Goal: Task Accomplishment & Management: Manage account settings

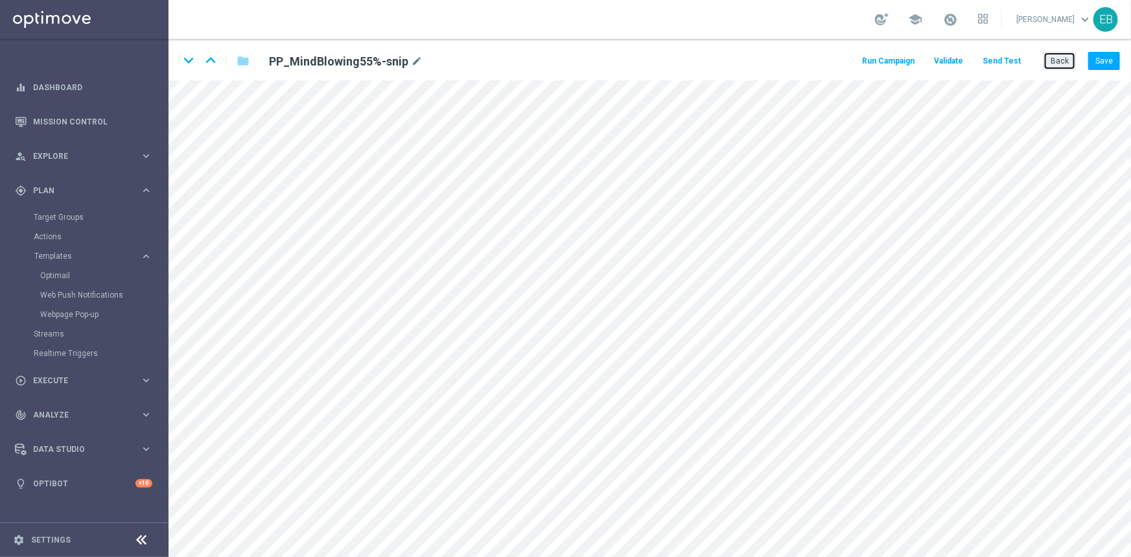
click at [1064, 64] on button "Back" at bounding box center [1060, 61] width 32 height 18
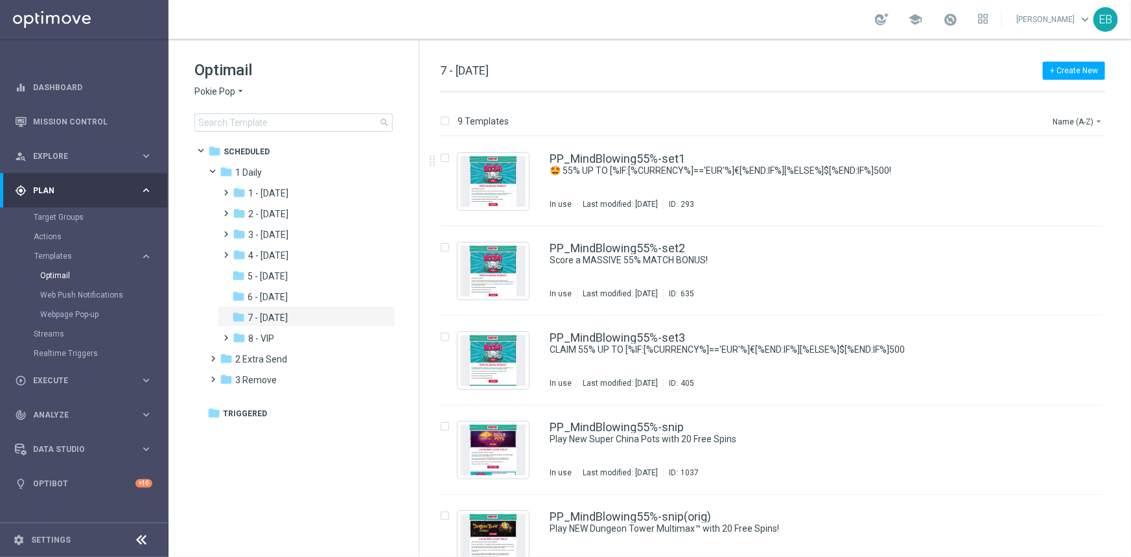
click at [226, 90] on span "Pokie Pop" at bounding box center [215, 92] width 41 height 12
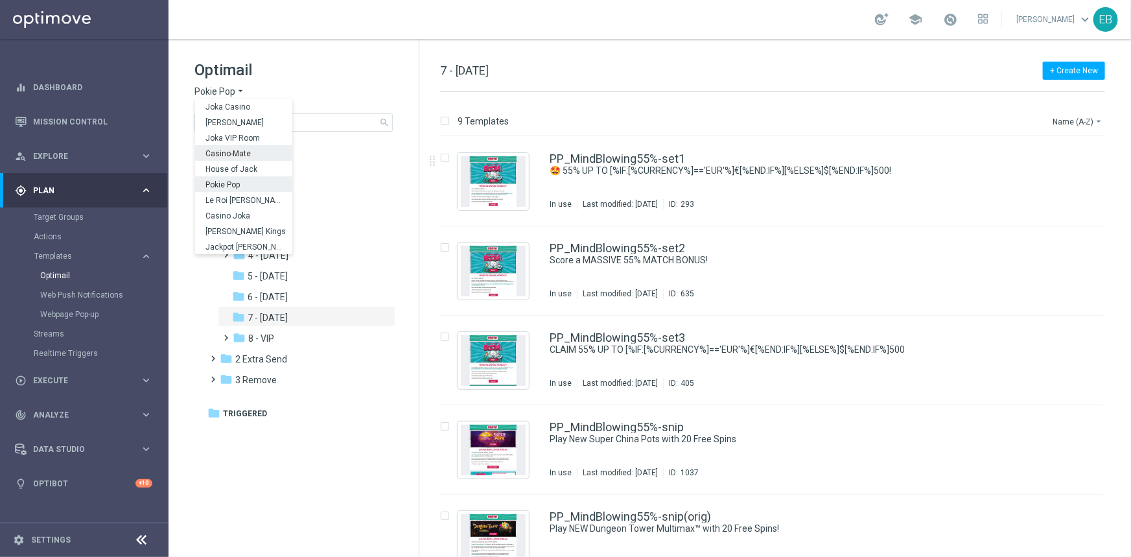
click at [253, 147] on div "Casino-Mate" at bounding box center [243, 153] width 97 height 16
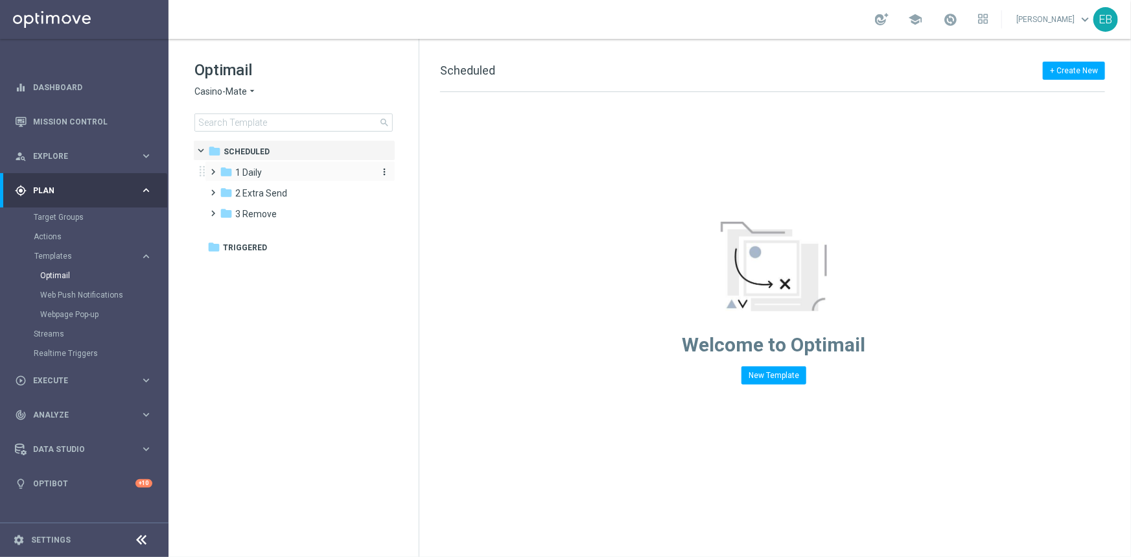
click at [266, 182] on div "folder 2 Extra Send more_vert" at bounding box center [300, 192] width 191 height 21
click at [283, 175] on div "folder 1 Daily" at bounding box center [294, 172] width 149 height 15
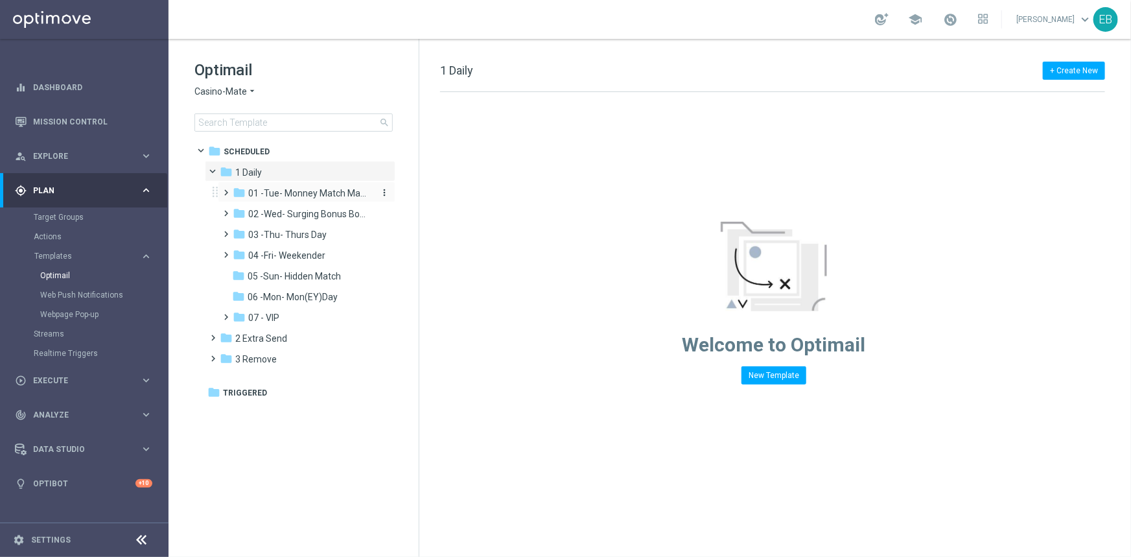
click at [325, 194] on span "01 -Tue- Monney Match Maker" at bounding box center [309, 193] width 123 height 12
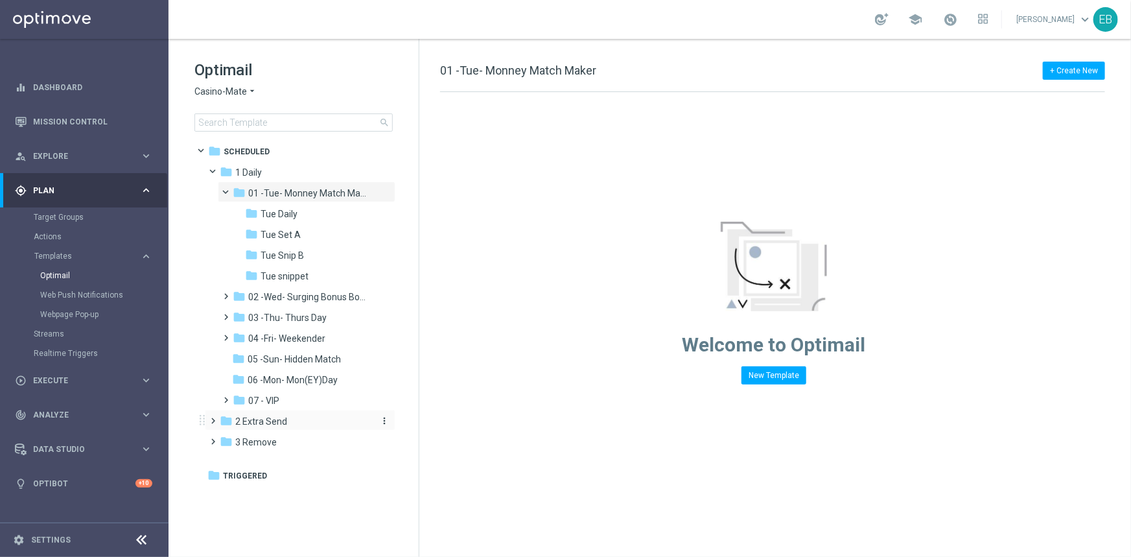
click at [295, 415] on div "folder 2 Extra Send" at bounding box center [294, 421] width 149 height 15
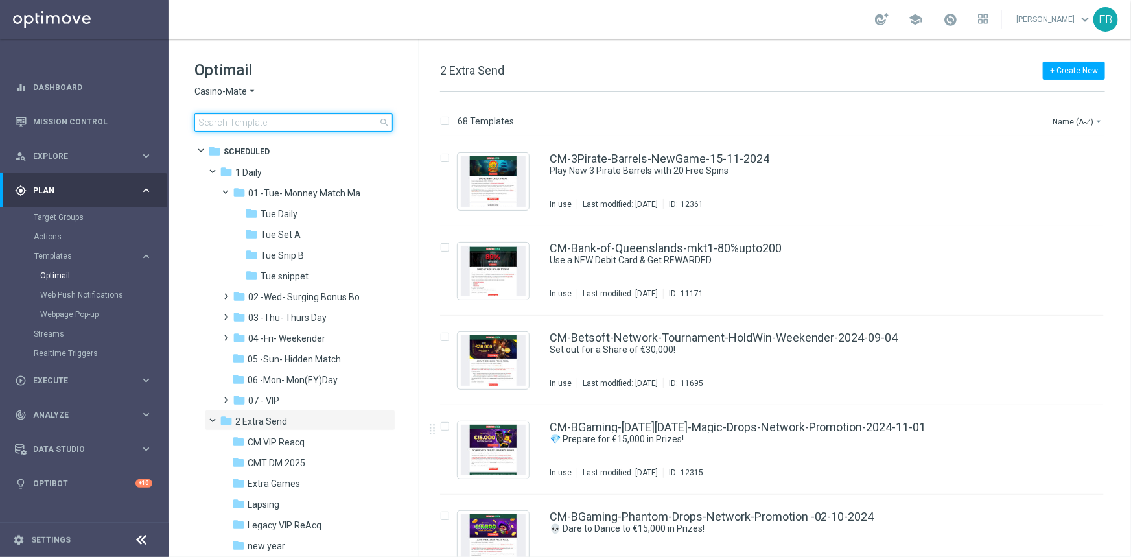
click at [231, 117] on input at bounding box center [294, 122] width 198 height 18
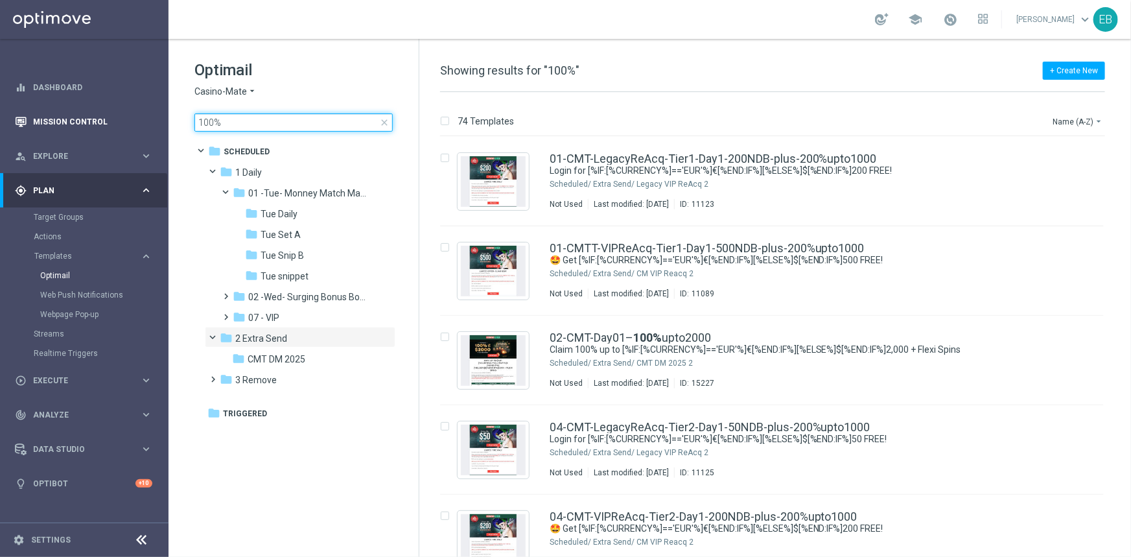
drag, startPoint x: 236, startPoint y: 122, endPoint x: 71, endPoint y: 125, distance: 165.4
click at [71, 125] on main "equalizer Dashboard Mission Control" at bounding box center [565, 278] width 1131 height 557
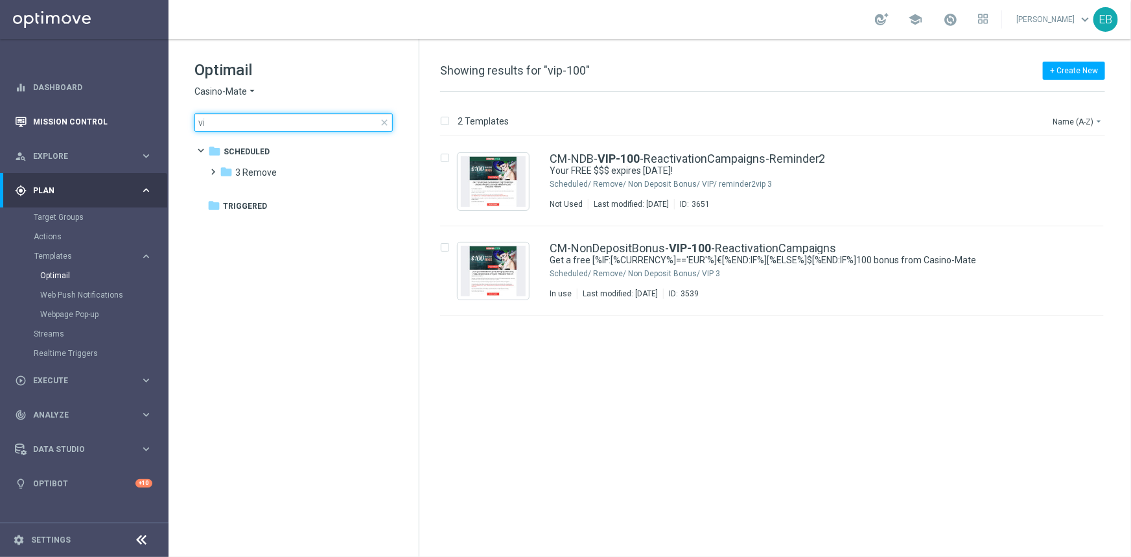
type input "v"
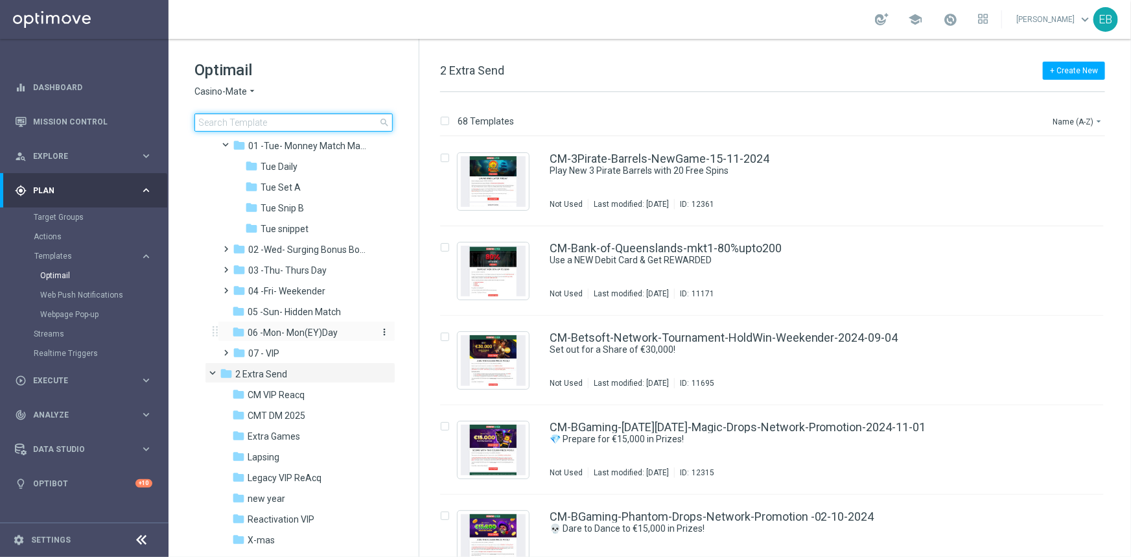
scroll to position [96, 0]
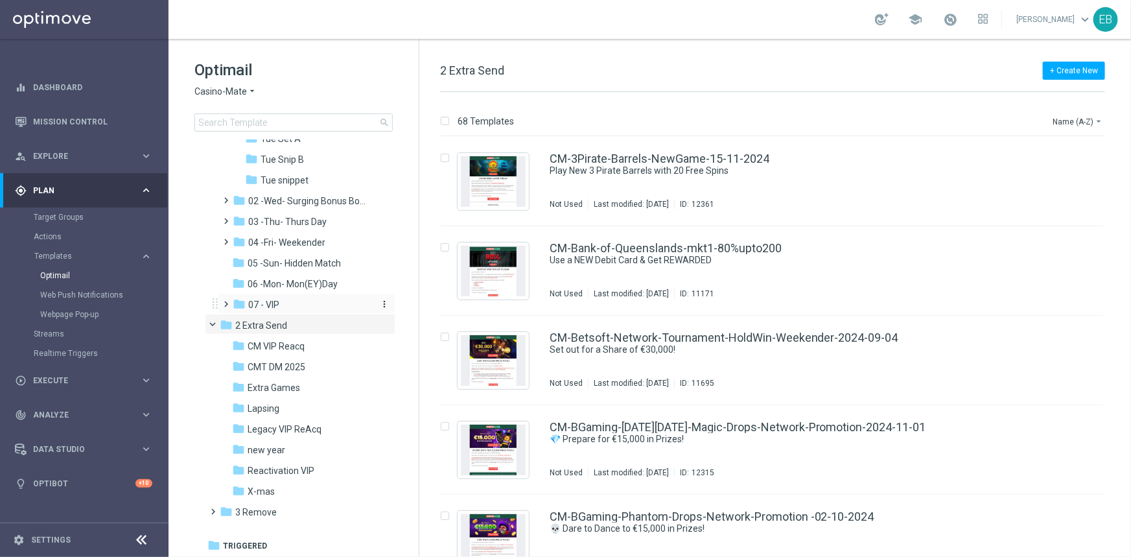
click at [302, 301] on div "folder 07 - VIP" at bounding box center [302, 305] width 138 height 15
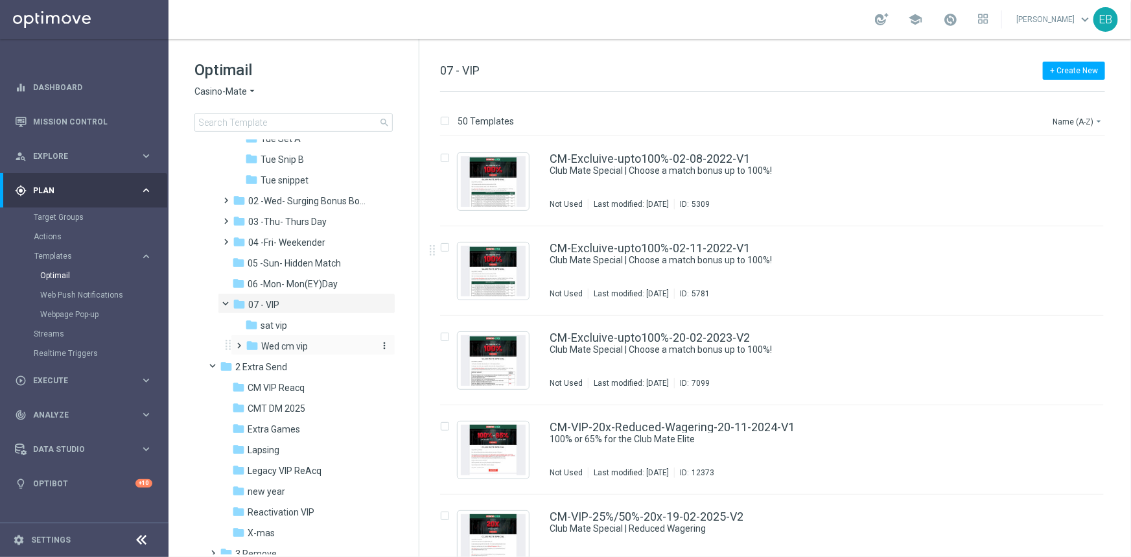
click at [317, 348] on div "folder Wed cm vip" at bounding box center [309, 346] width 127 height 15
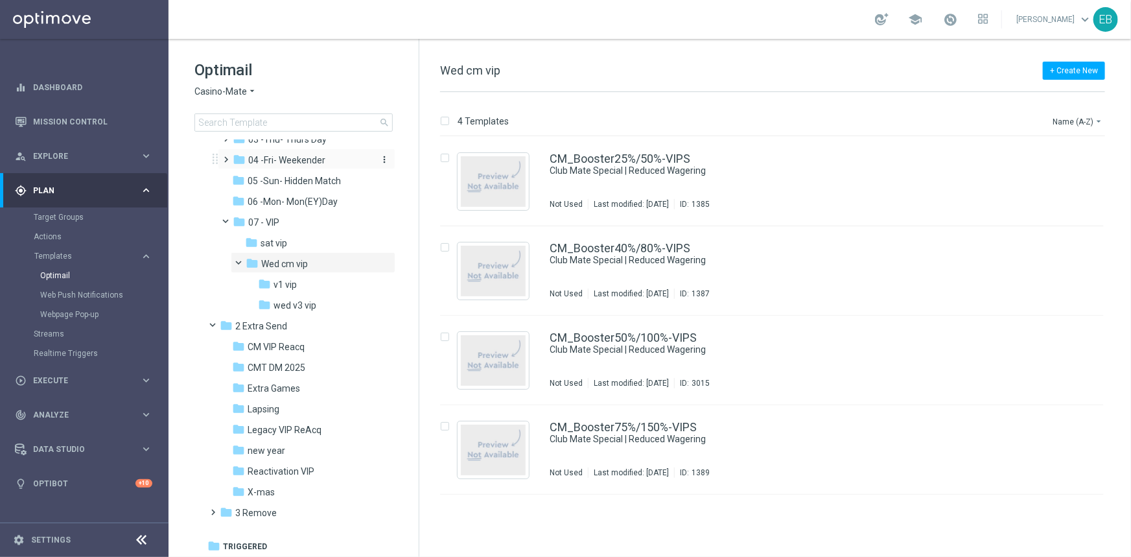
scroll to position [179, 0]
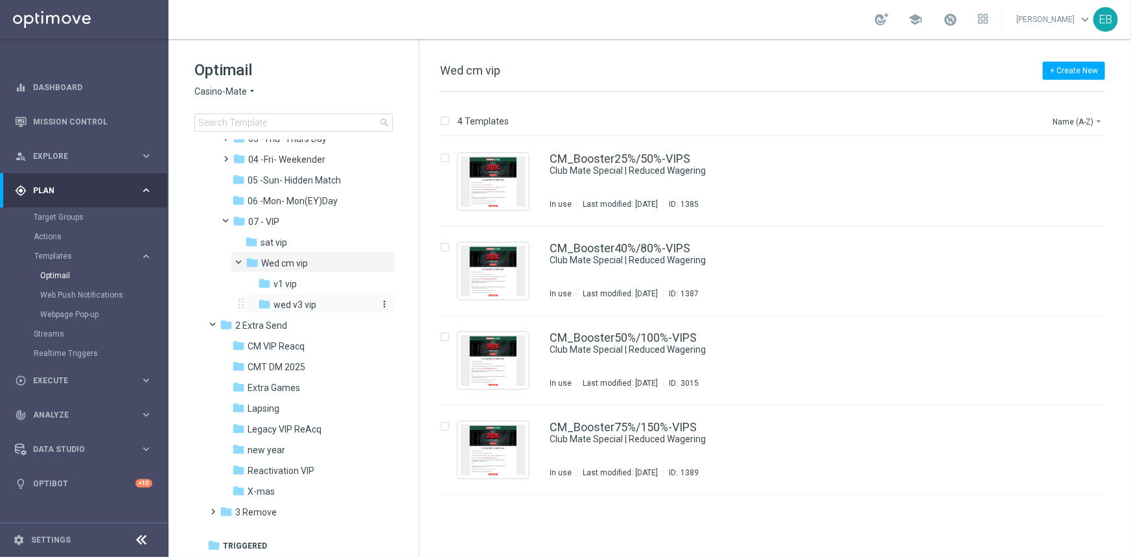
click at [325, 303] on div "folder wed v3 vip" at bounding box center [316, 305] width 117 height 15
click at [293, 220] on div "folder 07 - VIP" at bounding box center [302, 222] width 138 height 15
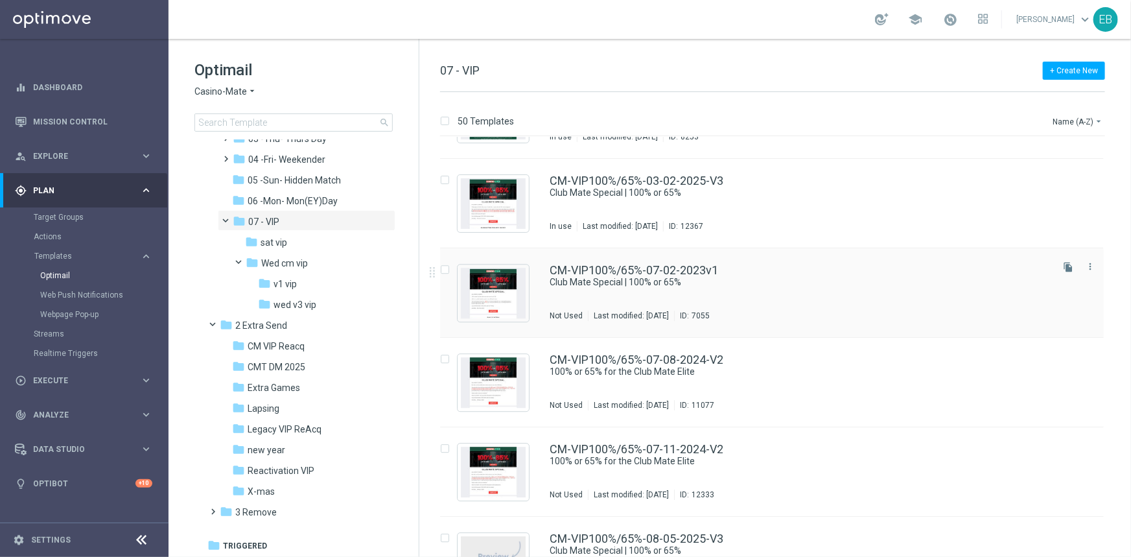
scroll to position [1694, 0]
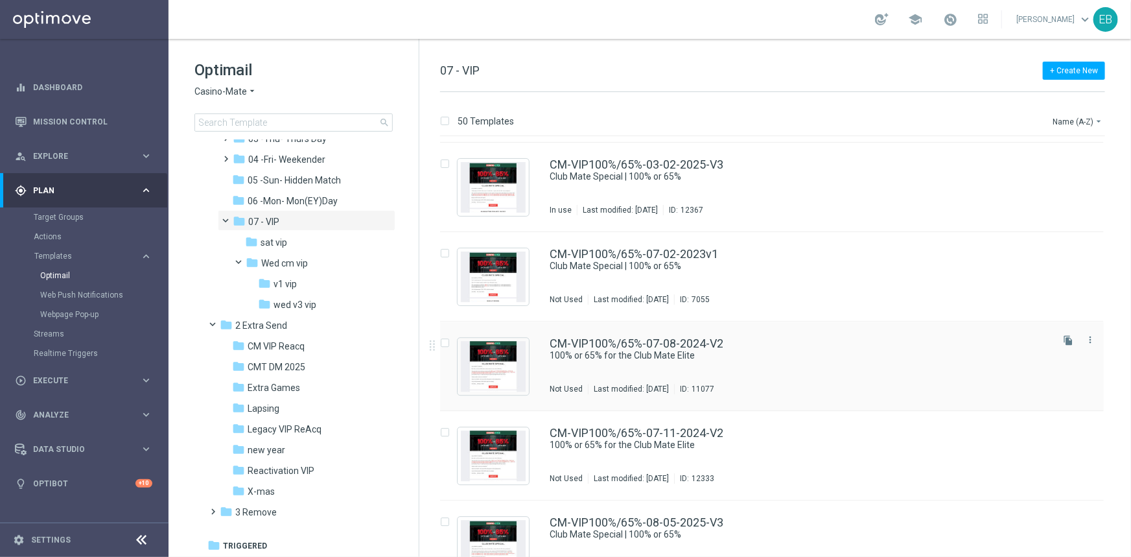
click at [775, 330] on div "CM-VIP100%/65%-07-08-2024-V2 100% or 65% for the Club Mate Elite Not Used Last …" at bounding box center [772, 366] width 664 height 89
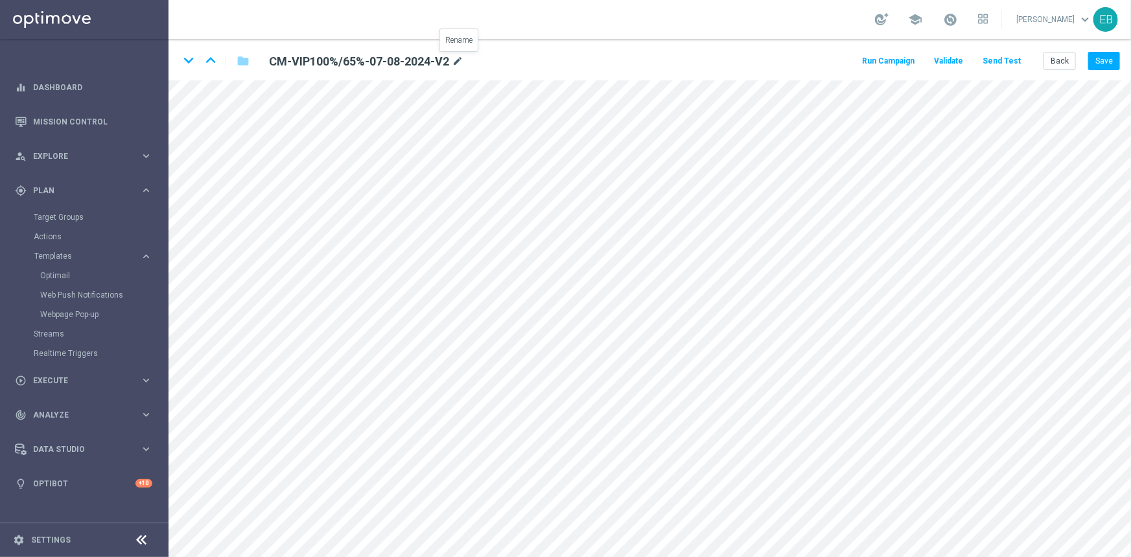
click at [462, 62] on icon "mode_edit" at bounding box center [458, 62] width 12 height 16
click at [441, 58] on input "CM-VIP100%/65%-07-08-2024-V2" at bounding box center [420, 61] width 322 height 18
drag, startPoint x: 444, startPoint y: 58, endPoint x: 277, endPoint y: 58, distance: 167.3
click at [277, 58] on input "CM-VIP100%/65%-07-08-2024-V2" at bounding box center [420, 61] width 322 height 18
click at [464, 61] on icon "mode_edit" at bounding box center [458, 62] width 12 height 16
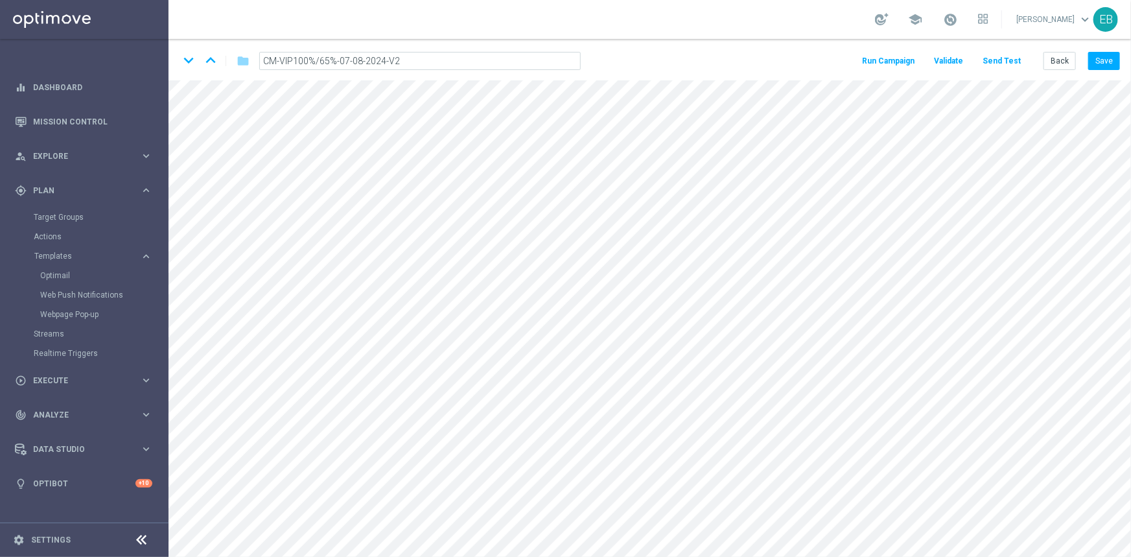
click at [418, 59] on input "CM-VIP100%/65%-07-08-2024-V2" at bounding box center [420, 61] width 322 height 18
drag, startPoint x: 320, startPoint y: 59, endPoint x: 277, endPoint y: 54, distance: 43.1
click at [277, 54] on input "CM-VIP100%/65%-07-08-2024-V2" at bounding box center [420, 61] width 322 height 18
type input "CM-VIP100%/65%-19-08-2025-V2"
click at [1114, 64] on button "Save" at bounding box center [1105, 61] width 32 height 18
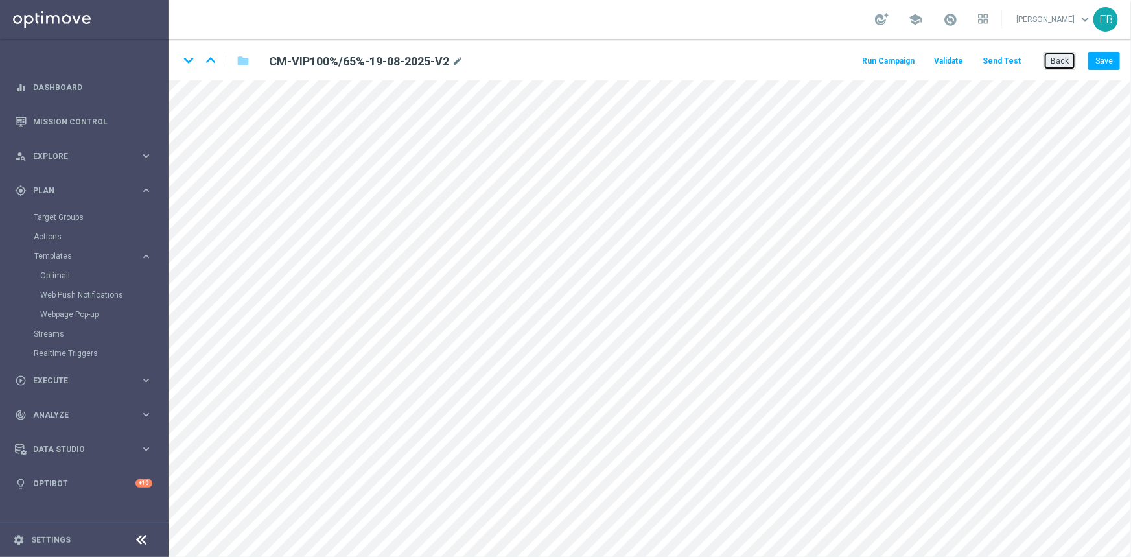
click at [1061, 62] on button "Back" at bounding box center [1060, 61] width 32 height 18
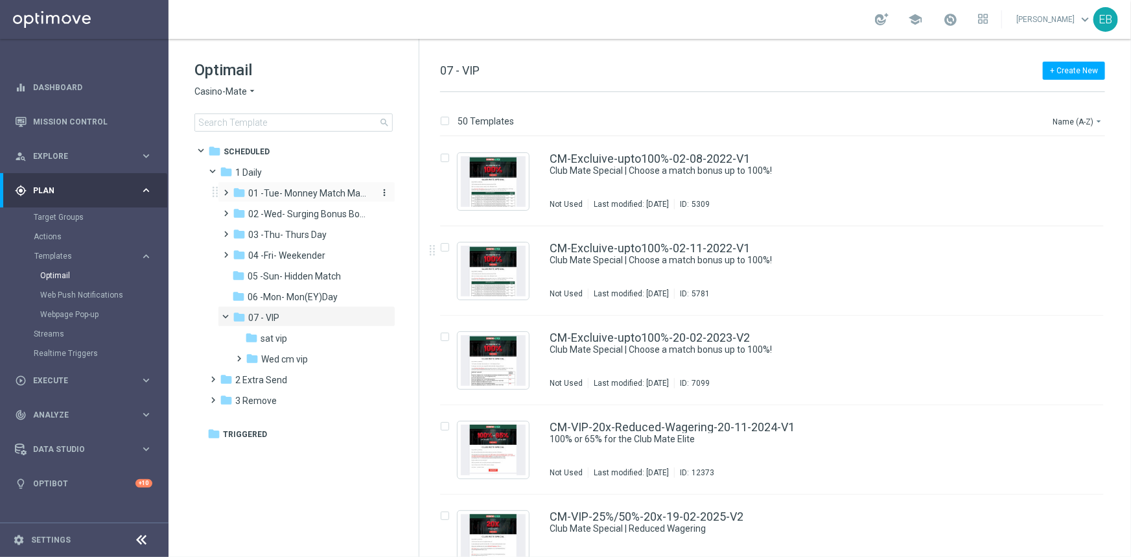
click at [311, 188] on span "01 -Tue- Monney Match Maker" at bounding box center [309, 193] width 123 height 12
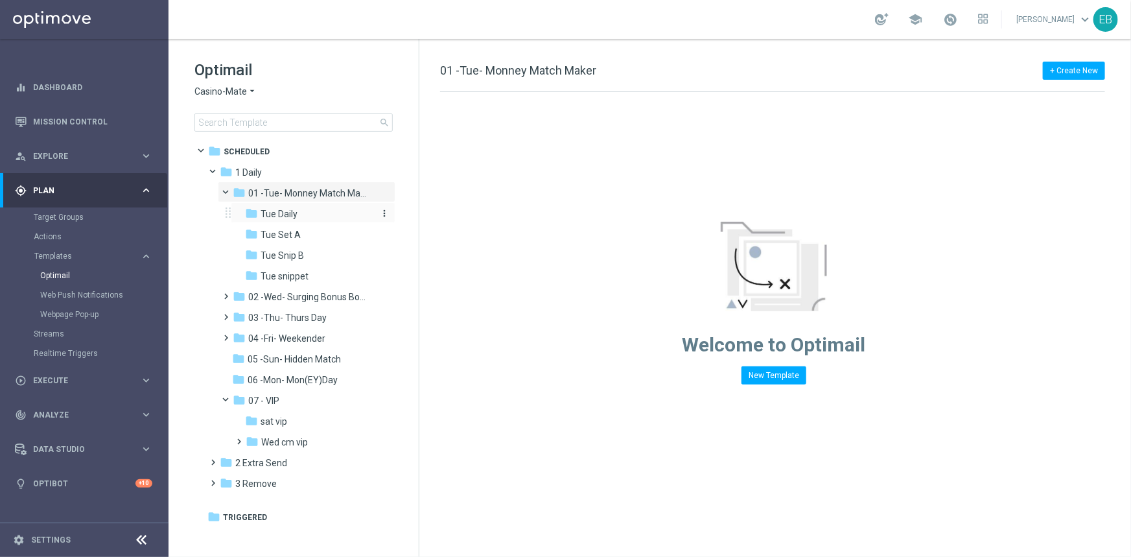
click at [298, 213] on div "folder Tue Daily" at bounding box center [309, 214] width 128 height 15
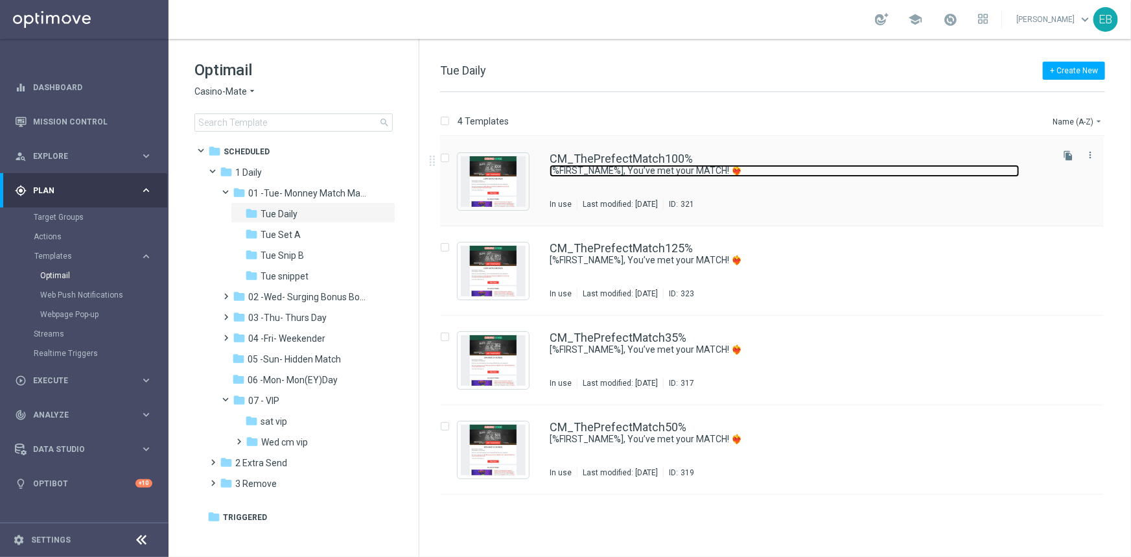
click at [814, 168] on link "[%FIRST_NAME%], You’ve met your MATCH! ❤️‍🔥" at bounding box center [785, 171] width 470 height 12
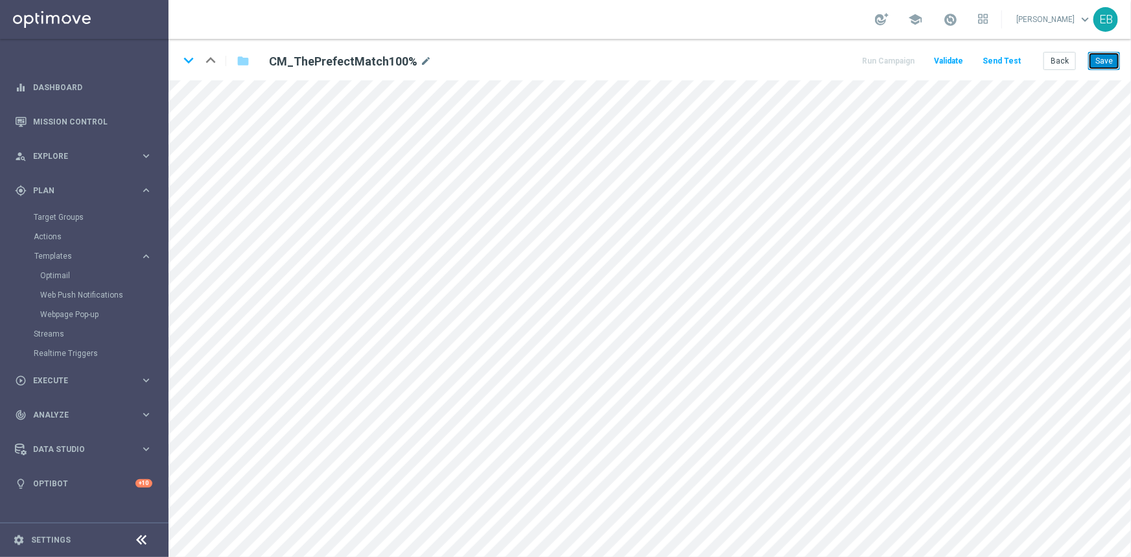
click at [1108, 60] on button "Save" at bounding box center [1105, 61] width 32 height 18
click at [1103, 64] on button "Save" at bounding box center [1105, 61] width 32 height 18
click at [188, 62] on icon "keyboard_arrow_down" at bounding box center [188, 60] width 19 height 19
click at [1102, 62] on button "Save" at bounding box center [1105, 61] width 32 height 18
click at [190, 64] on icon "keyboard_arrow_down" at bounding box center [188, 60] width 19 height 19
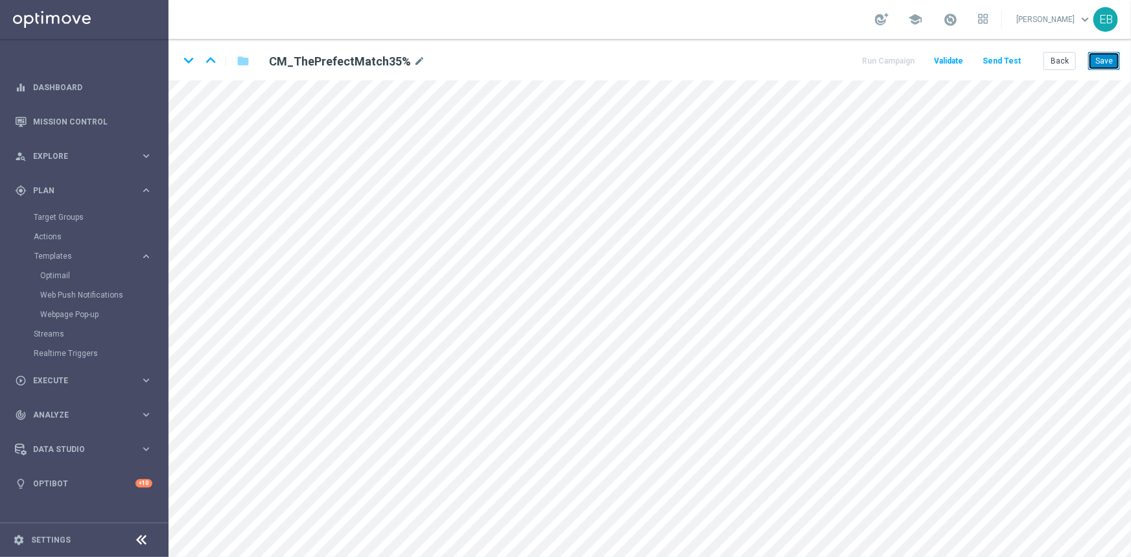
click at [1110, 56] on button "Save" at bounding box center [1105, 61] width 32 height 18
click at [192, 64] on icon "keyboard_arrow_down" at bounding box center [188, 60] width 19 height 19
click at [1106, 58] on button "Save" at bounding box center [1105, 61] width 32 height 18
click at [1061, 63] on button "Back" at bounding box center [1060, 61] width 32 height 18
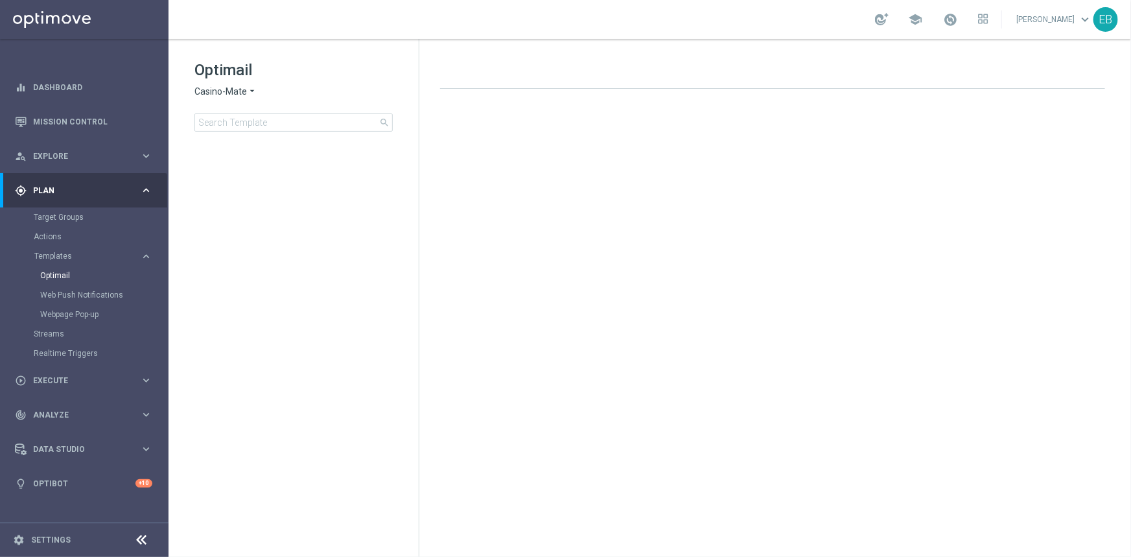
click at [240, 89] on span "Casino-Mate" at bounding box center [221, 92] width 53 height 12
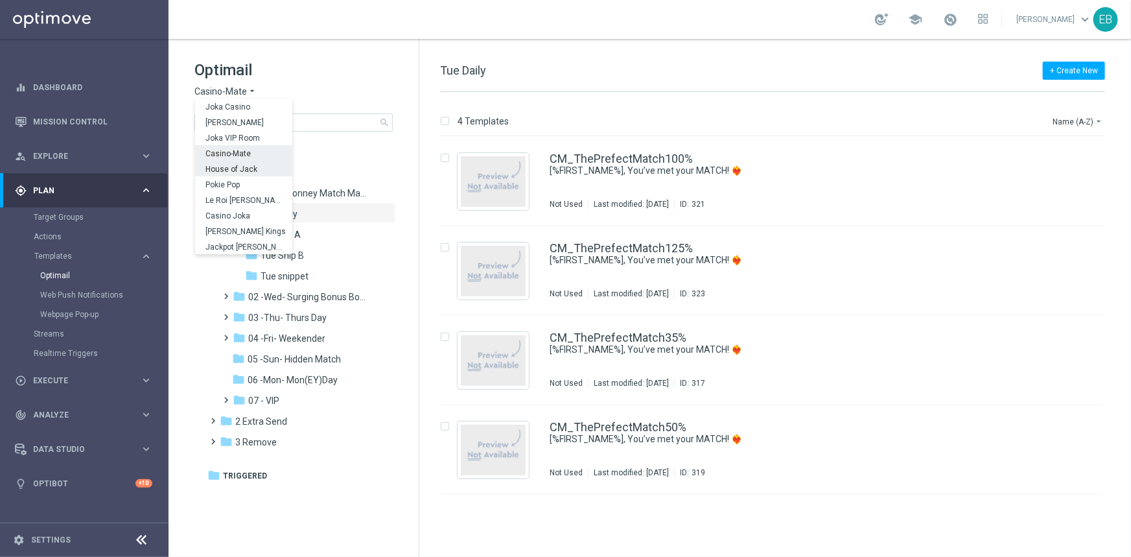
click at [0, 0] on span "House of Jack" at bounding box center [0, 0] width 0 height 0
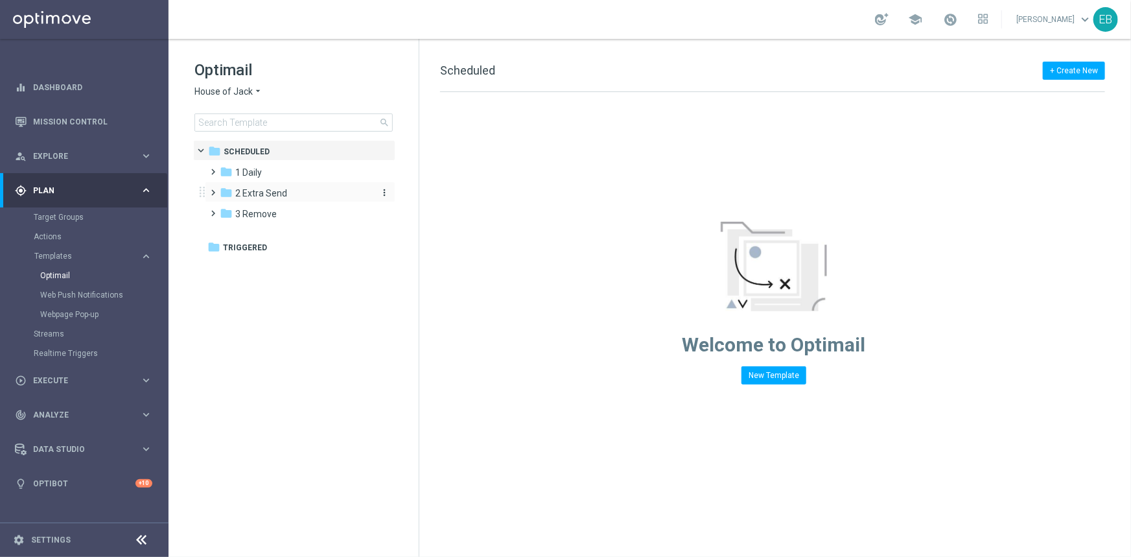
click at [290, 196] on div "folder 2 Extra Send" at bounding box center [294, 193] width 149 height 15
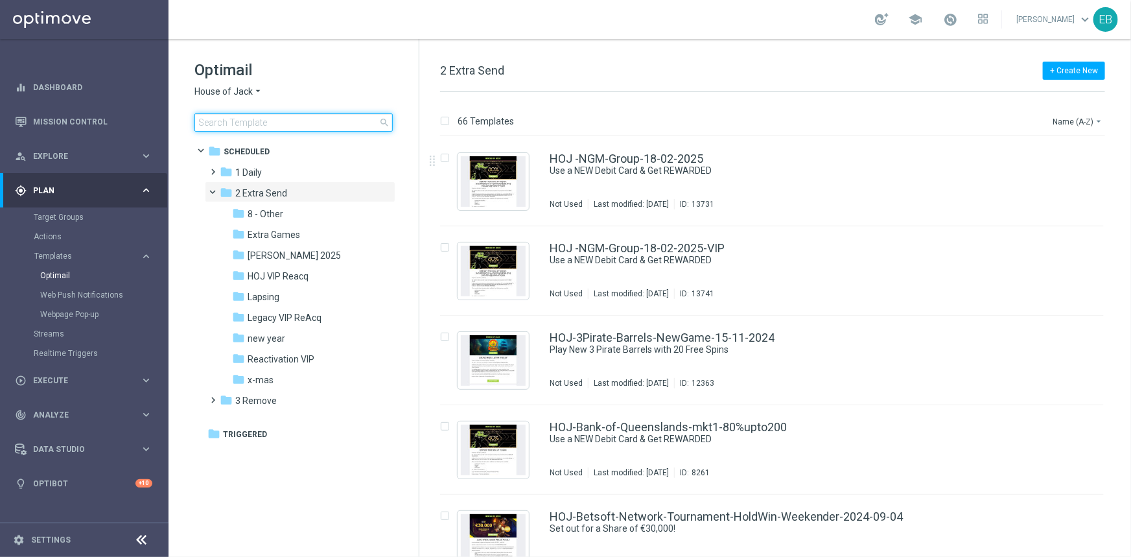
click at [283, 117] on input at bounding box center [294, 122] width 198 height 18
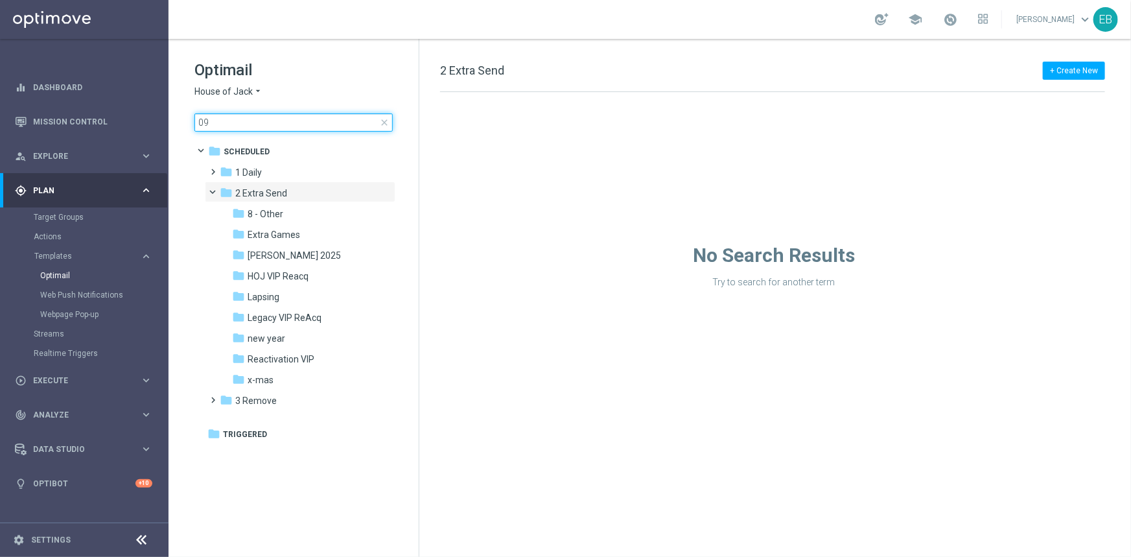
type input "0"
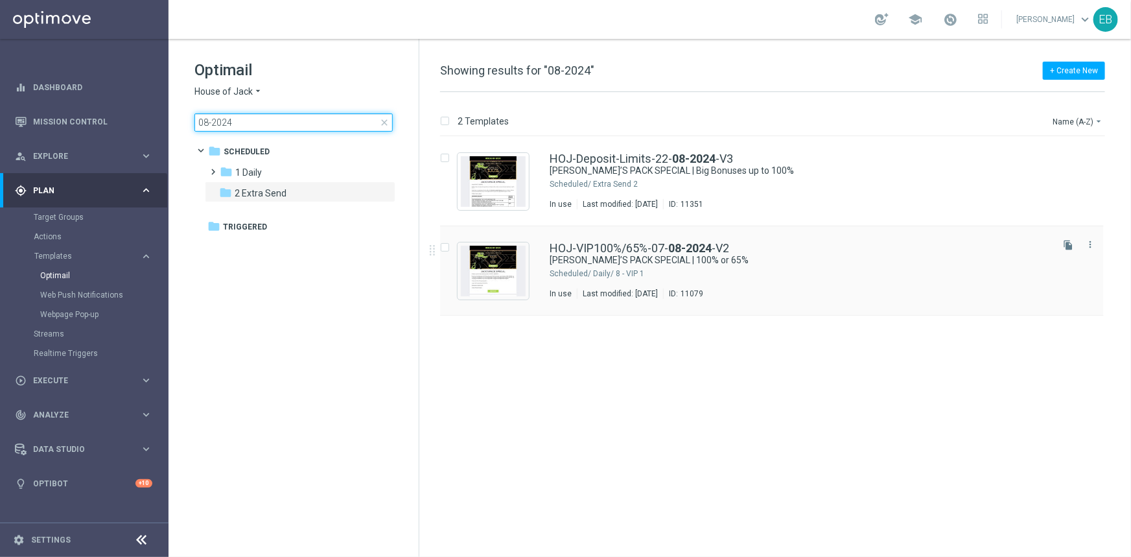
type input "08-2024"
click at [787, 242] on div "HOJ-VIP100%/65%-07- 08-2024 -V2" at bounding box center [800, 248] width 500 height 12
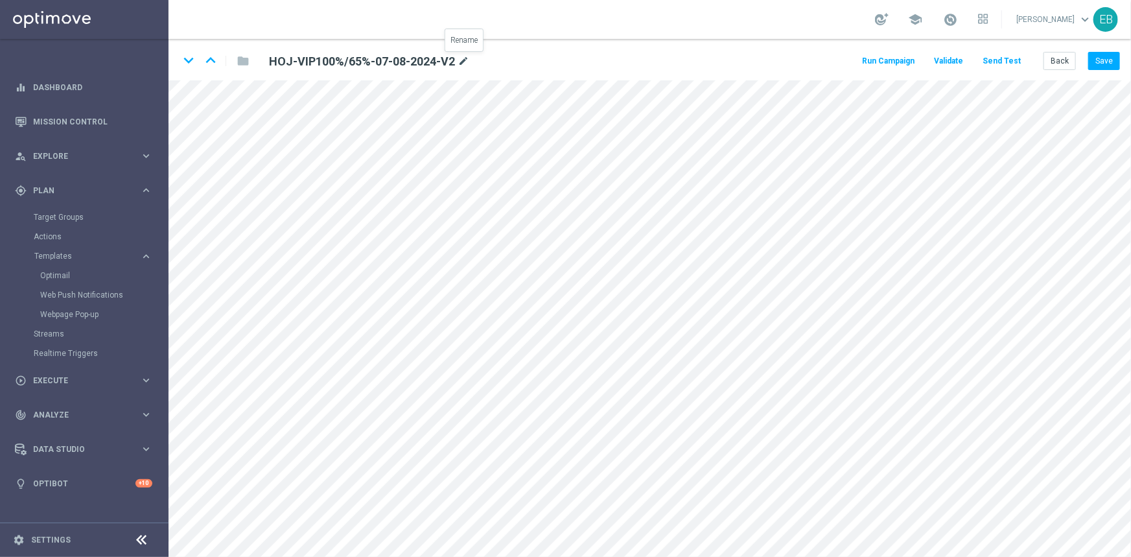
click at [463, 59] on icon "mode_edit" at bounding box center [464, 62] width 12 height 16
type input "HOJ-VIP100%/65%-19-08-2025-V2"
click at [677, 55] on div "keyboard_arrow_down keyboard_arrow_up folder HOJ-VIP100%/65%-19-08-2025-V2 Run …" at bounding box center [650, 59] width 963 height 41
click at [1102, 60] on button "Save" at bounding box center [1105, 61] width 32 height 18
click at [1057, 60] on button "Back" at bounding box center [1060, 61] width 32 height 18
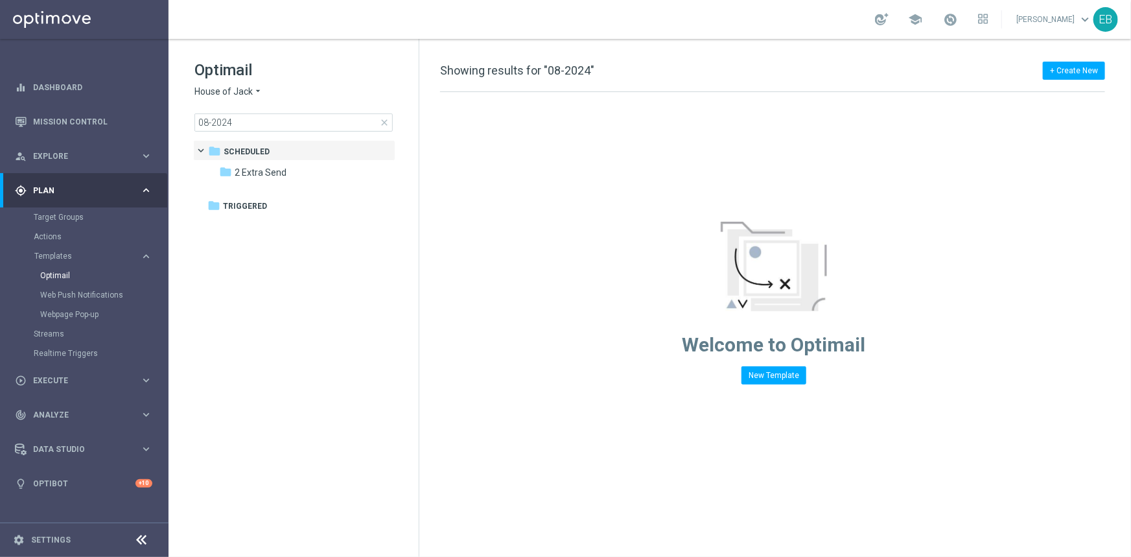
click at [228, 86] on span "House of Jack" at bounding box center [224, 92] width 58 height 12
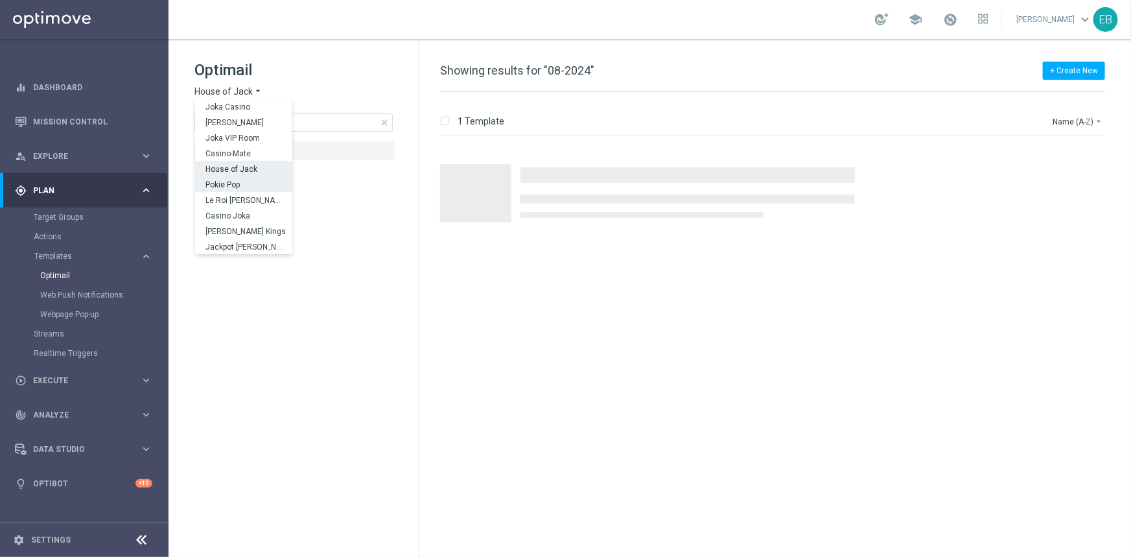
click at [0, 0] on span "Pokie Pop" at bounding box center [0, 0] width 0 height 0
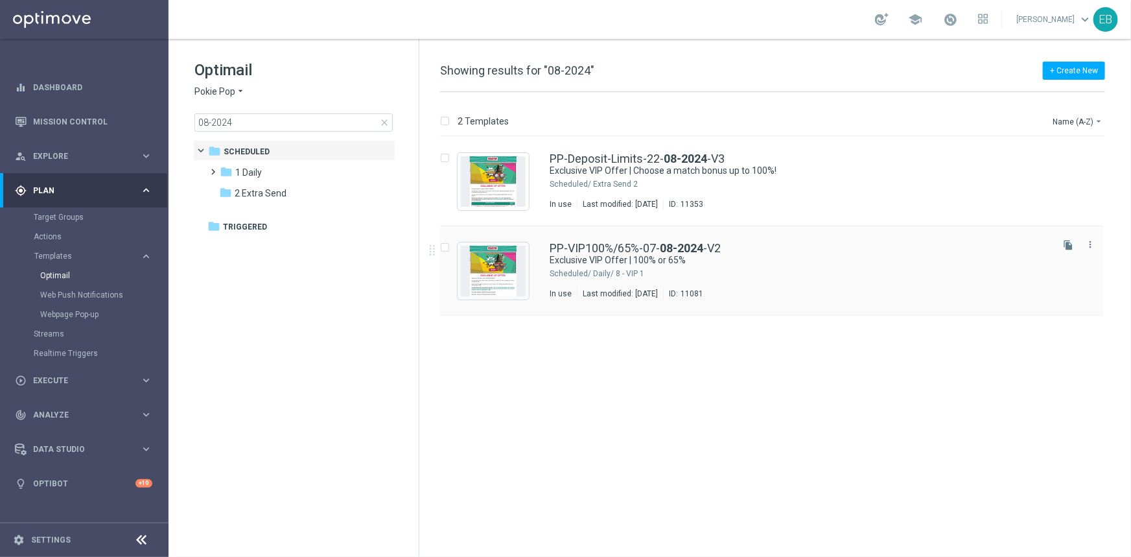
click at [835, 266] on div "PP-VIP100%/65%-07- 08-2024 -V2 Exclusive VIP Offer | 100% or 65% Scheduled/ 1 D…" at bounding box center [800, 270] width 500 height 56
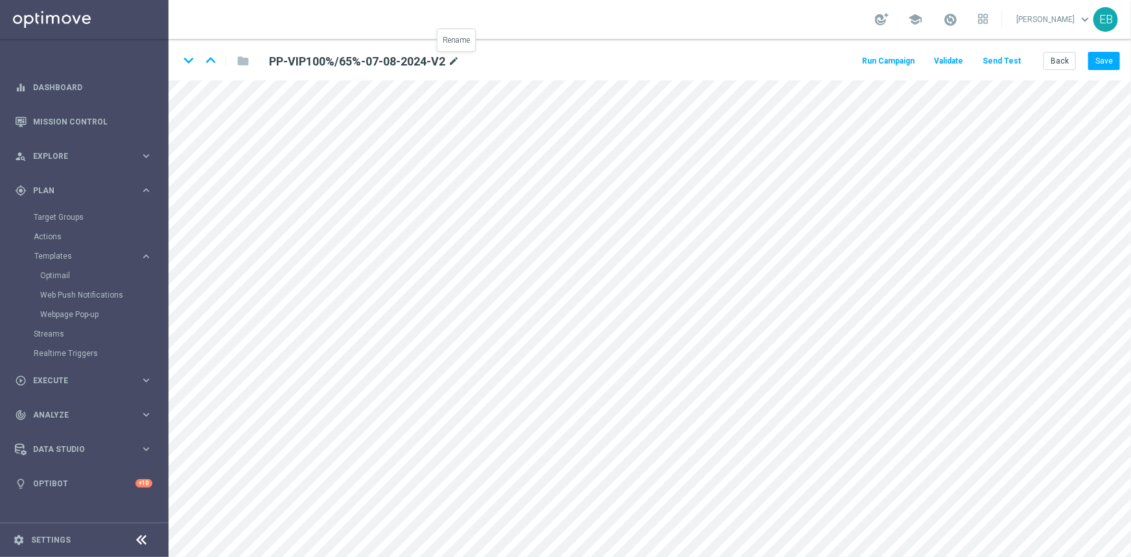
click at [459, 60] on icon "mode_edit" at bounding box center [454, 62] width 12 height 16
type input "POP-VIP100%/65%-19-08-2025-V2"
click at [646, 56] on div "keyboard_arrow_down keyboard_arrow_up folder POP-VIP100%/65%-19-08-2025-V2 Run …" at bounding box center [650, 59] width 963 height 41
click at [1108, 56] on button "Save" at bounding box center [1105, 61] width 32 height 18
click at [1102, 58] on button "Save" at bounding box center [1105, 61] width 32 height 18
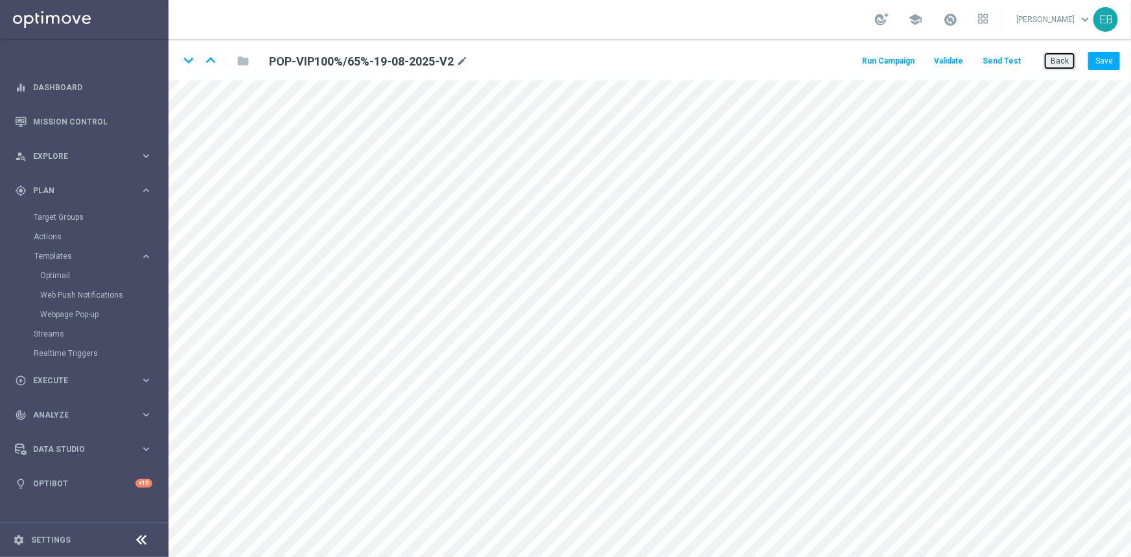
click at [1068, 60] on button "Back" at bounding box center [1060, 61] width 32 height 18
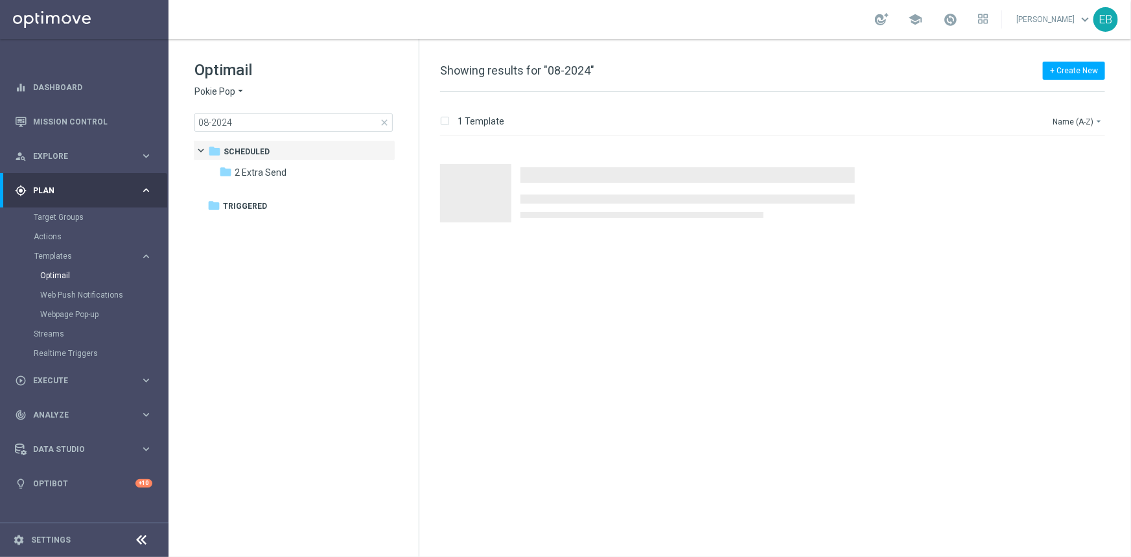
click at [233, 95] on span "Pokie Pop" at bounding box center [215, 92] width 41 height 12
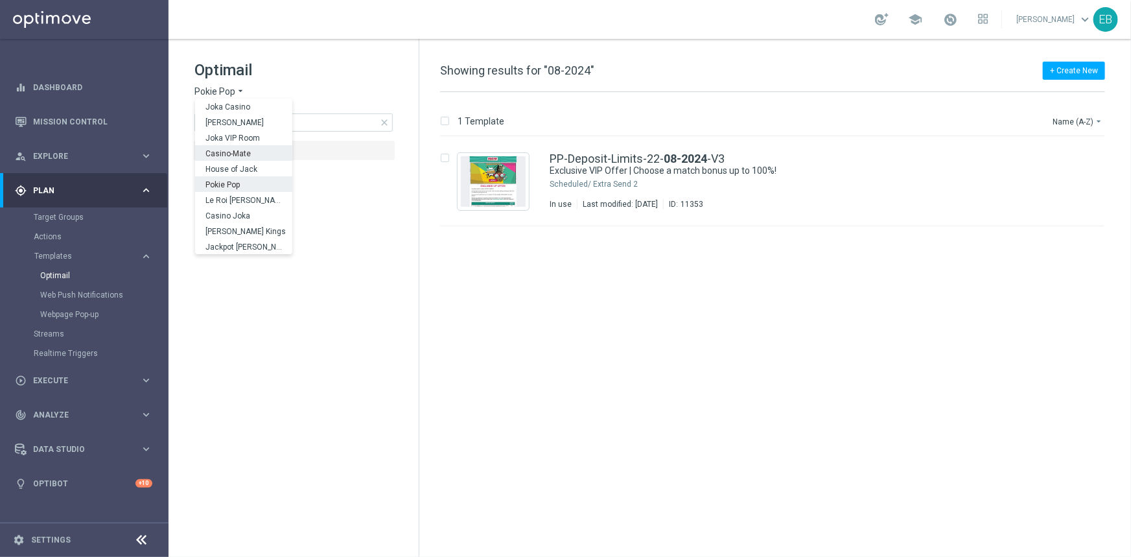
click at [0, 0] on span "Casino-Mate" at bounding box center [0, 0] width 0 height 0
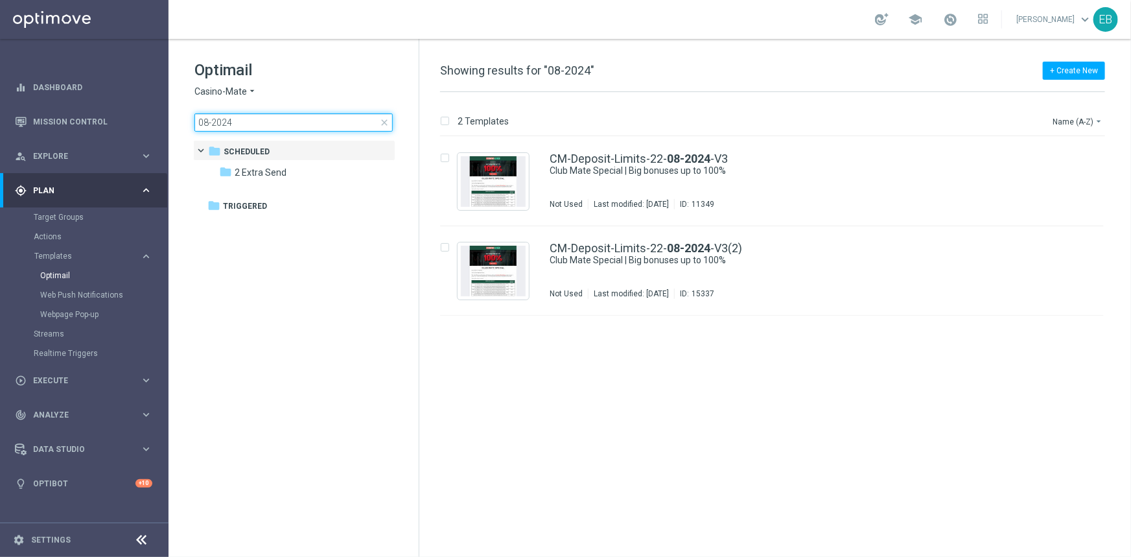
click at [253, 118] on input "08-2024" at bounding box center [294, 122] width 198 height 18
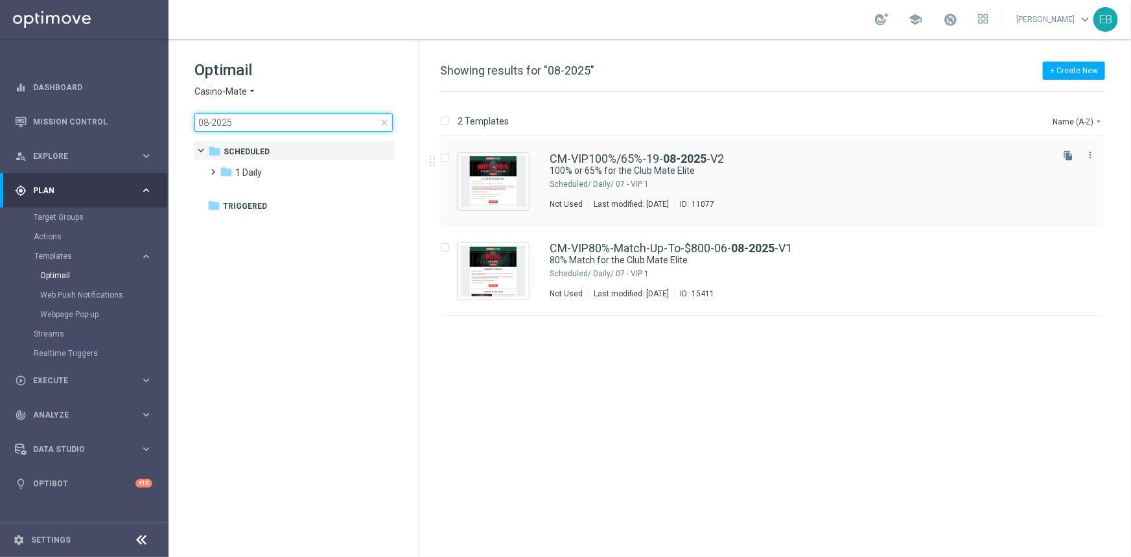
type input "08-2025"
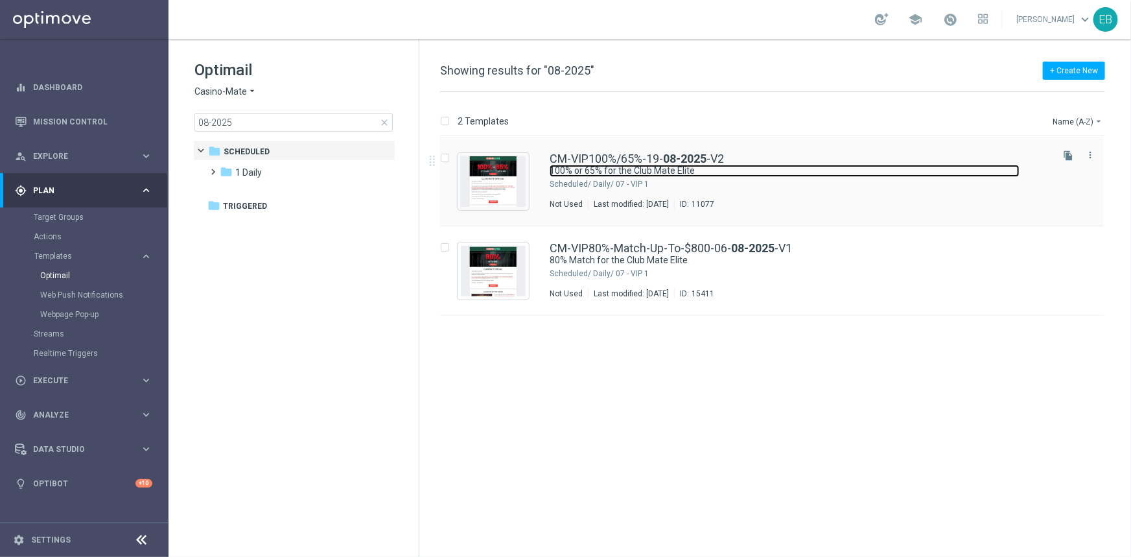
click at [869, 171] on link "100% or 65% for the Club Mate Elite" at bounding box center [785, 171] width 470 height 12
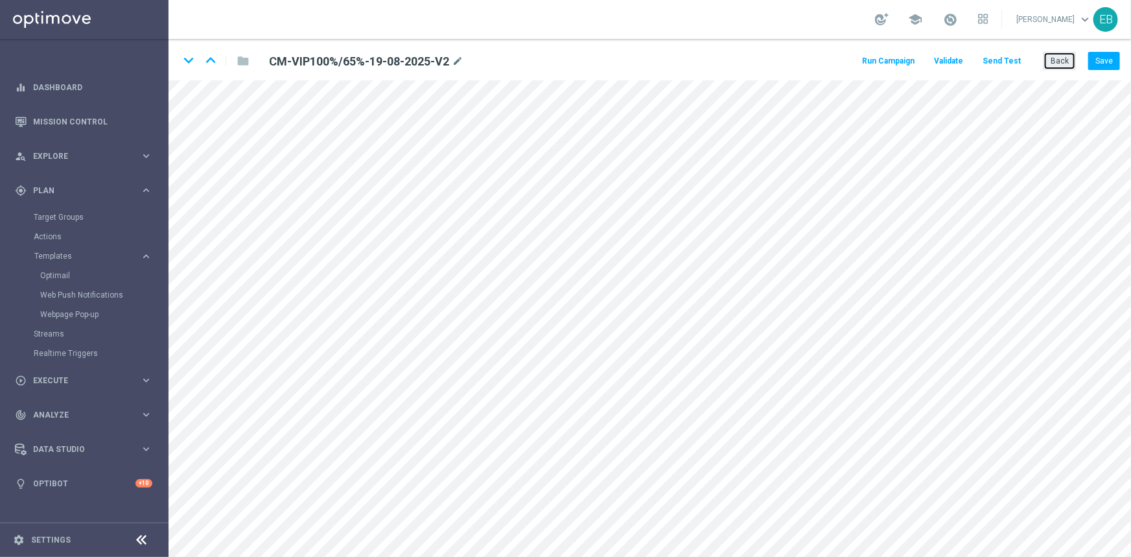
drag, startPoint x: 1061, startPoint y: 65, endPoint x: 622, endPoint y: 100, distance: 440.3
click at [1061, 65] on button "Back" at bounding box center [1060, 61] width 32 height 18
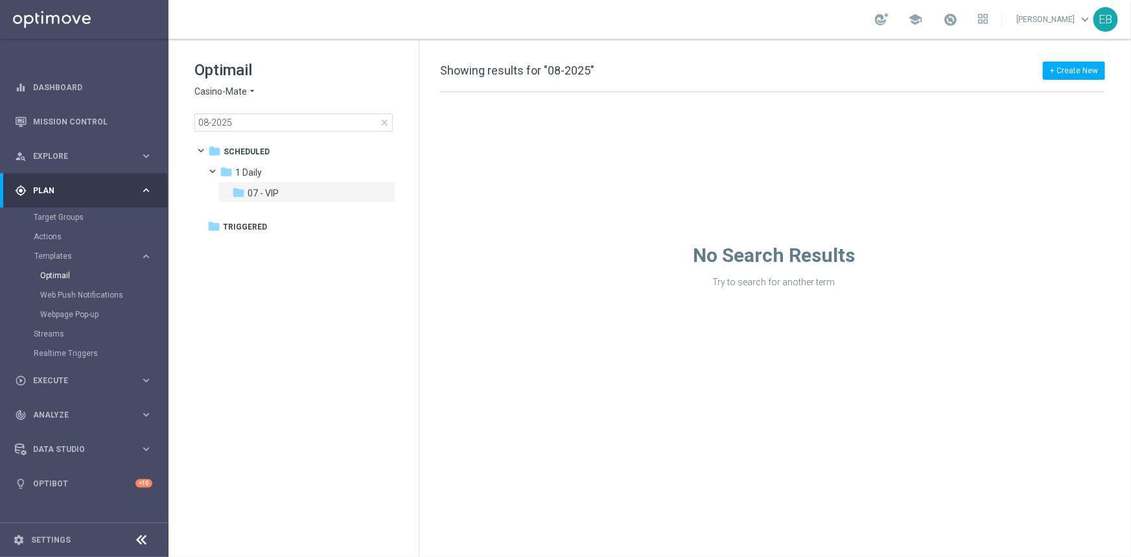
click at [248, 91] on icon "arrow_drop_down" at bounding box center [252, 92] width 10 height 12
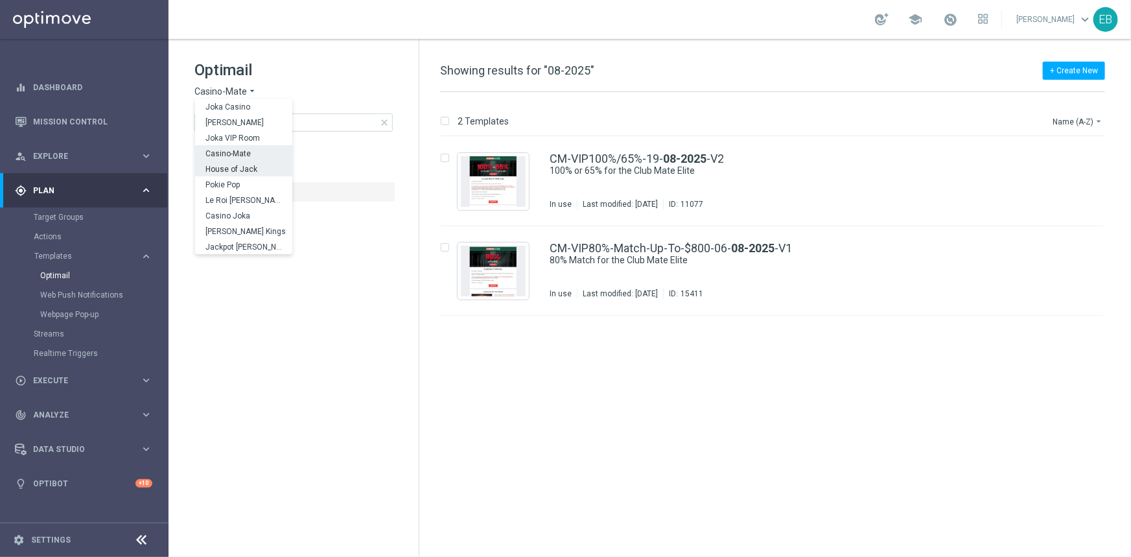
click at [0, 0] on span "House of Jack" at bounding box center [0, 0] width 0 height 0
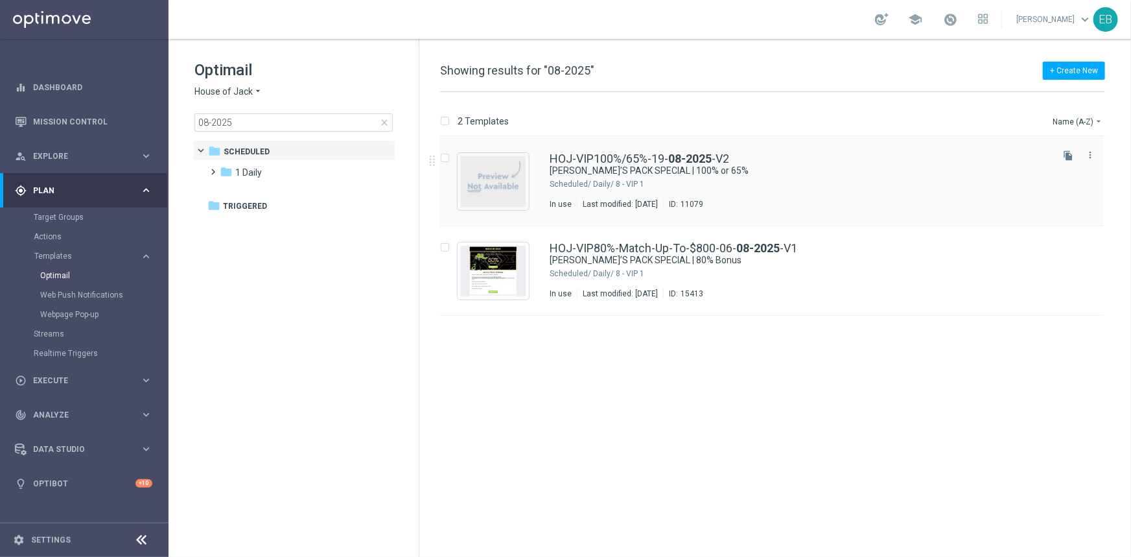
click at [794, 160] on div "HOJ-VIP100%/65%-19- 08-2025 -V2" at bounding box center [800, 159] width 500 height 12
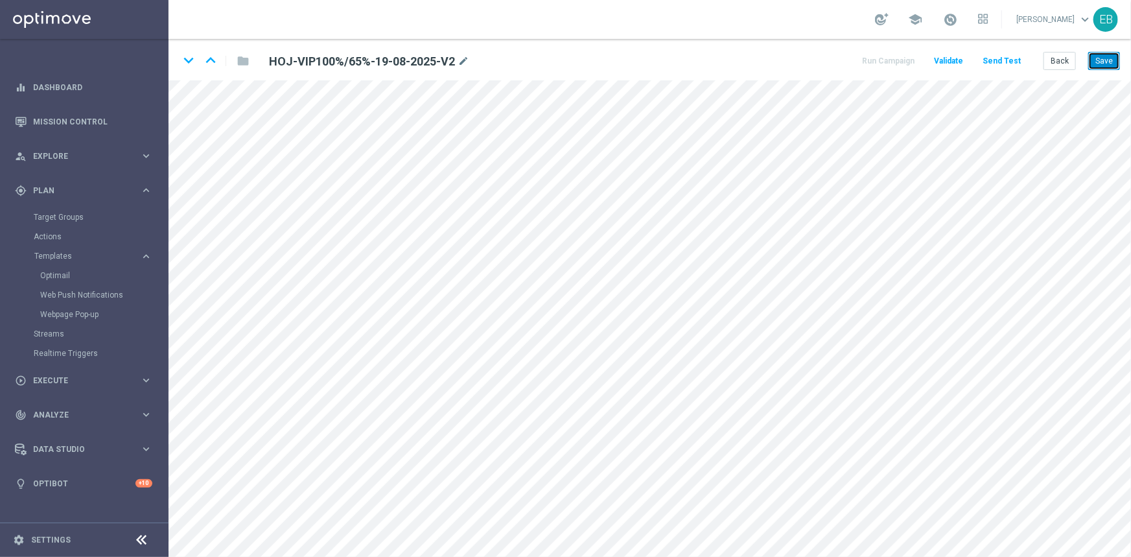
click at [1105, 53] on button "Save" at bounding box center [1105, 61] width 32 height 18
click at [1102, 54] on button "Save" at bounding box center [1105, 61] width 32 height 18
click at [1065, 54] on button "Back" at bounding box center [1060, 61] width 32 height 18
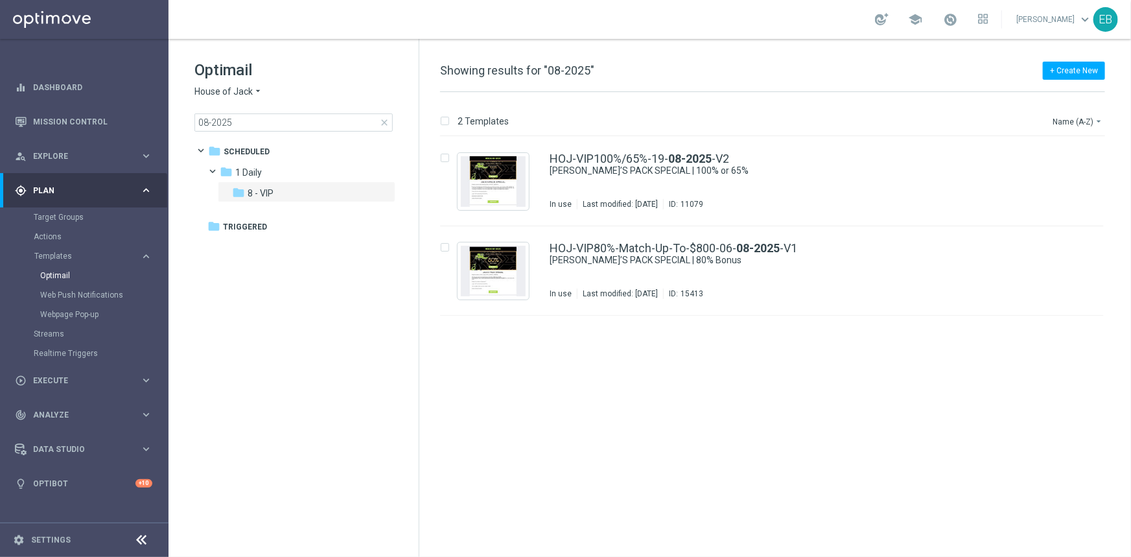
click at [386, 121] on span "close" at bounding box center [384, 122] width 10 height 10
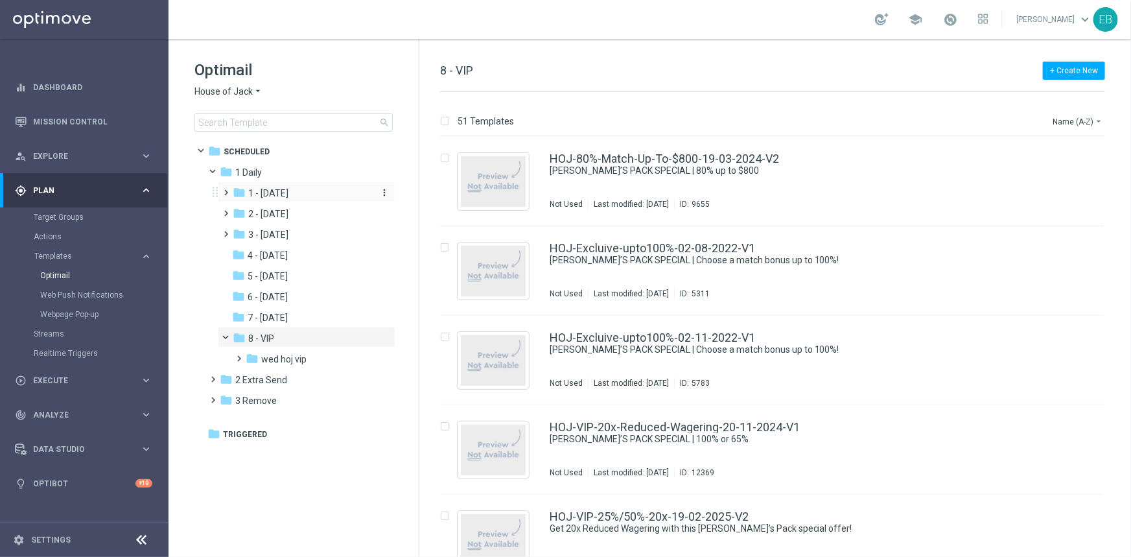
click at [318, 195] on div "folder 1 - [DATE]" at bounding box center [302, 193] width 138 height 15
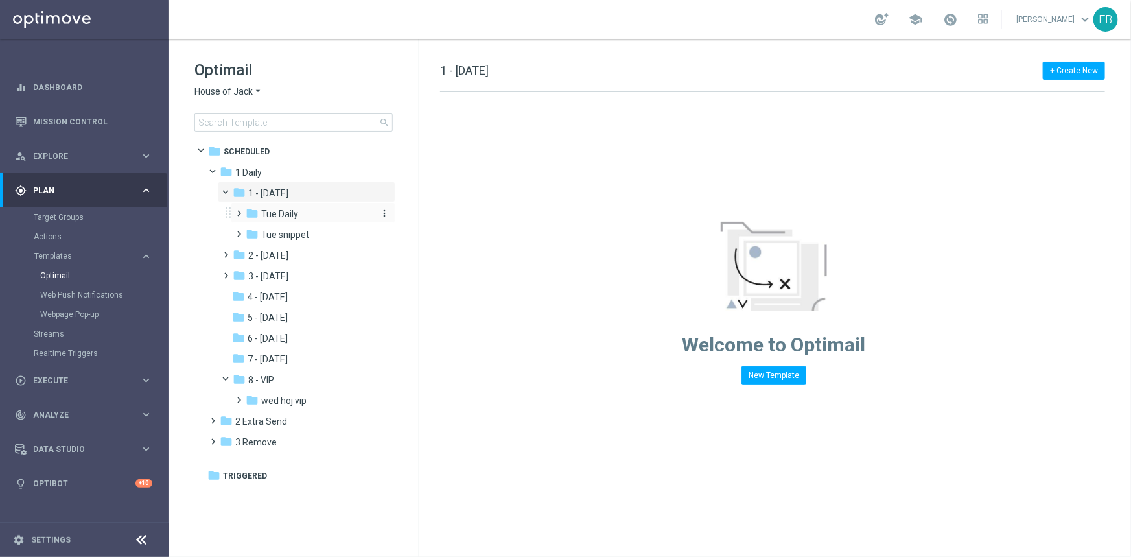
click at [327, 213] on div "folder Tue Daily" at bounding box center [309, 214] width 127 height 15
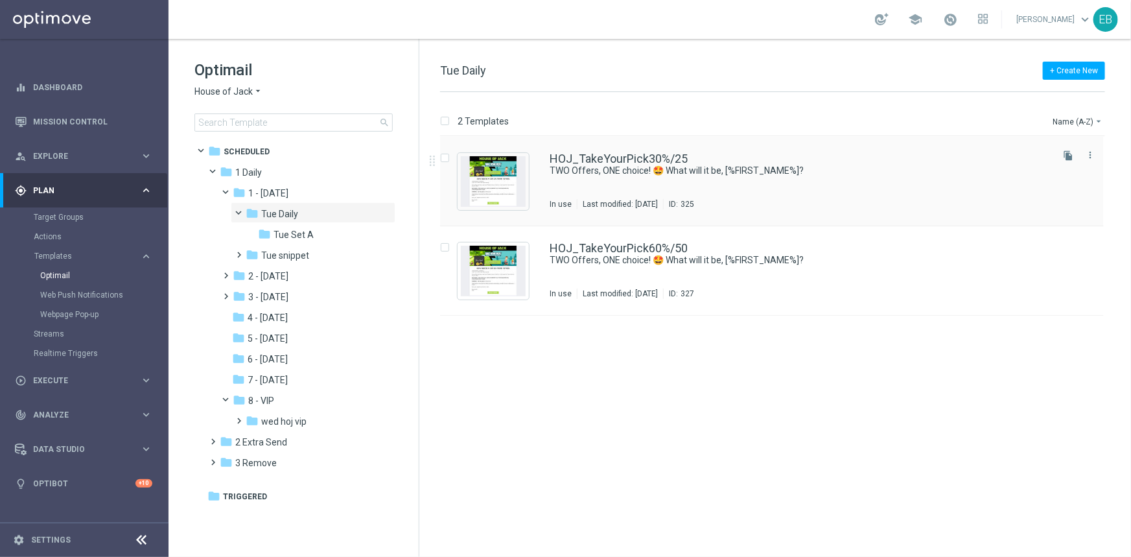
click at [904, 148] on div "HOJ_TakeYourPick30%/25 TWO Offers, ONE choice! 🤩 What will it be, [%FIRST_NAME%…" at bounding box center [772, 181] width 664 height 89
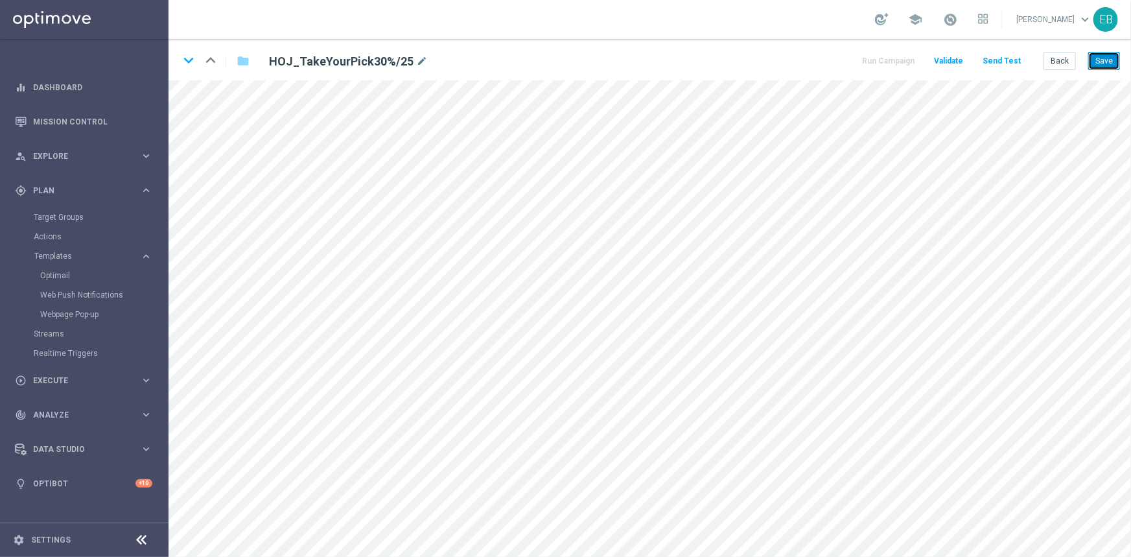
click at [1096, 58] on button "Save" at bounding box center [1105, 61] width 32 height 18
click at [195, 58] on icon "keyboard_arrow_down" at bounding box center [188, 60] width 19 height 19
click at [1103, 58] on button "Save" at bounding box center [1105, 61] width 32 height 18
click at [1057, 64] on button "Back" at bounding box center [1060, 61] width 32 height 18
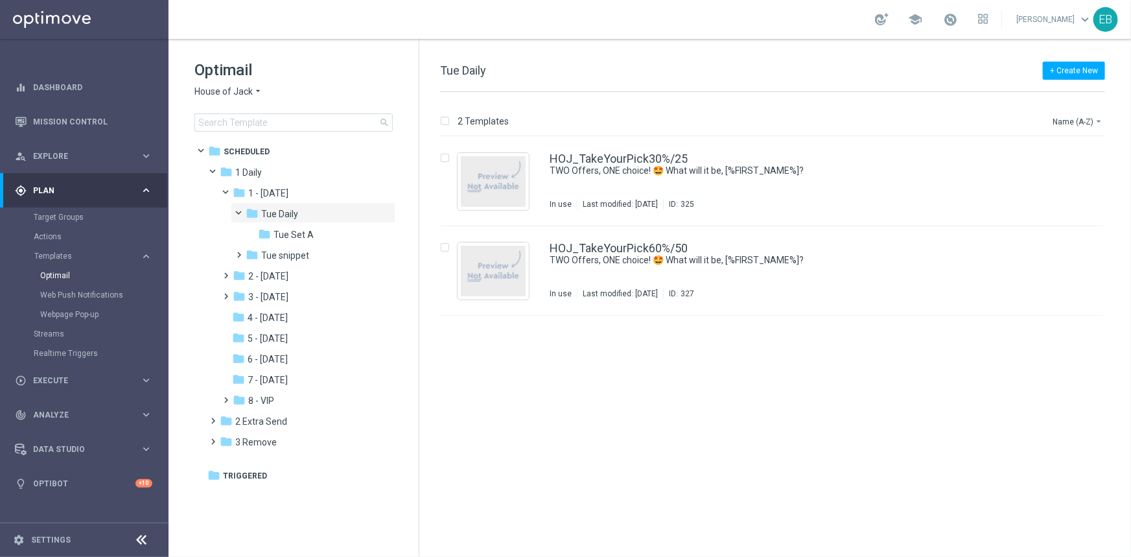
click at [235, 91] on span "House of Jack" at bounding box center [224, 92] width 58 height 12
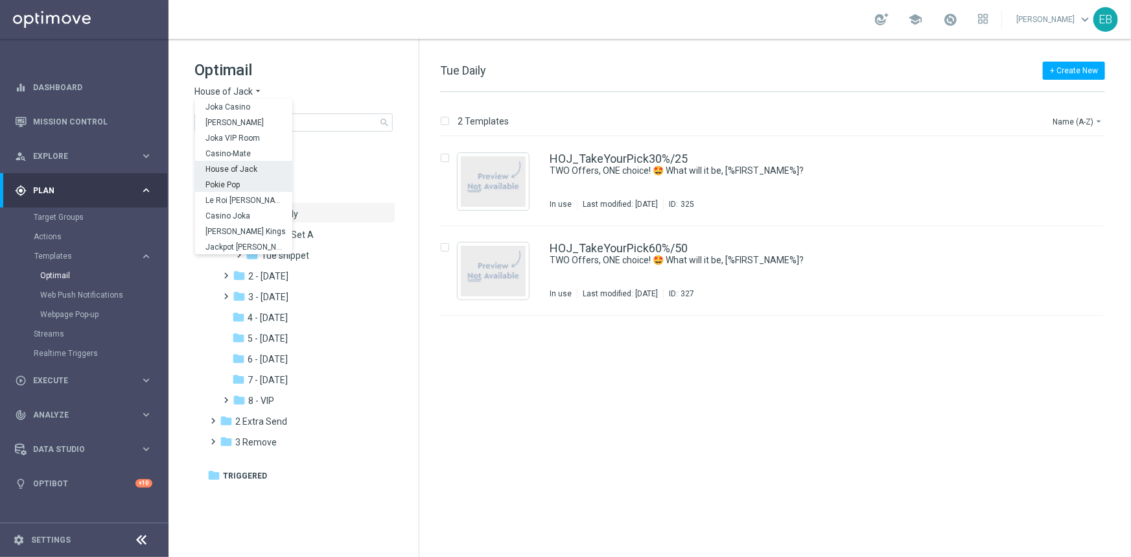
click at [0, 0] on span "Pokie Pop" at bounding box center [0, 0] width 0 height 0
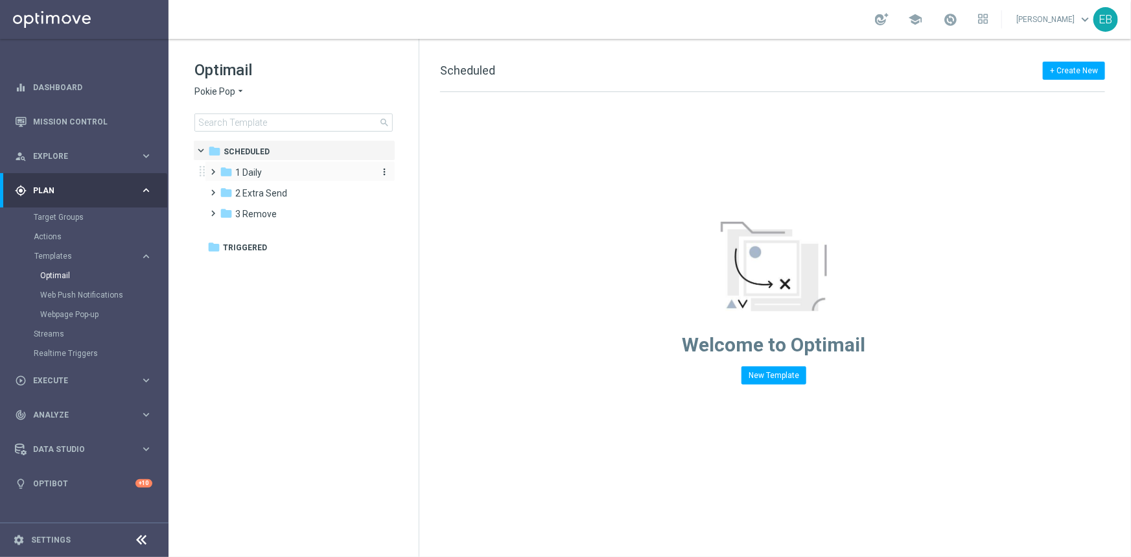
click at [292, 175] on div "folder 1 Daily" at bounding box center [294, 172] width 149 height 15
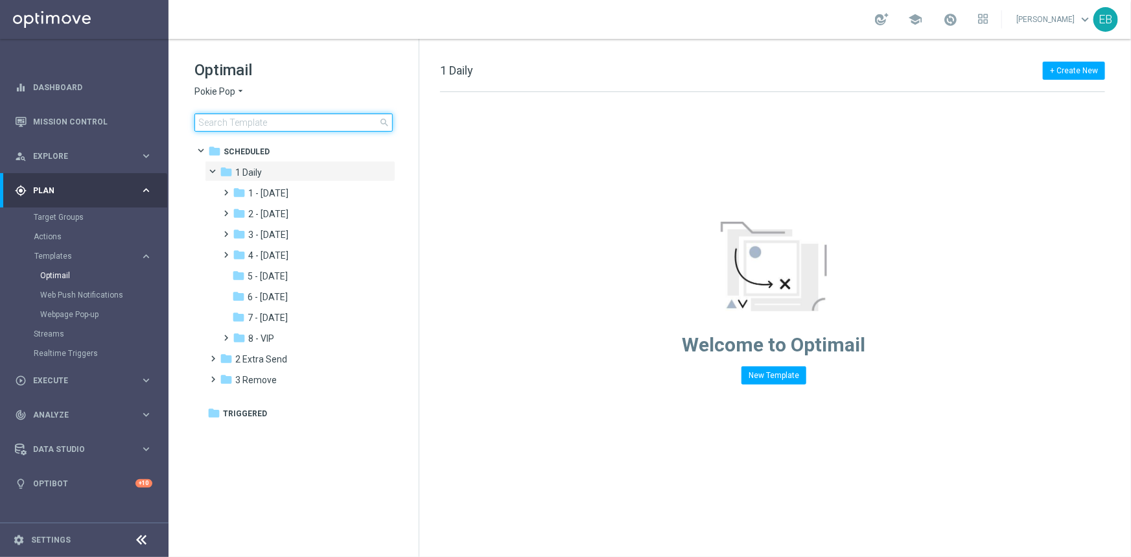
click at [248, 123] on input at bounding box center [294, 122] width 198 height 18
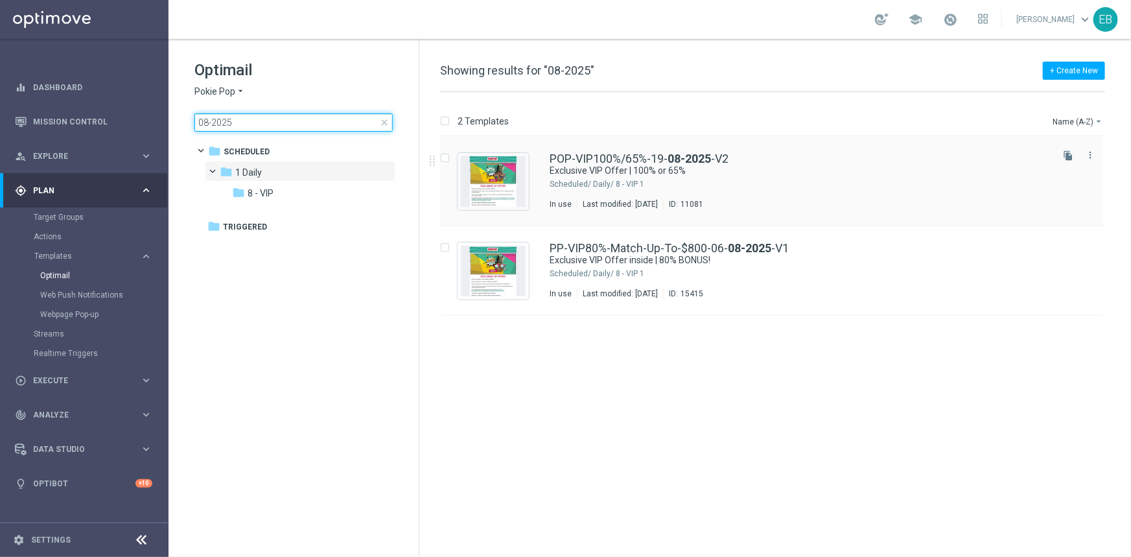
type input "08-2025"
click at [849, 155] on div "POP-VIP100%/65%-19- 08-2025 -V2" at bounding box center [800, 159] width 500 height 12
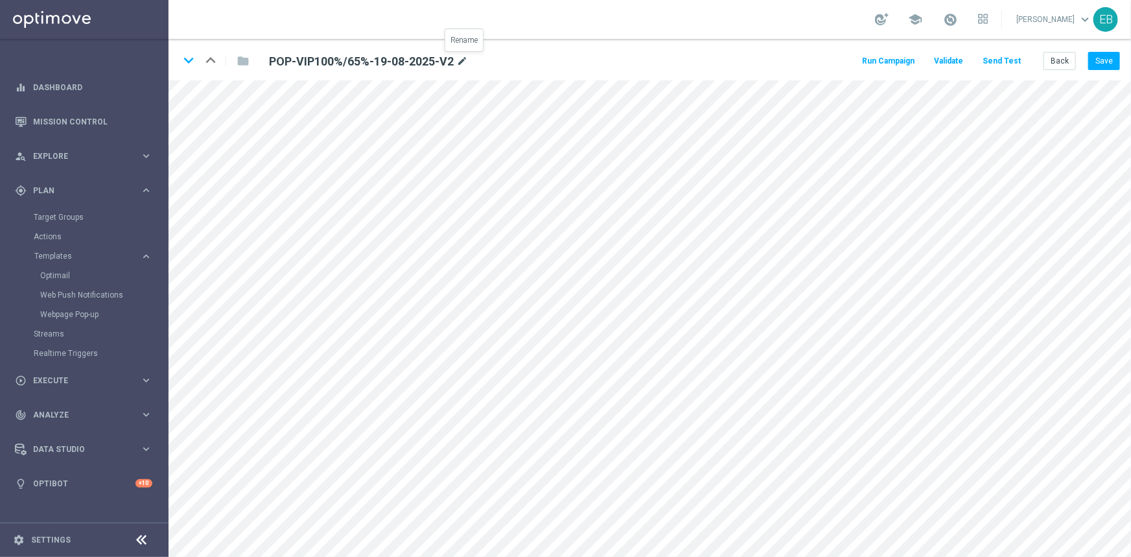
click at [468, 62] on icon "mode_edit" at bounding box center [462, 62] width 12 height 16
click at [694, 51] on div "keyboard_arrow_down keyboard_arrow_up folder POP-VIP100%/65%-19-08-2025-V2 Run …" at bounding box center [650, 59] width 963 height 41
click at [1112, 54] on button "Save" at bounding box center [1105, 61] width 32 height 18
click at [1102, 58] on button "Save" at bounding box center [1105, 61] width 32 height 18
click at [1058, 60] on button "Back" at bounding box center [1060, 61] width 32 height 18
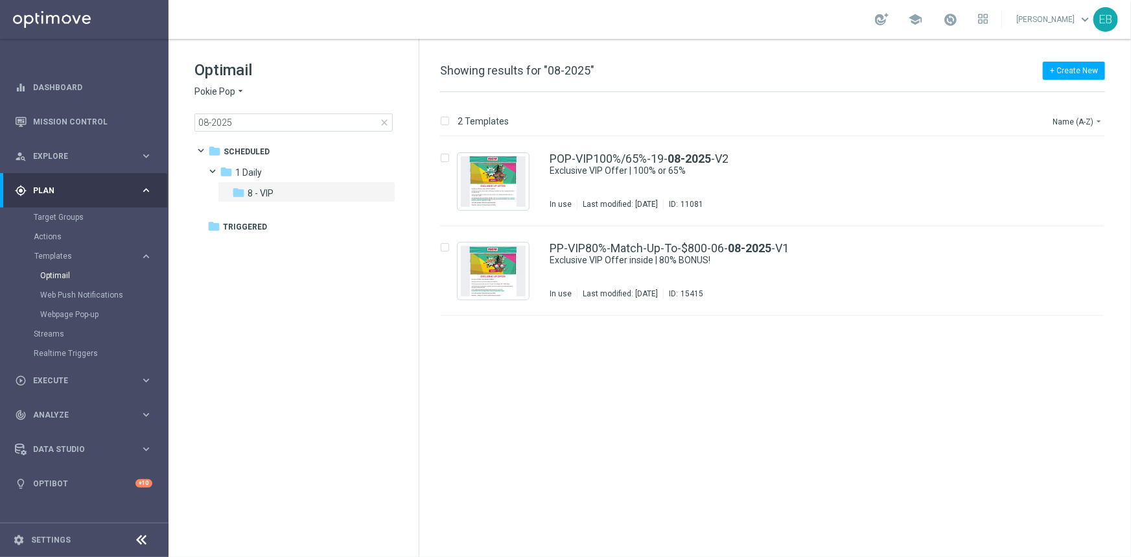
drag, startPoint x: 388, startPoint y: 124, endPoint x: 397, endPoint y: 128, distance: 9.0
click at [388, 124] on span "close" at bounding box center [384, 122] width 10 height 10
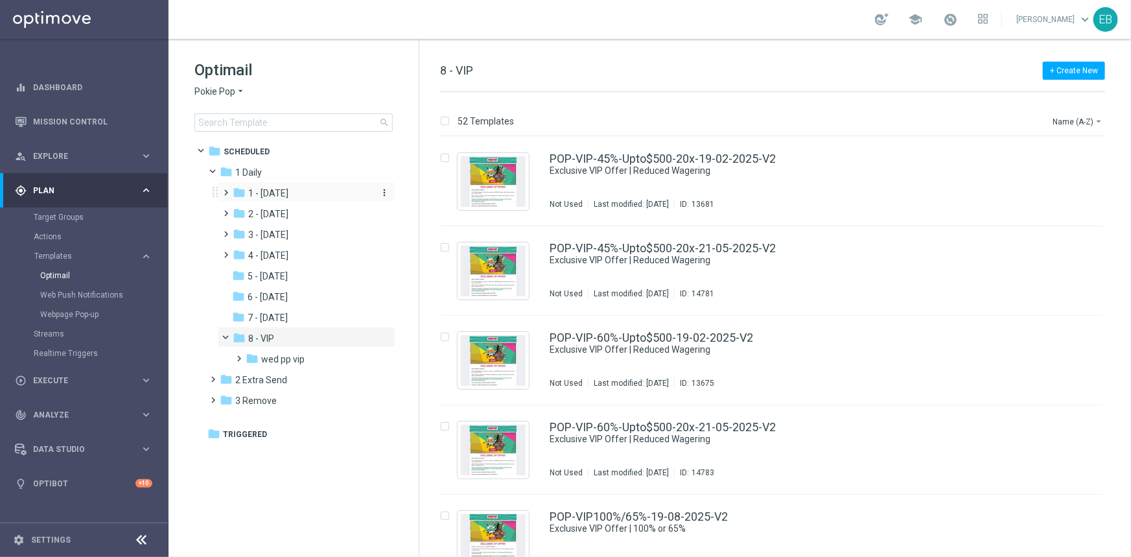
click at [304, 191] on div "folder 1 - [DATE]" at bounding box center [302, 193] width 138 height 15
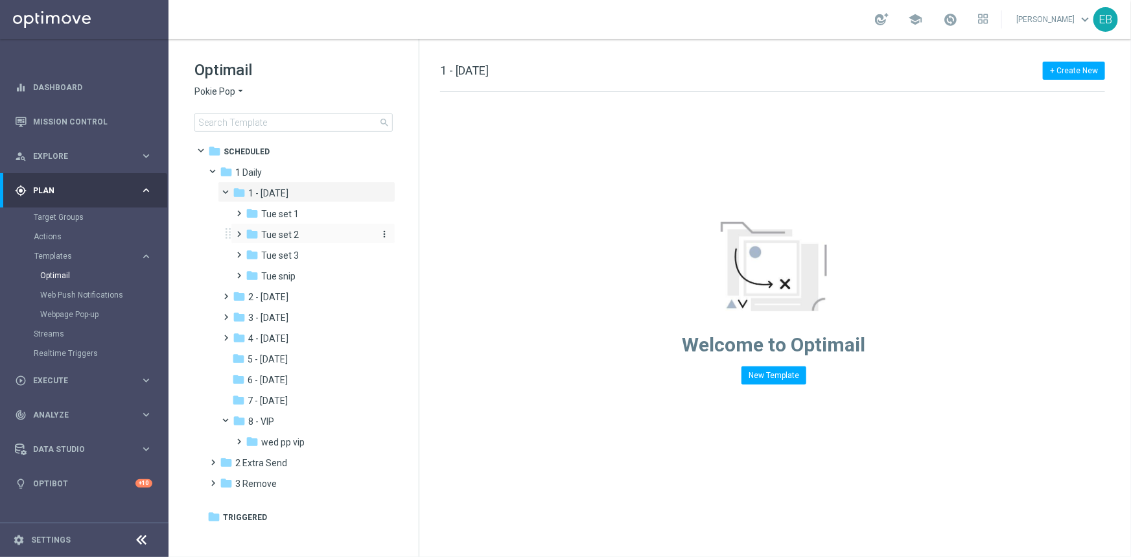
click at [306, 232] on div "folder Tue set 2" at bounding box center [309, 235] width 127 height 15
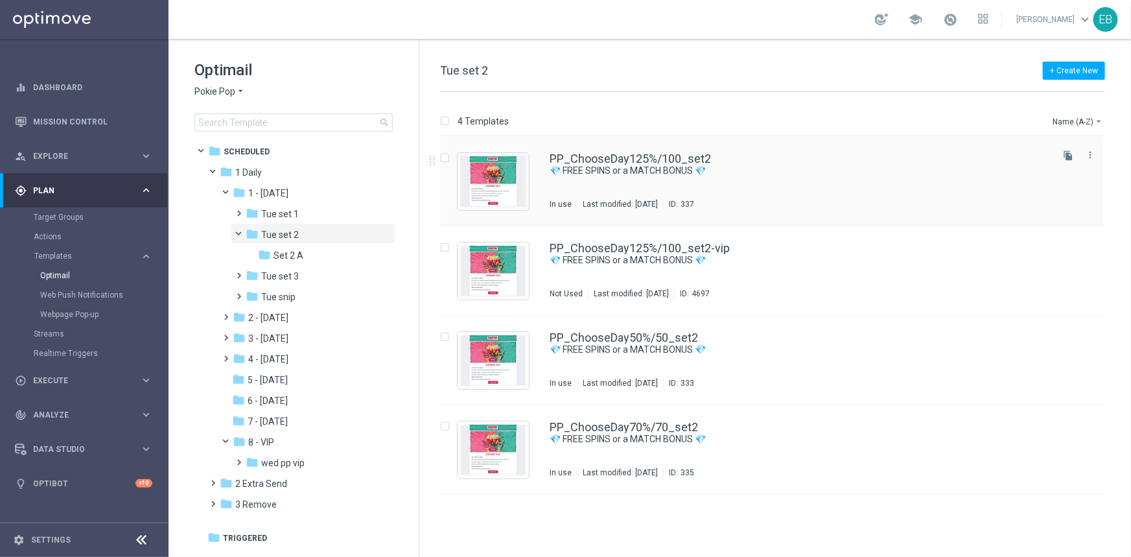
click at [797, 163] on div "PP_ChooseDay125%/100_set2" at bounding box center [800, 159] width 500 height 12
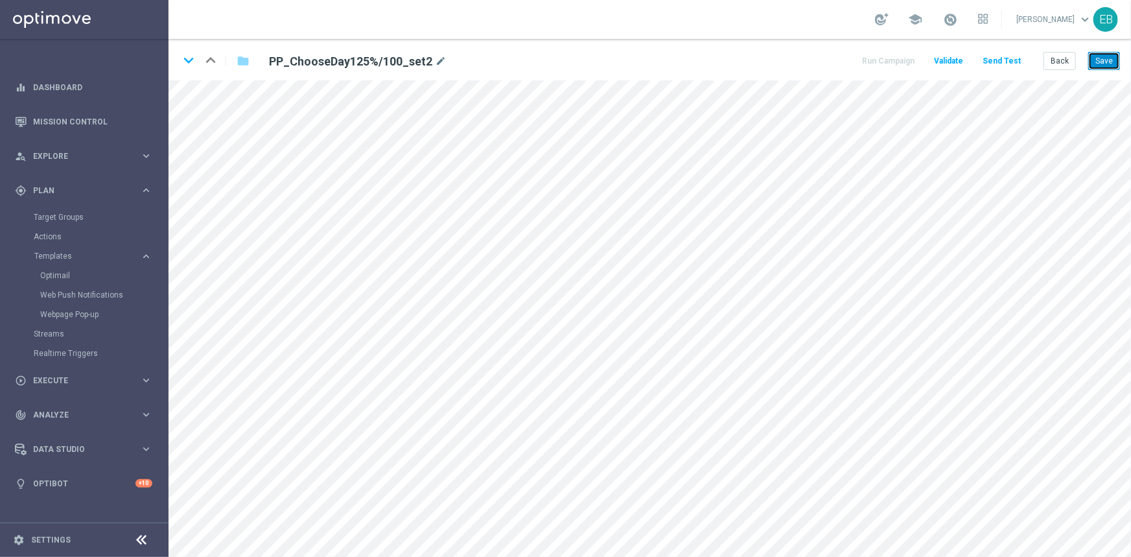
click at [1113, 62] on button "Save" at bounding box center [1105, 61] width 32 height 18
click at [189, 65] on icon "keyboard_arrow_down" at bounding box center [188, 60] width 19 height 19
click at [1115, 63] on button "Save" at bounding box center [1105, 61] width 32 height 18
click at [187, 58] on icon "keyboard_arrow_down" at bounding box center [188, 60] width 19 height 19
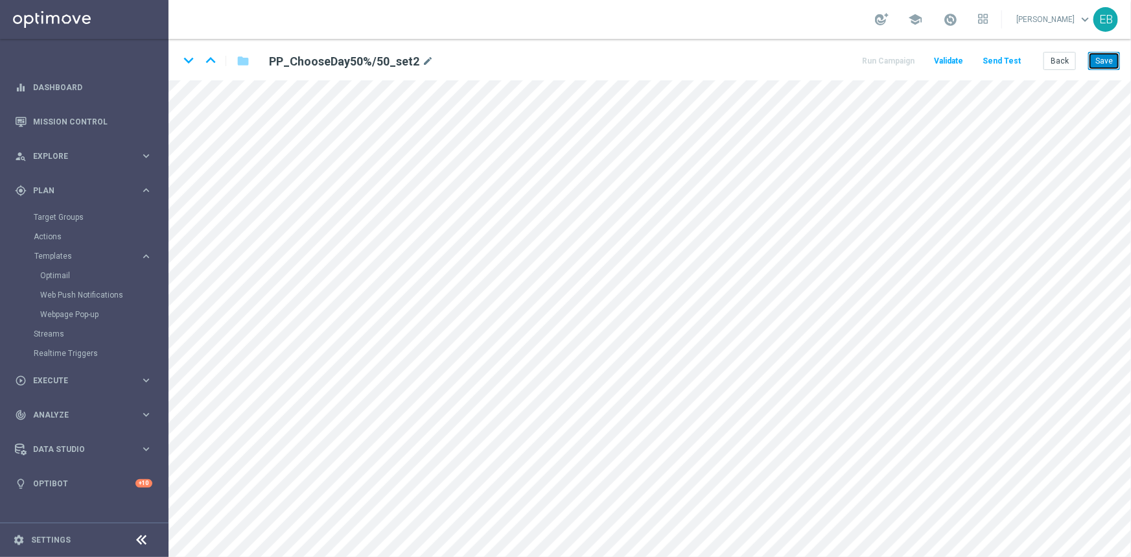
click at [1118, 58] on button "Save" at bounding box center [1105, 61] width 32 height 18
click at [1063, 57] on button "Back" at bounding box center [1060, 61] width 32 height 18
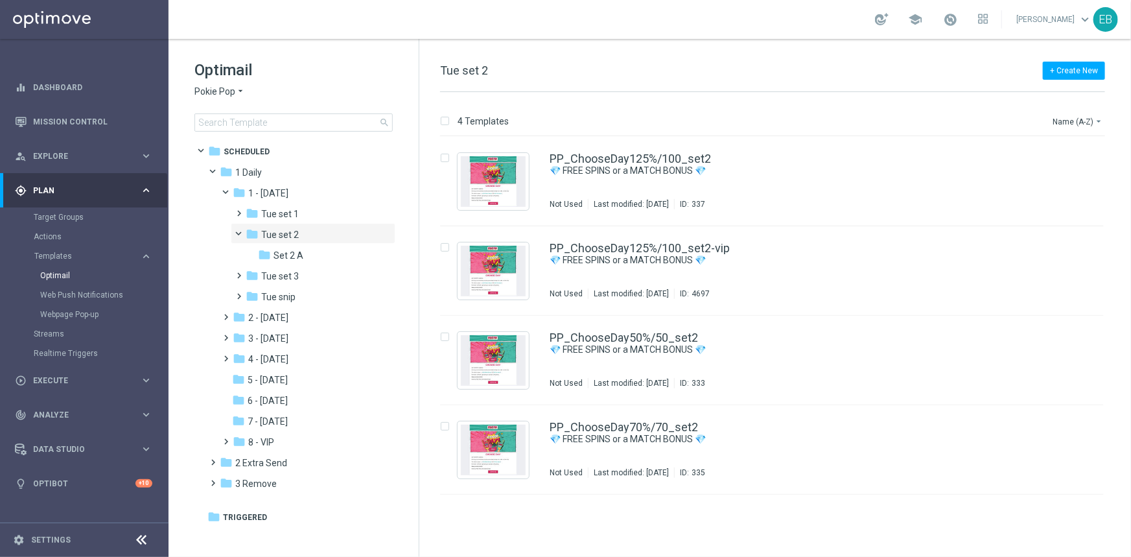
click at [222, 97] on span "Pokie Pop" at bounding box center [215, 92] width 41 height 12
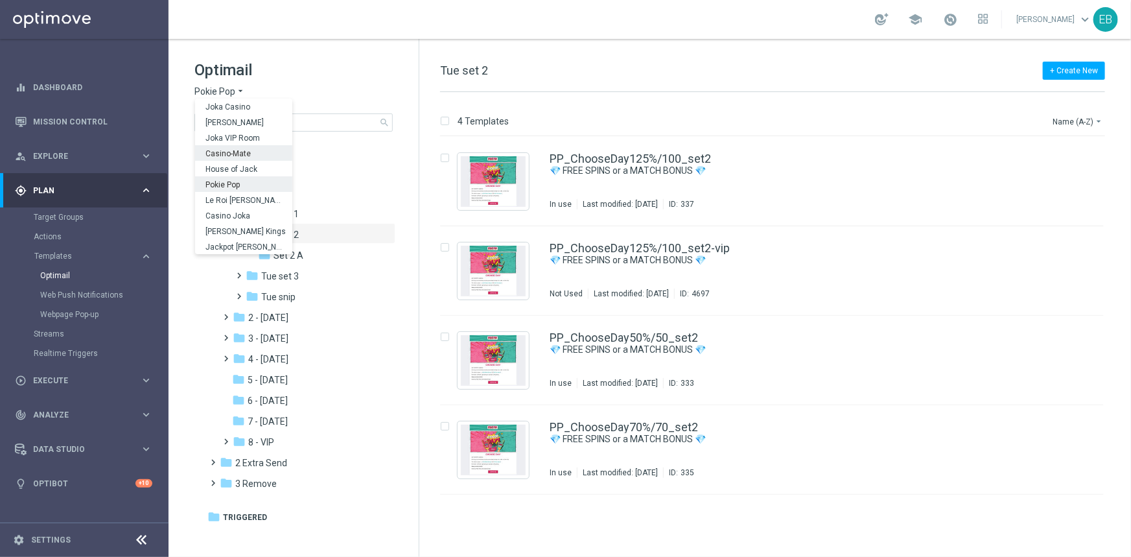
click at [0, 0] on span "Casino-Mate" at bounding box center [0, 0] width 0 height 0
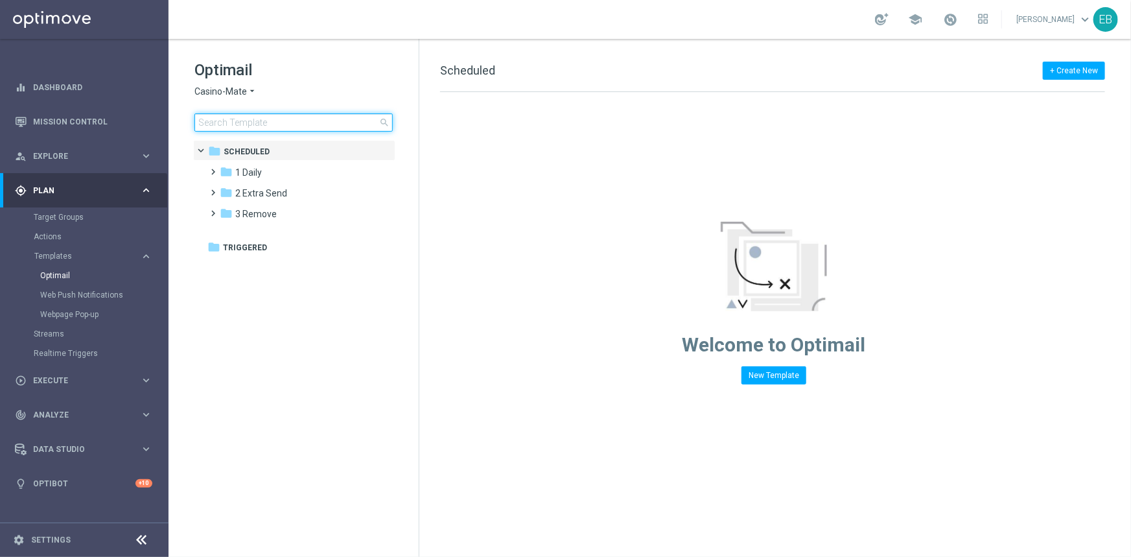
click at [229, 125] on input at bounding box center [294, 122] width 198 height 18
type input "CM-VIP100%/65%-19-08-2025-V2 HOJ-VIP100%/65%-19-08-2025-V2 POP-VIP100%/65%-19-0…"
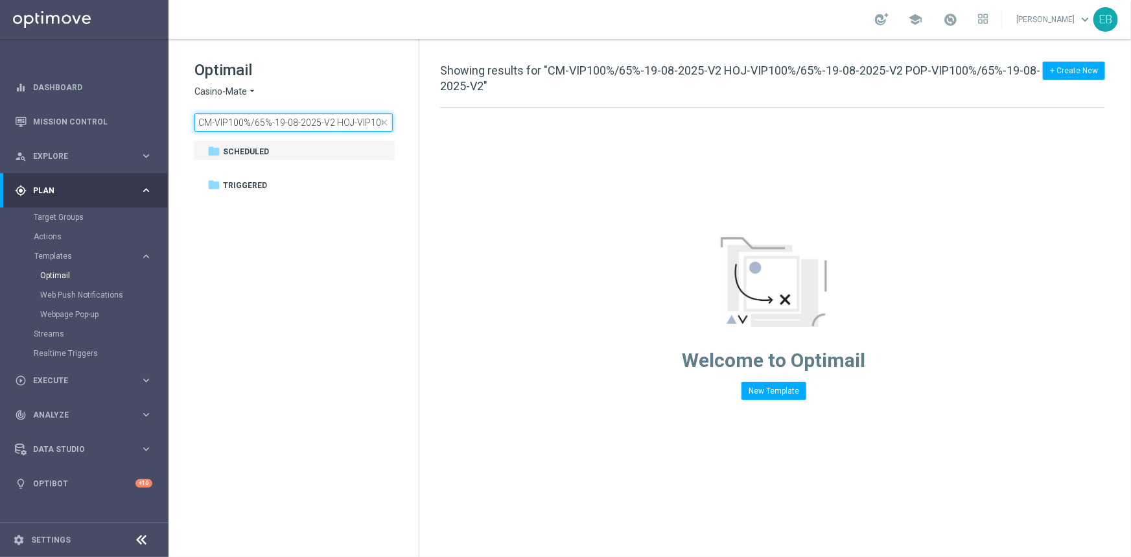
scroll to position [0, 227]
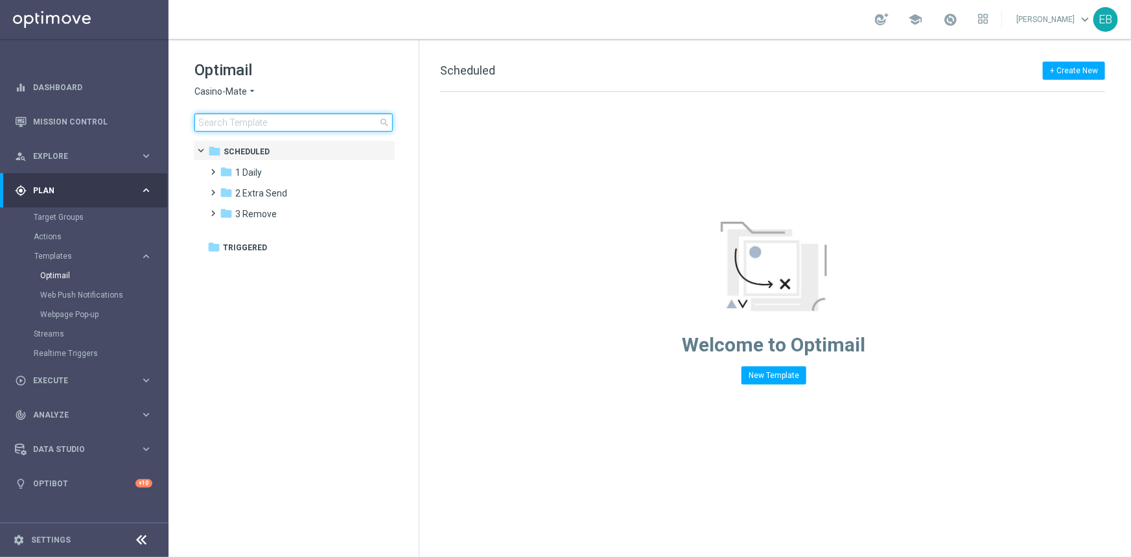
click at [271, 122] on input at bounding box center [294, 122] width 198 height 18
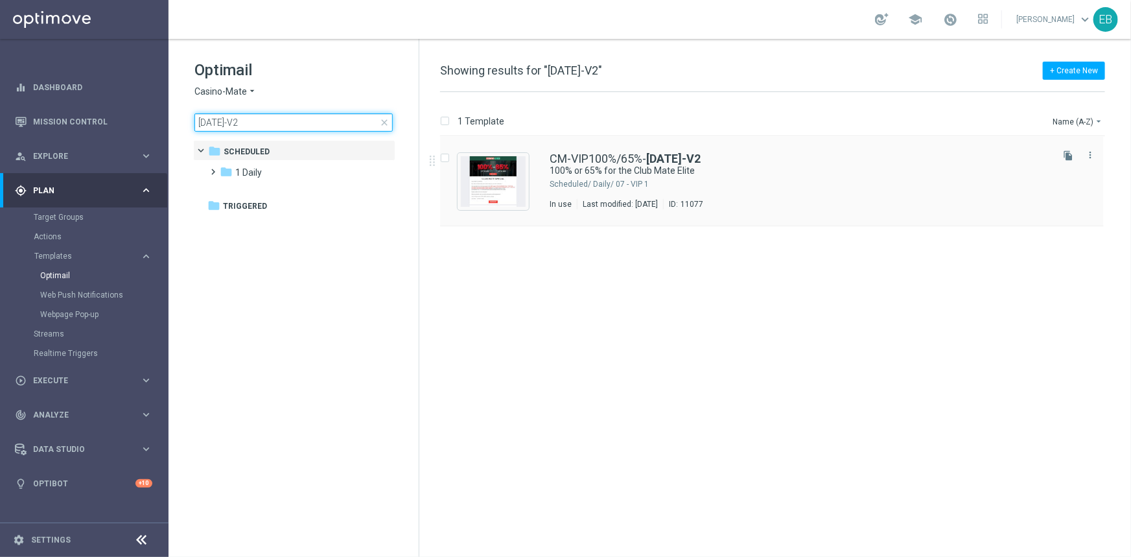
type input "[DATE]-V2"
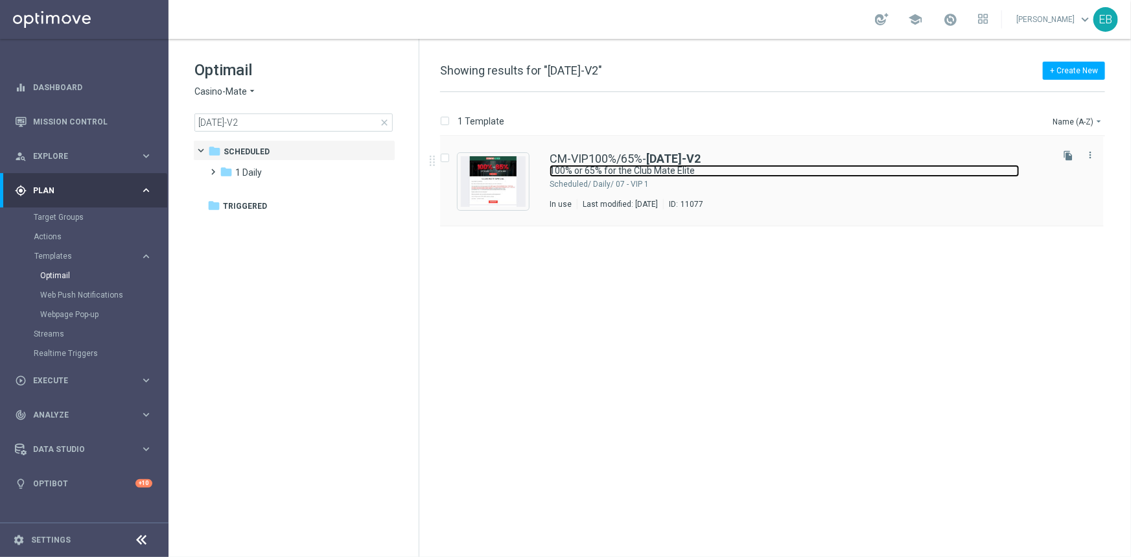
click at [845, 165] on link "100% or 65% for the Club Mate Elite" at bounding box center [785, 171] width 470 height 12
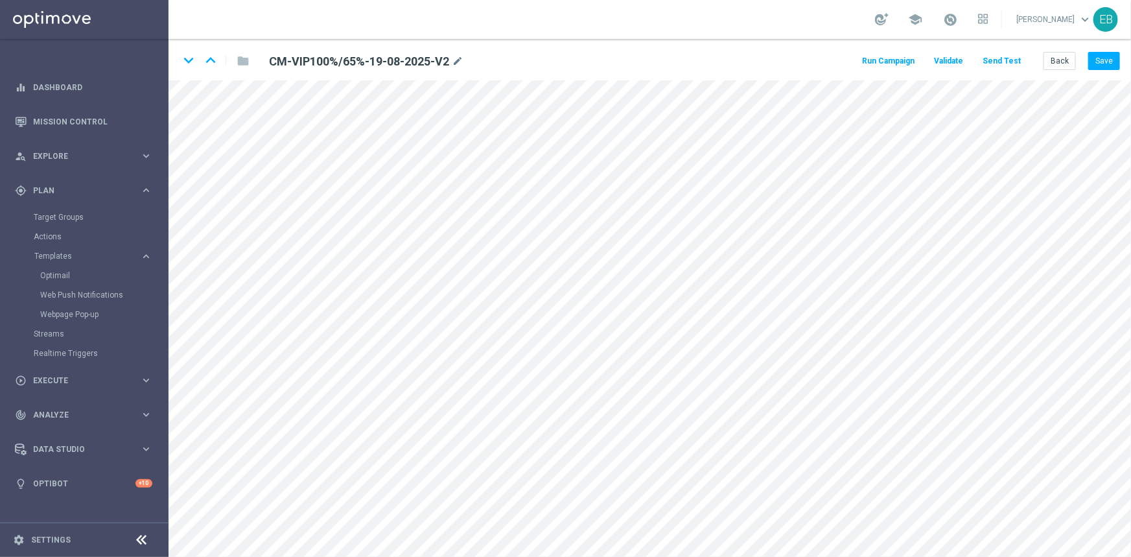
click at [1005, 61] on button "Send Test" at bounding box center [1002, 62] width 42 height 18
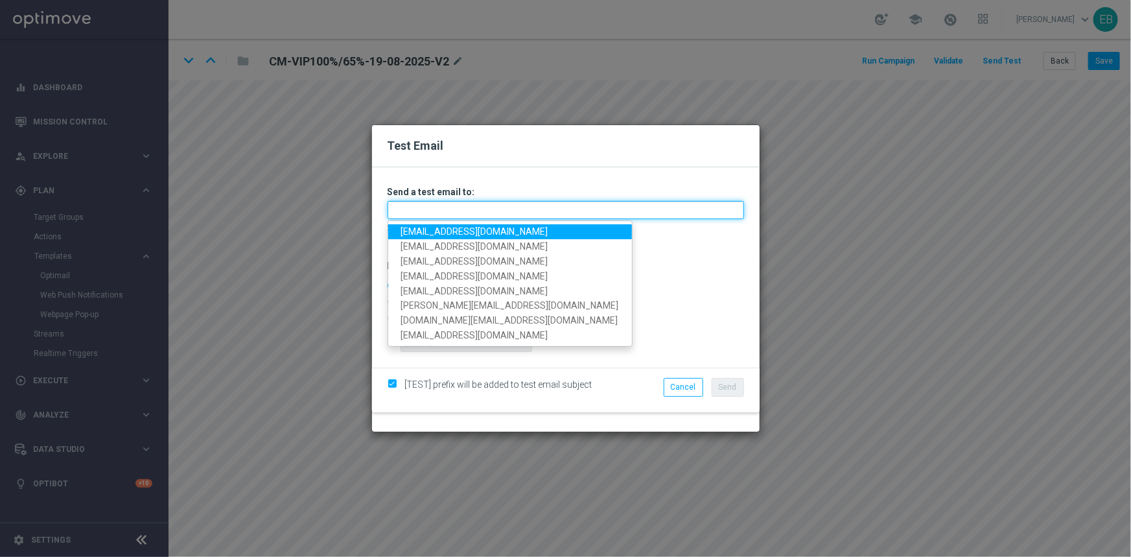
drag, startPoint x: 473, startPoint y: 215, endPoint x: 459, endPoint y: 220, distance: 14.4
click at [473, 215] on input "text" at bounding box center [566, 210] width 357 height 18
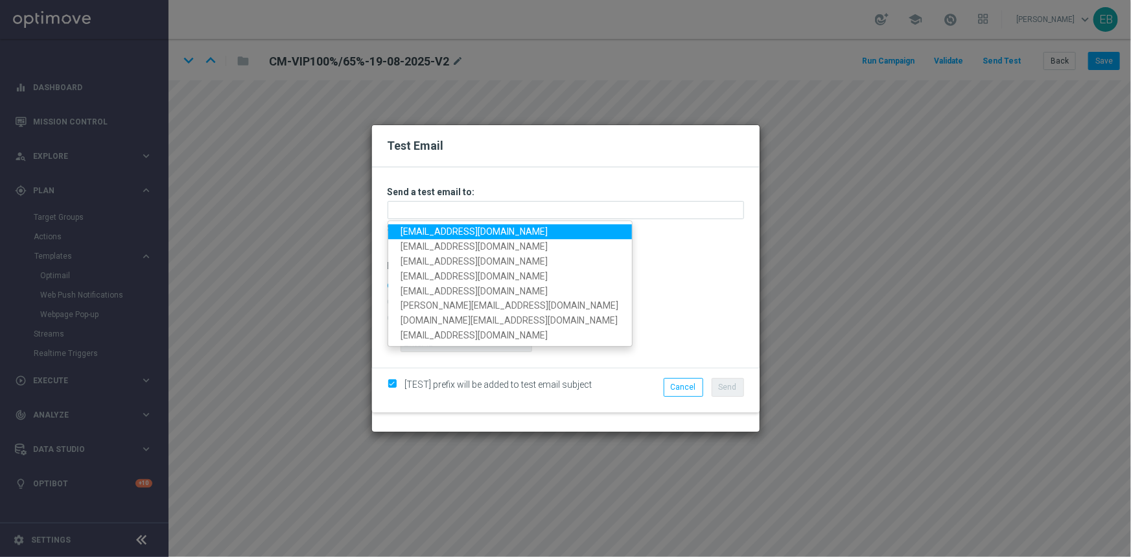
click at [423, 230] on link "[EMAIL_ADDRESS][DOMAIN_NAME]" at bounding box center [510, 231] width 244 height 15
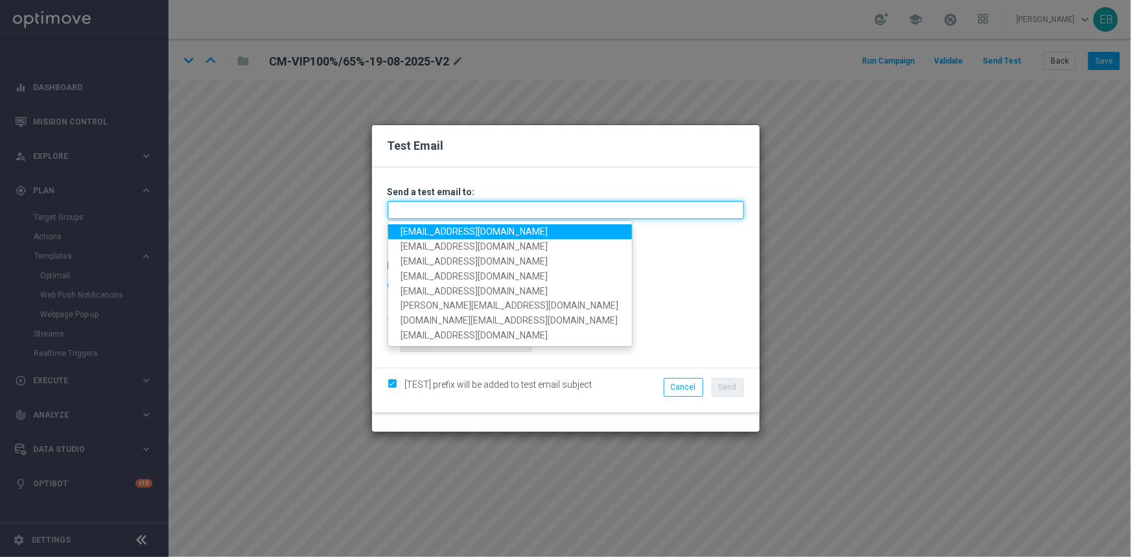
type input "[EMAIL_ADDRESS][DOMAIN_NAME]"
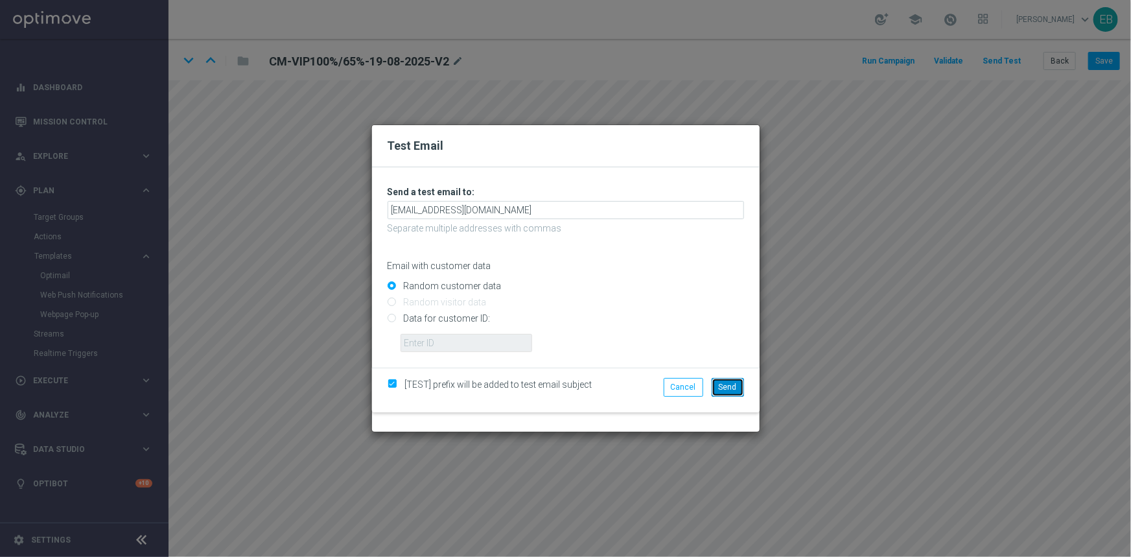
click at [729, 383] on span "Send" at bounding box center [728, 387] width 18 height 9
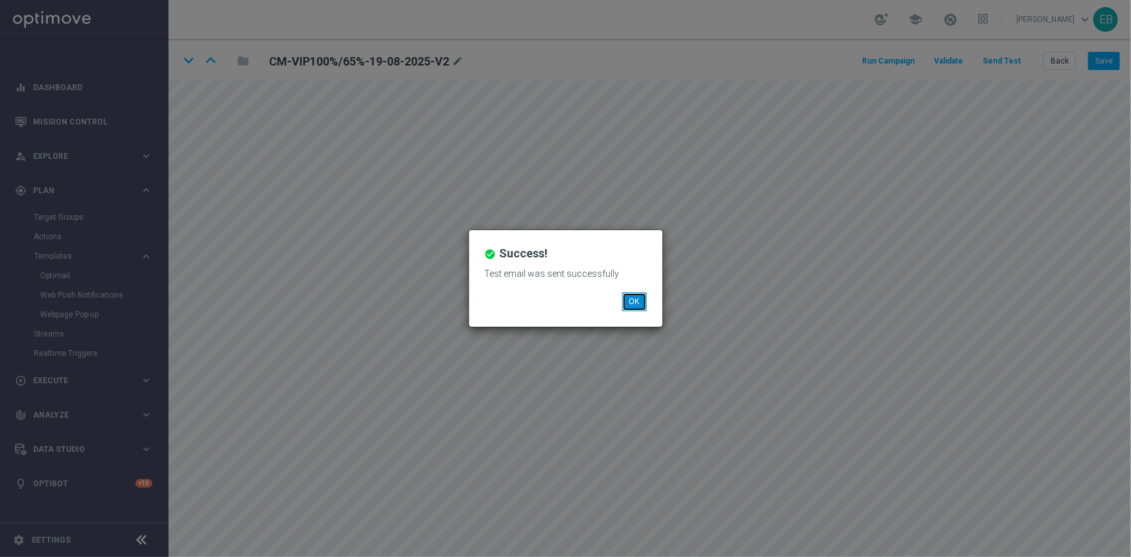
click at [639, 296] on button "OK" at bounding box center [634, 301] width 25 height 18
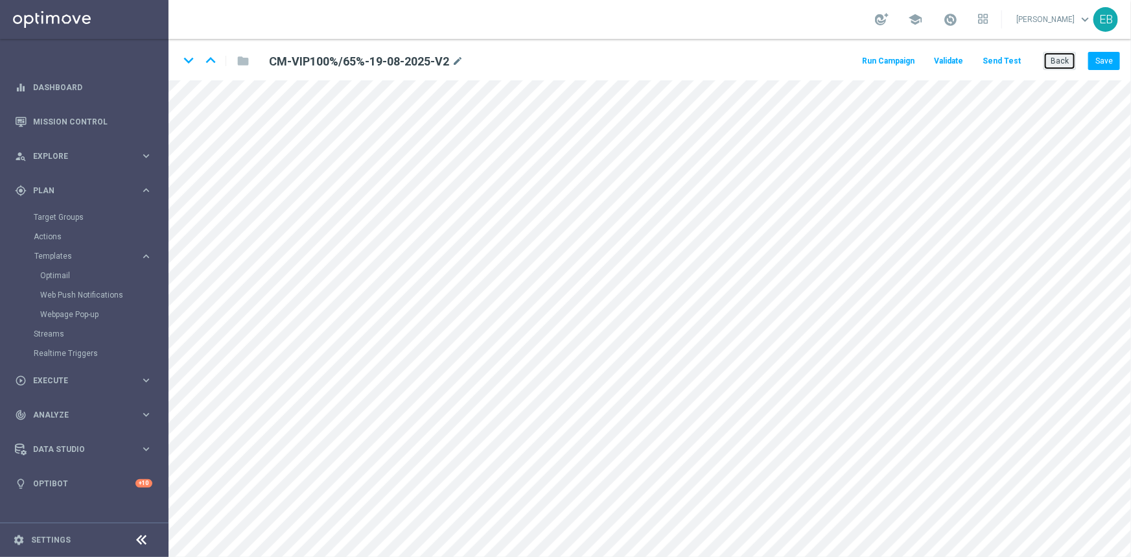
click at [1051, 56] on button "Back" at bounding box center [1060, 61] width 32 height 18
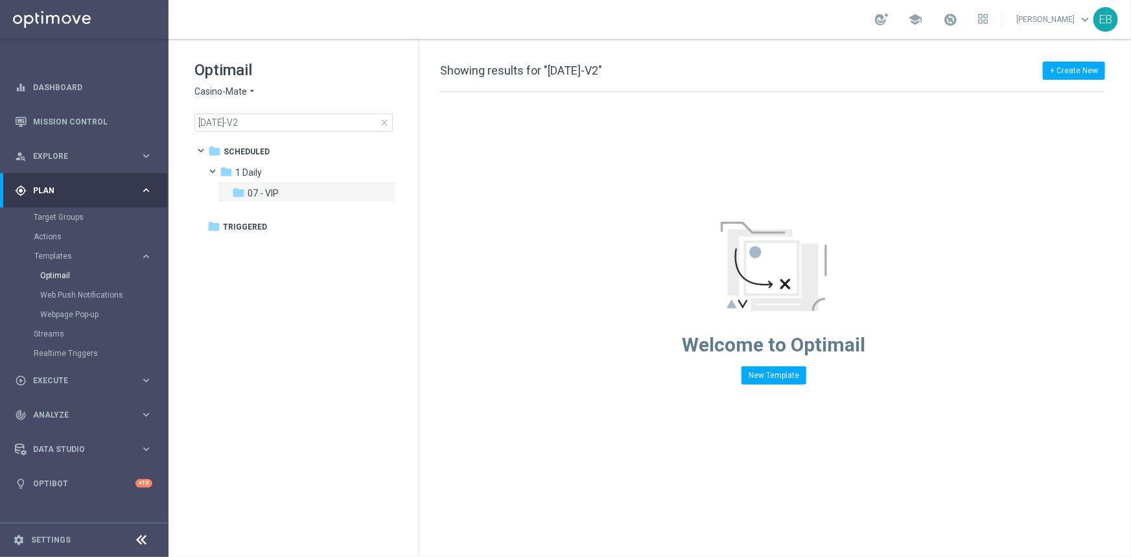
click at [240, 91] on span "Casino-Mate" at bounding box center [221, 92] width 53 height 12
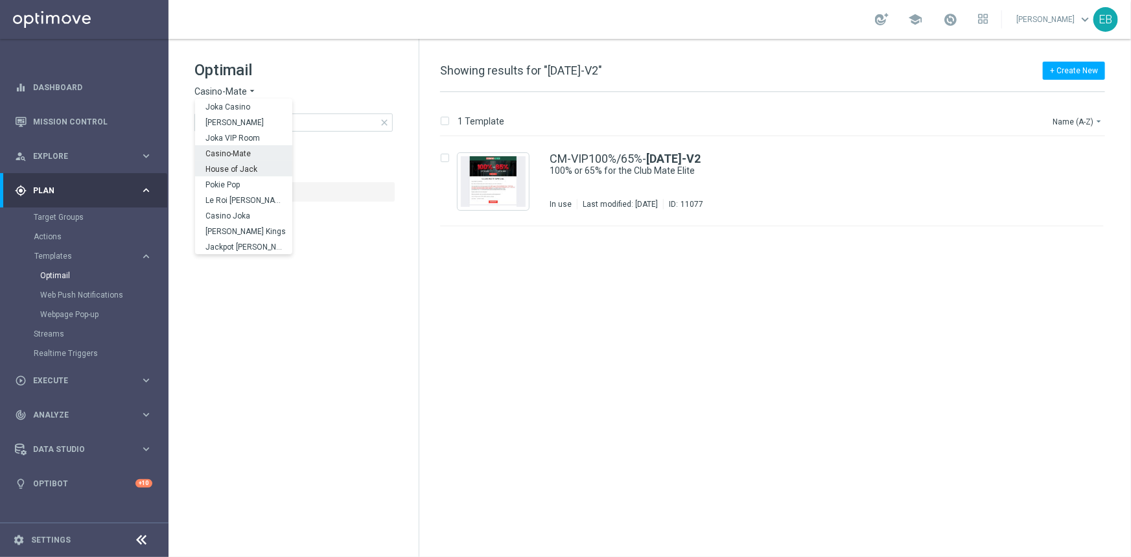
click at [0, 0] on span "House of Jack" at bounding box center [0, 0] width 0 height 0
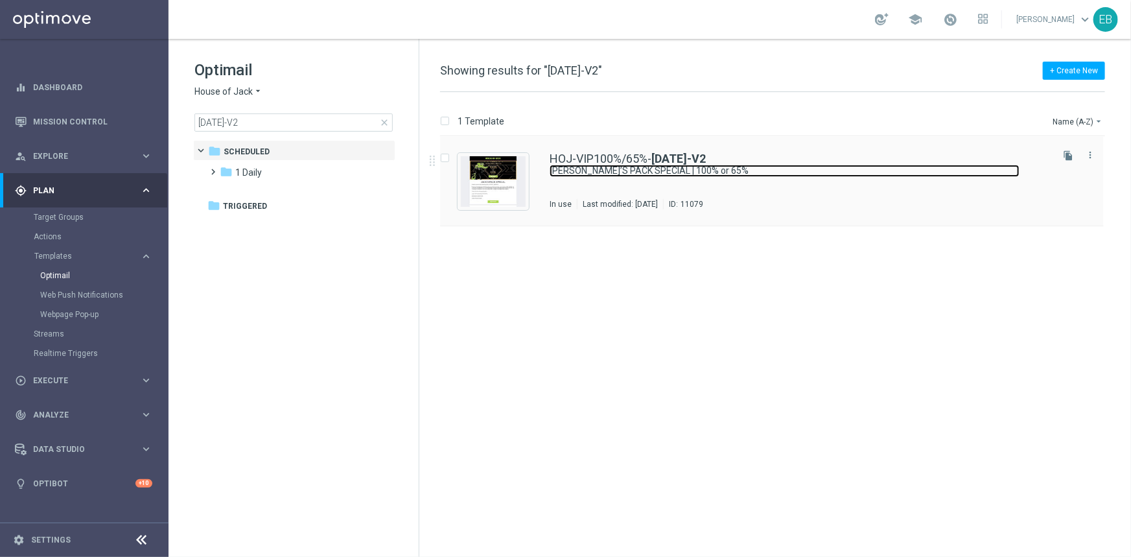
click at [844, 165] on link "[PERSON_NAME]’S PACK SPECIAL | 100% or 65%" at bounding box center [785, 171] width 470 height 12
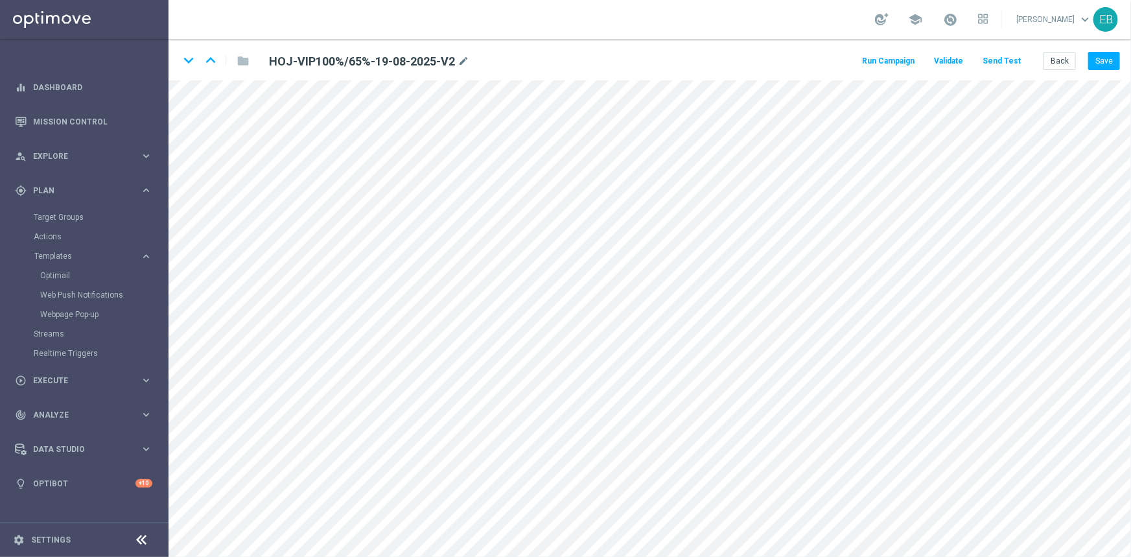
click at [1005, 62] on button "Send Test" at bounding box center [1002, 62] width 42 height 18
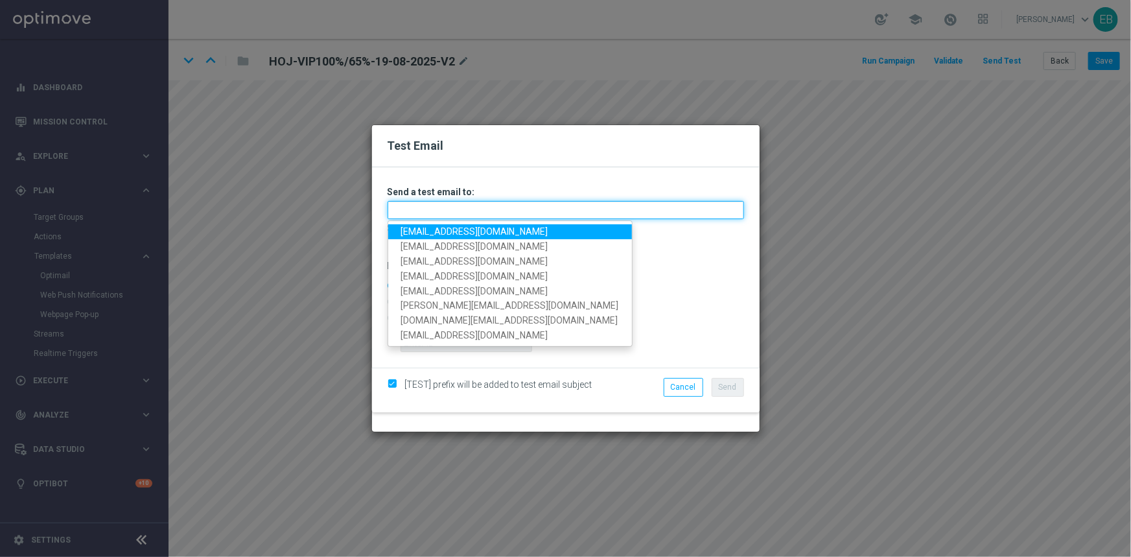
click at [441, 215] on input "text" at bounding box center [566, 210] width 357 height 18
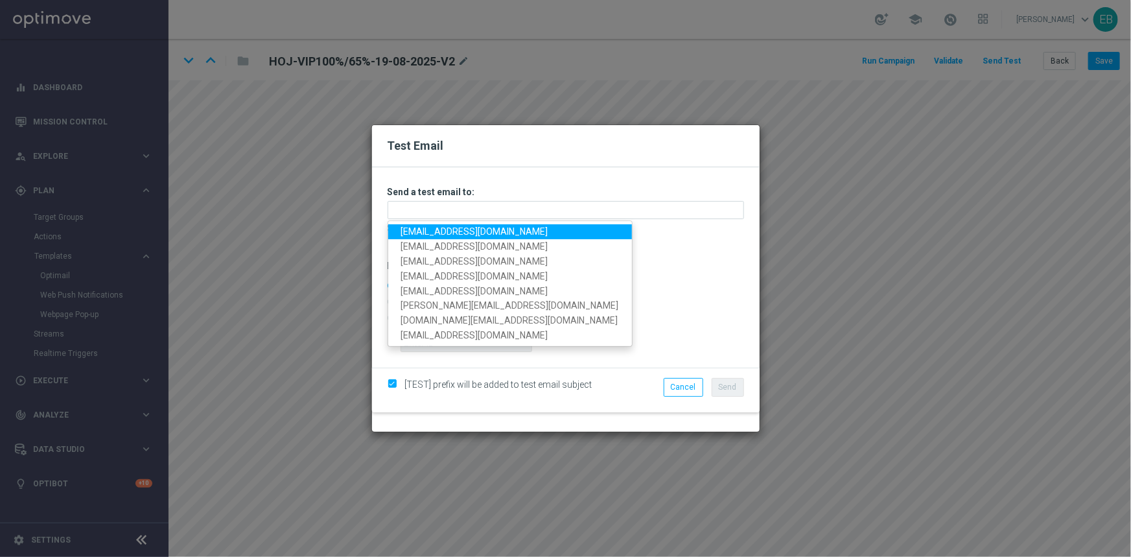
click at [428, 227] on link "[EMAIL_ADDRESS][DOMAIN_NAME]" at bounding box center [510, 231] width 244 height 15
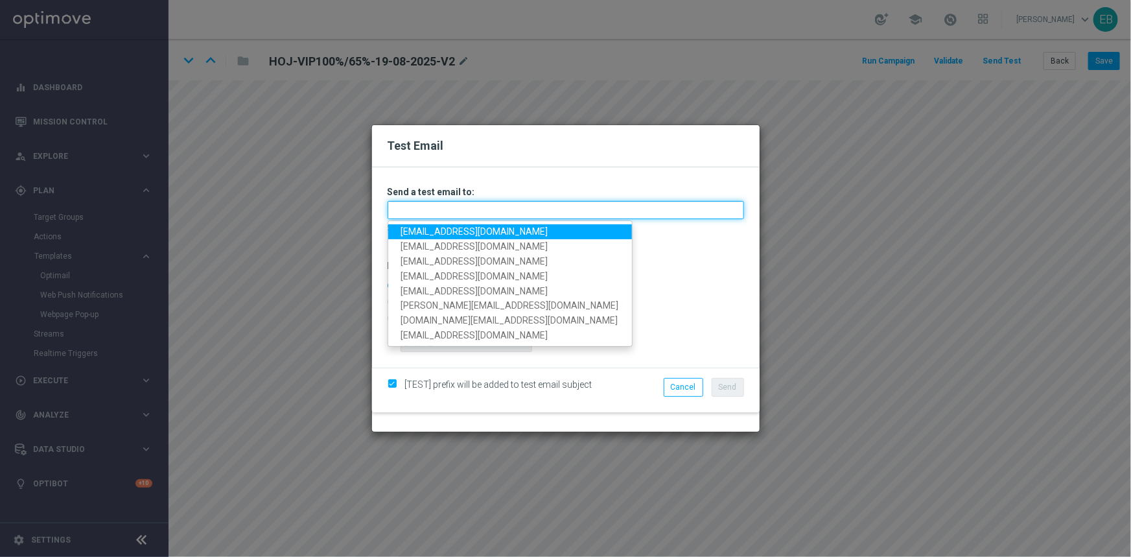
type input "[EMAIL_ADDRESS][DOMAIN_NAME]"
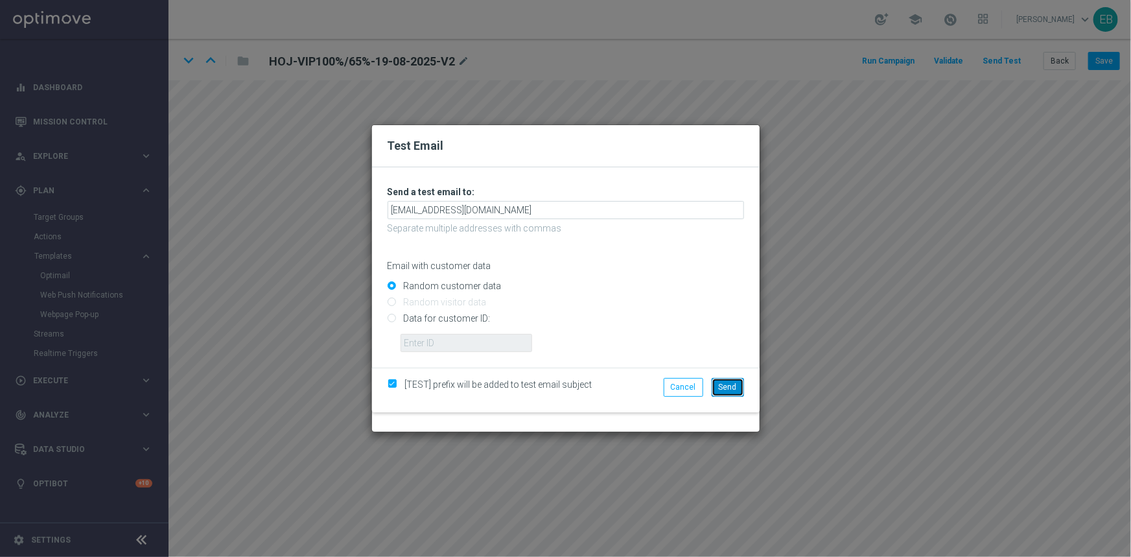
click at [727, 390] on span "Send" at bounding box center [728, 387] width 18 height 9
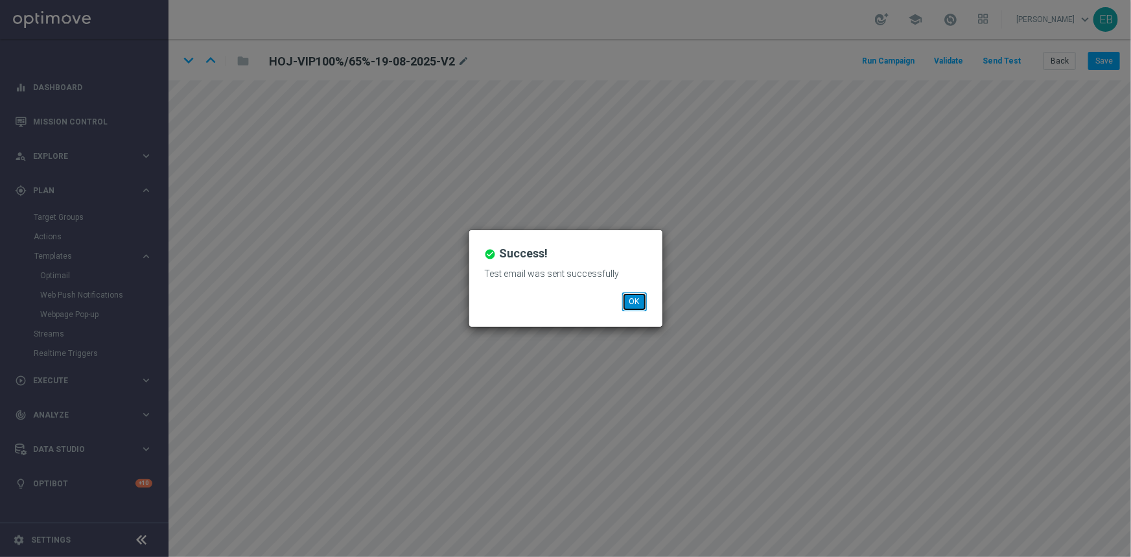
click at [632, 305] on button "OK" at bounding box center [634, 301] width 25 height 18
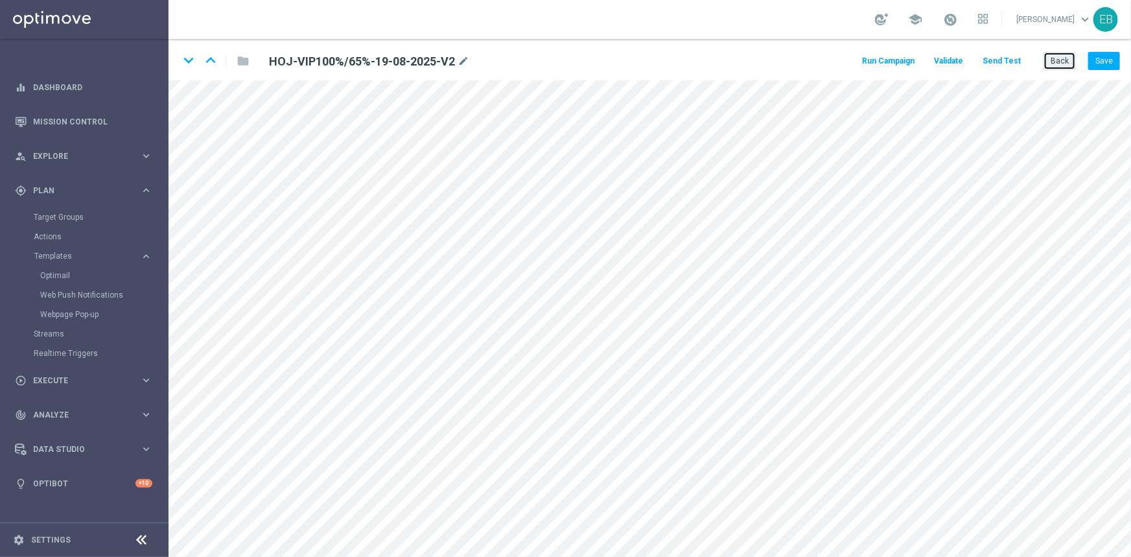
click at [1058, 58] on button "Back" at bounding box center [1060, 61] width 32 height 18
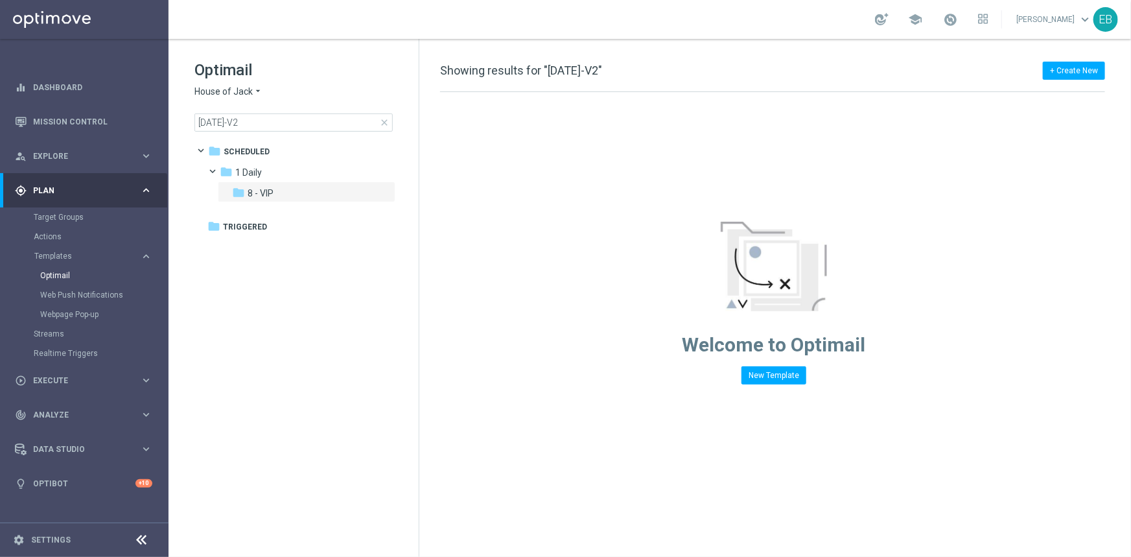
click at [233, 94] on span "House of Jack" at bounding box center [224, 92] width 58 height 12
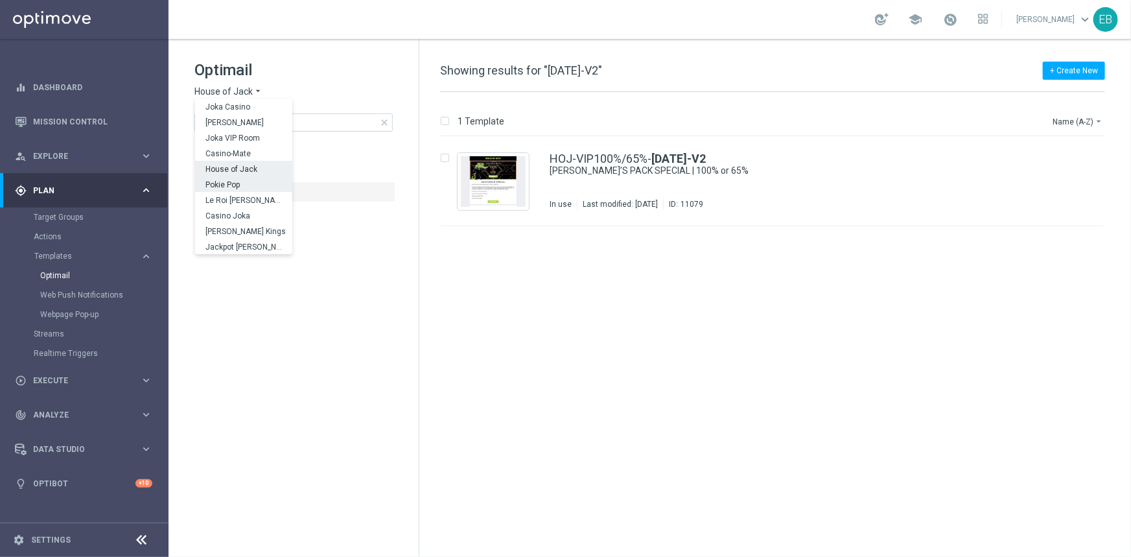
click at [0, 0] on span "Pokie Pop" at bounding box center [0, 0] width 0 height 0
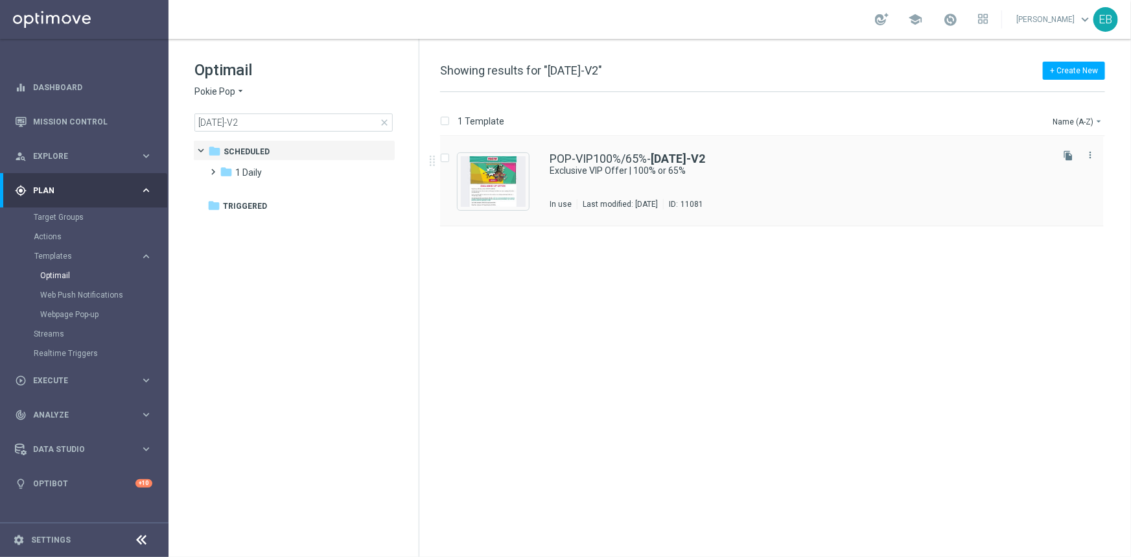
click at [814, 158] on div "POP-VIP100%/65%- [DATE]-V2" at bounding box center [800, 159] width 500 height 12
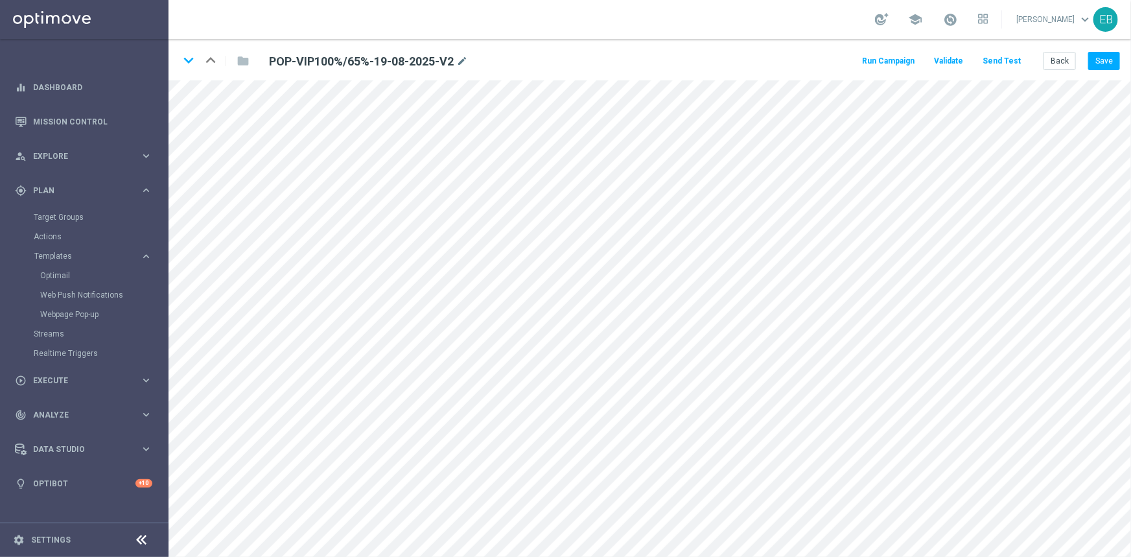
click at [1004, 62] on button "Send Test" at bounding box center [1002, 62] width 42 height 18
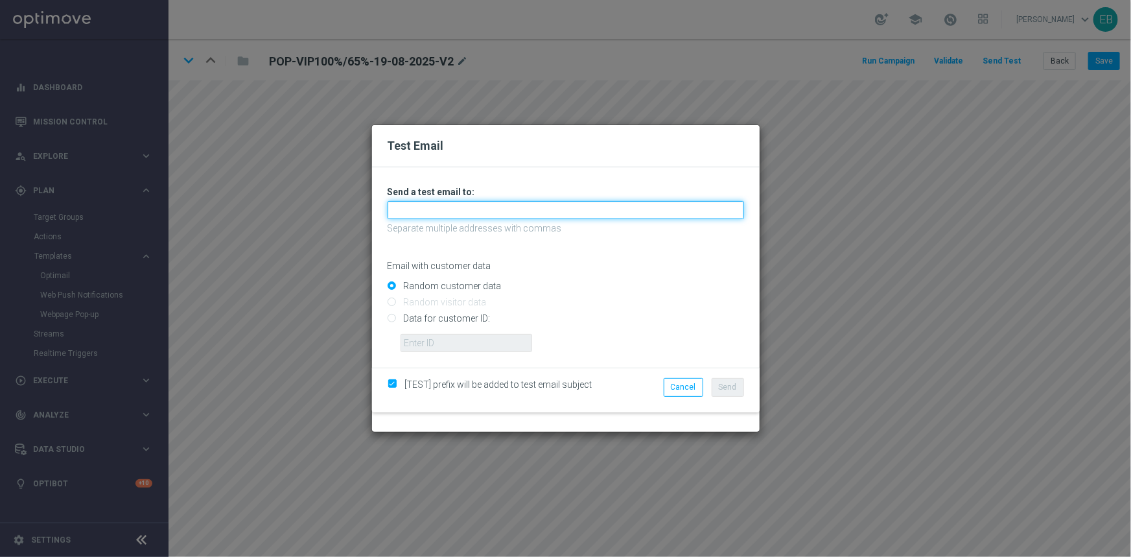
click at [422, 215] on input "text" at bounding box center [566, 210] width 357 height 18
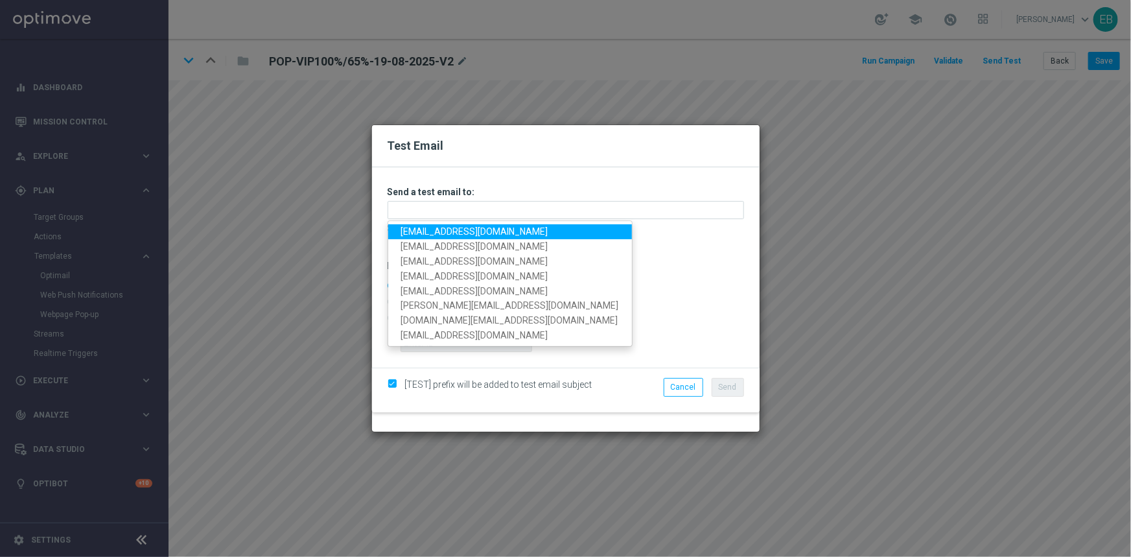
click at [412, 231] on link "[EMAIL_ADDRESS][DOMAIN_NAME]" at bounding box center [510, 231] width 244 height 15
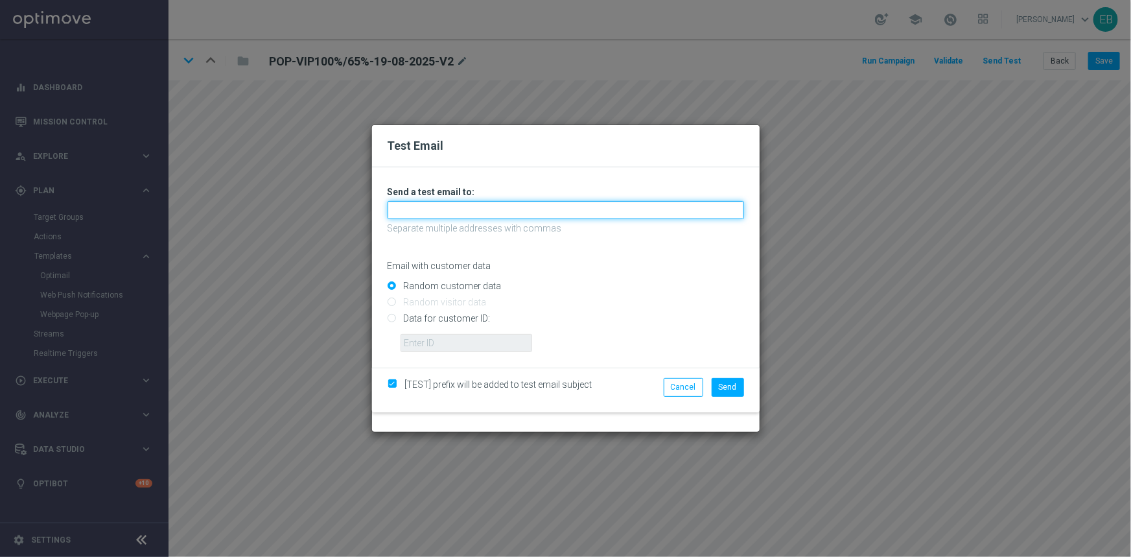
type input "[EMAIL_ADDRESS][DOMAIN_NAME]"
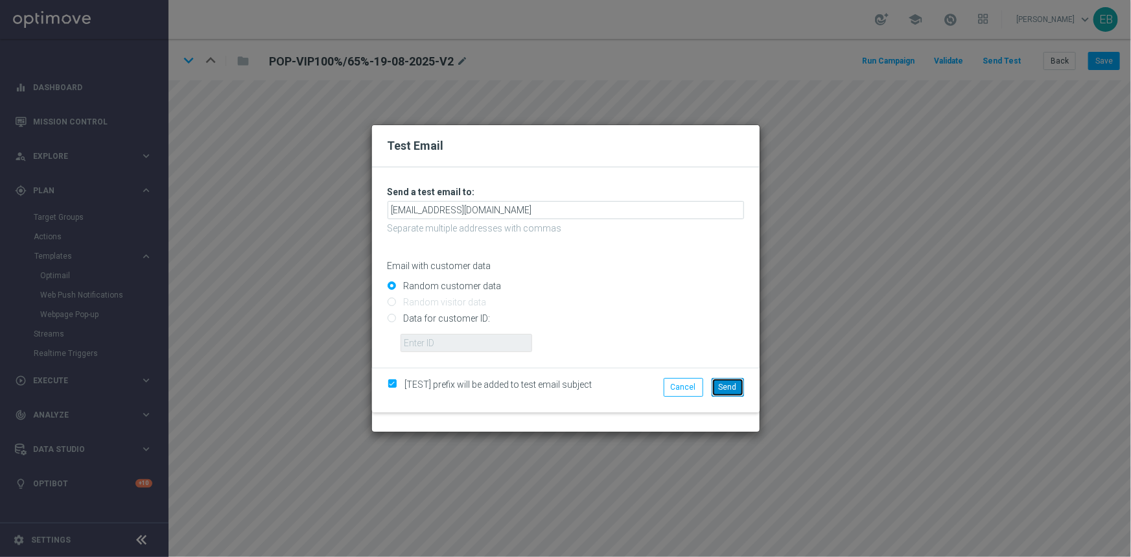
click at [731, 383] on span "Send" at bounding box center [728, 387] width 18 height 9
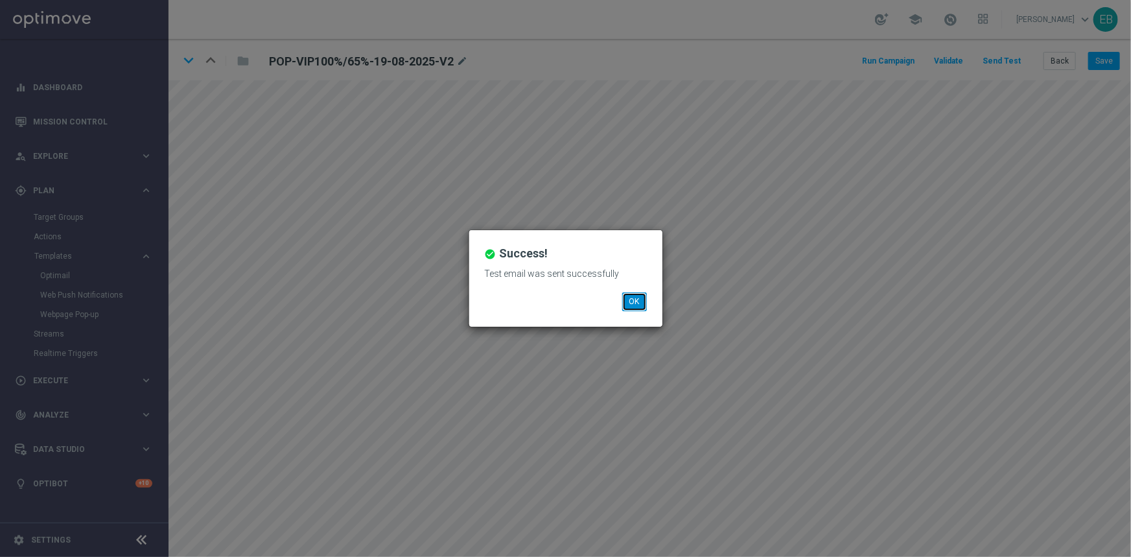
click at [641, 304] on button "OK" at bounding box center [634, 301] width 25 height 18
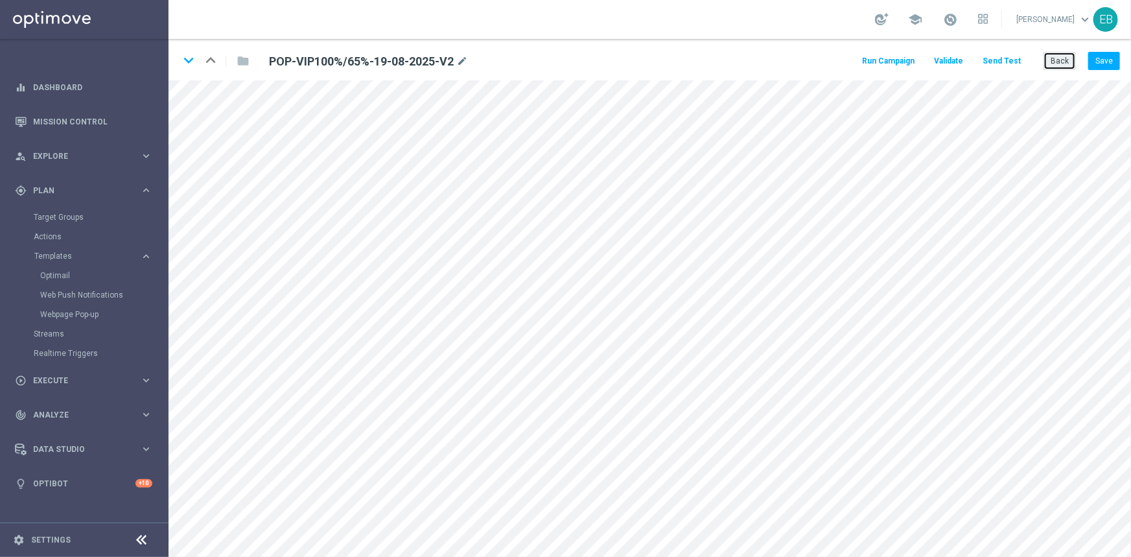
click at [1056, 58] on button "Back" at bounding box center [1060, 61] width 32 height 18
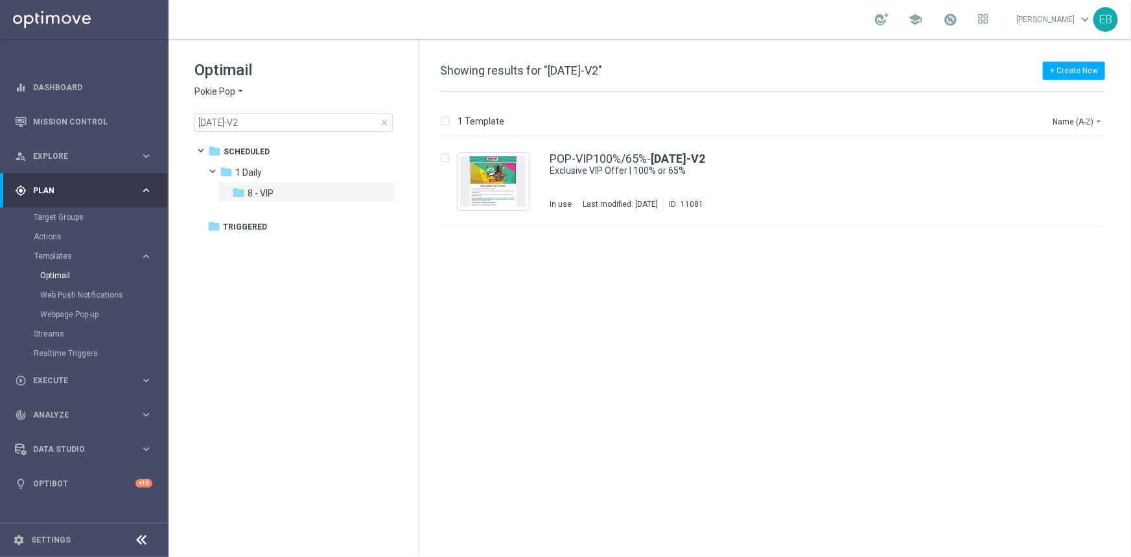
click at [232, 90] on span "Pokie Pop" at bounding box center [215, 92] width 41 height 12
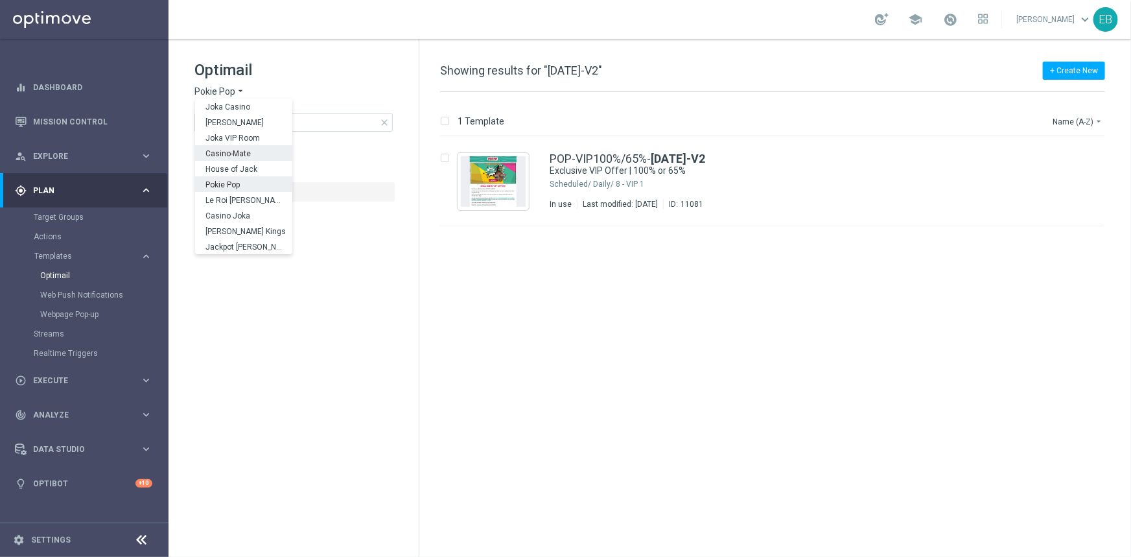
click at [0, 0] on span "Casino-Mate" at bounding box center [0, 0] width 0 height 0
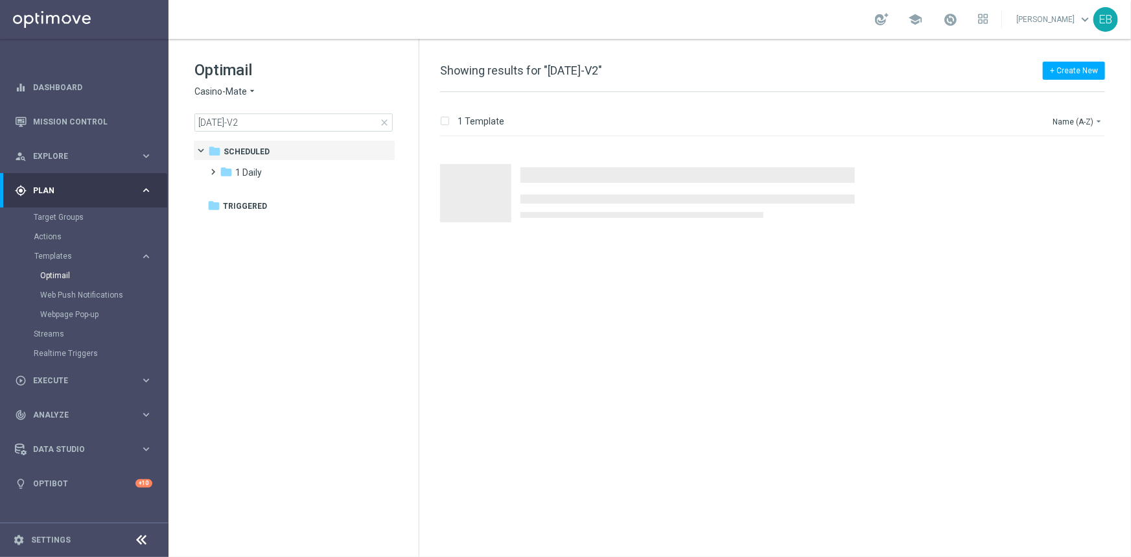
click at [386, 119] on span "close" at bounding box center [384, 122] width 10 height 10
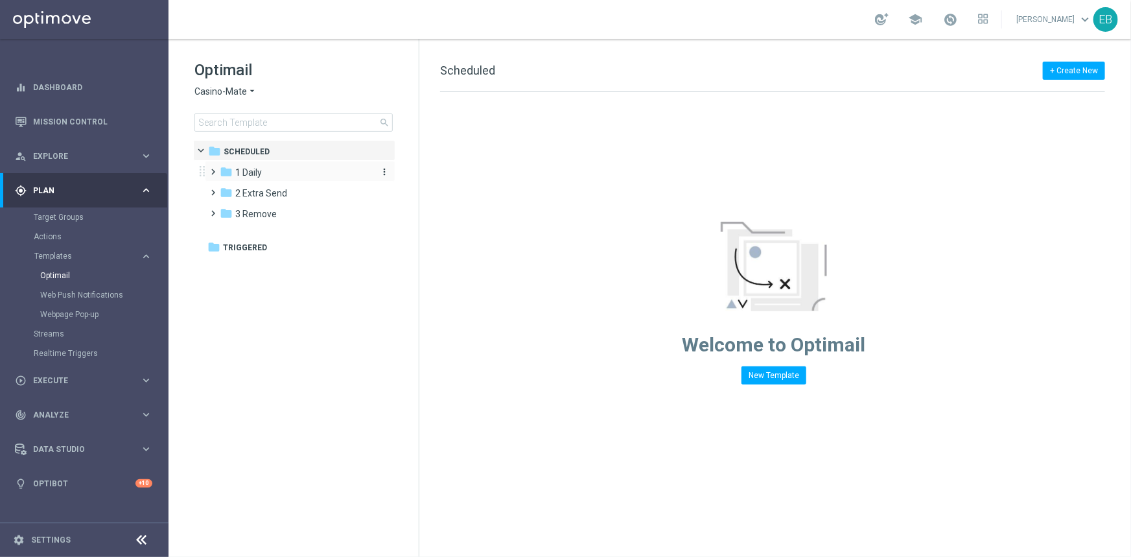
click at [272, 169] on div "folder 1 Daily" at bounding box center [294, 172] width 149 height 15
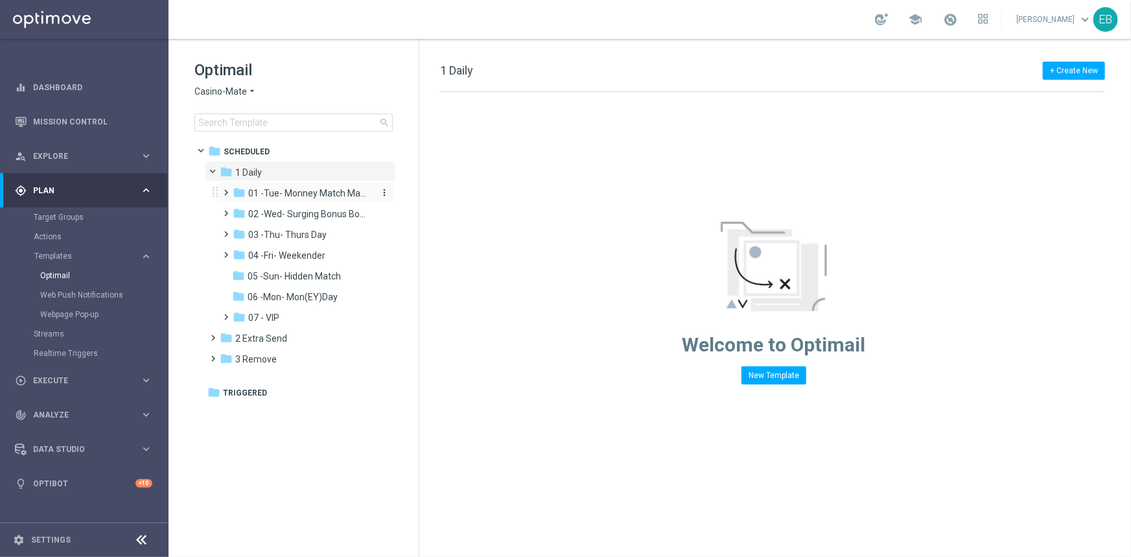
click at [295, 196] on span "01 -Tue- Monney Match Maker" at bounding box center [309, 193] width 123 height 12
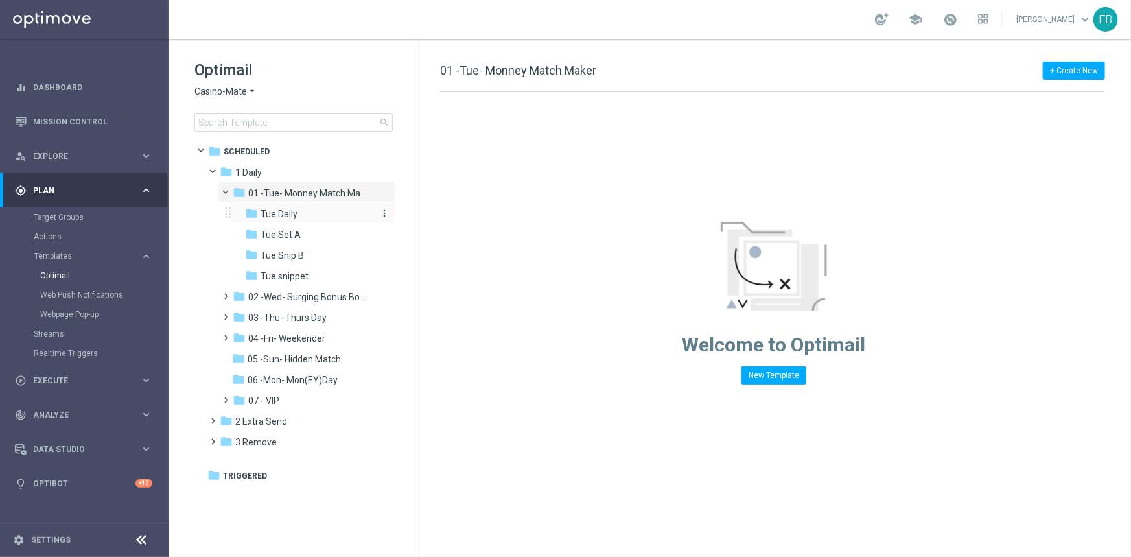
click at [313, 211] on div "folder Tue Daily" at bounding box center [309, 214] width 128 height 15
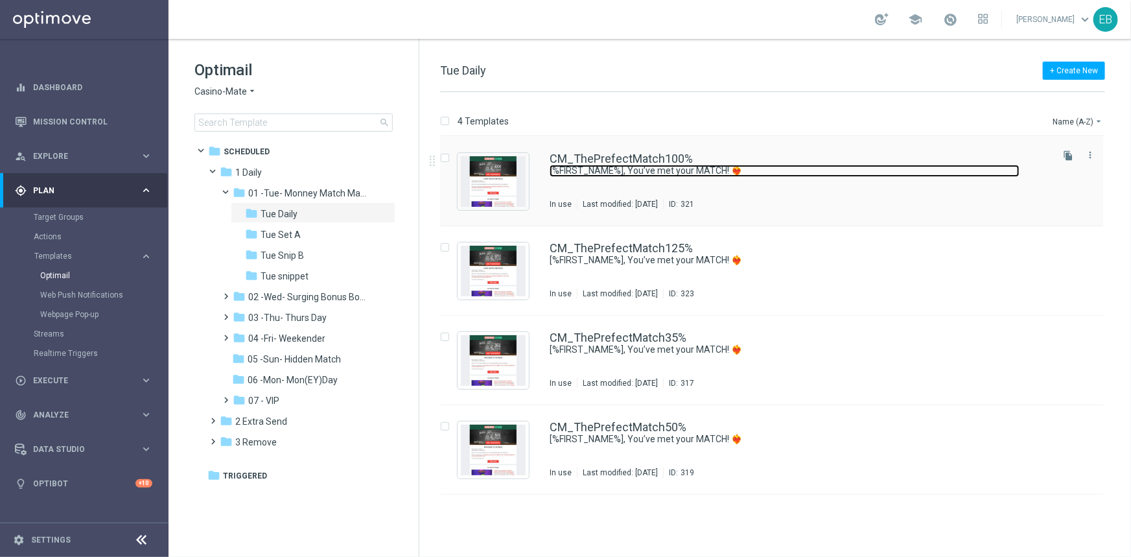
click at [895, 169] on link "[%FIRST_NAME%], You’ve met your MATCH! ❤️‍🔥" at bounding box center [785, 171] width 470 height 12
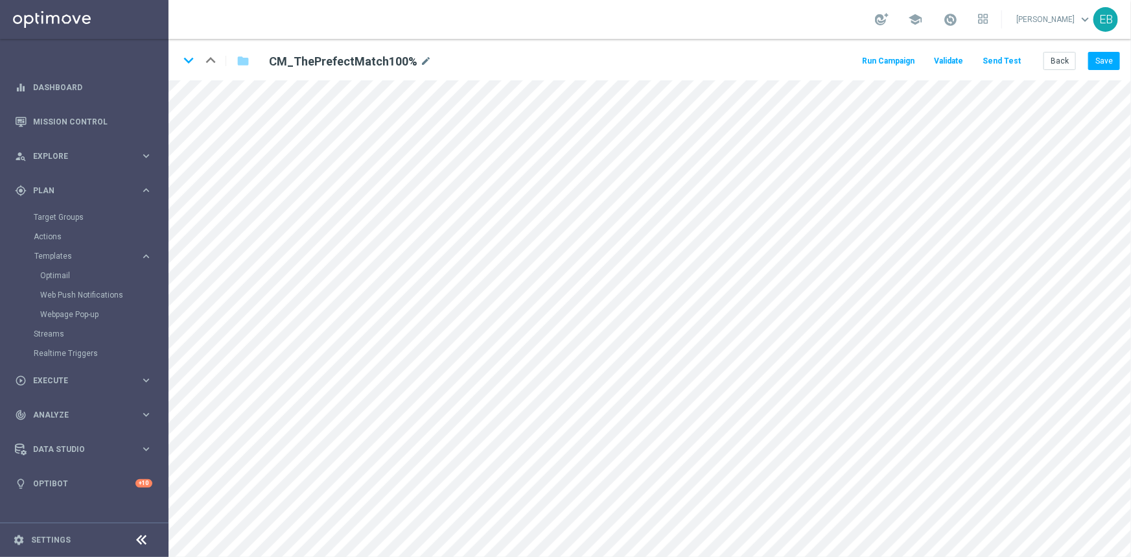
click at [998, 60] on button "Send Test" at bounding box center [1002, 62] width 42 height 18
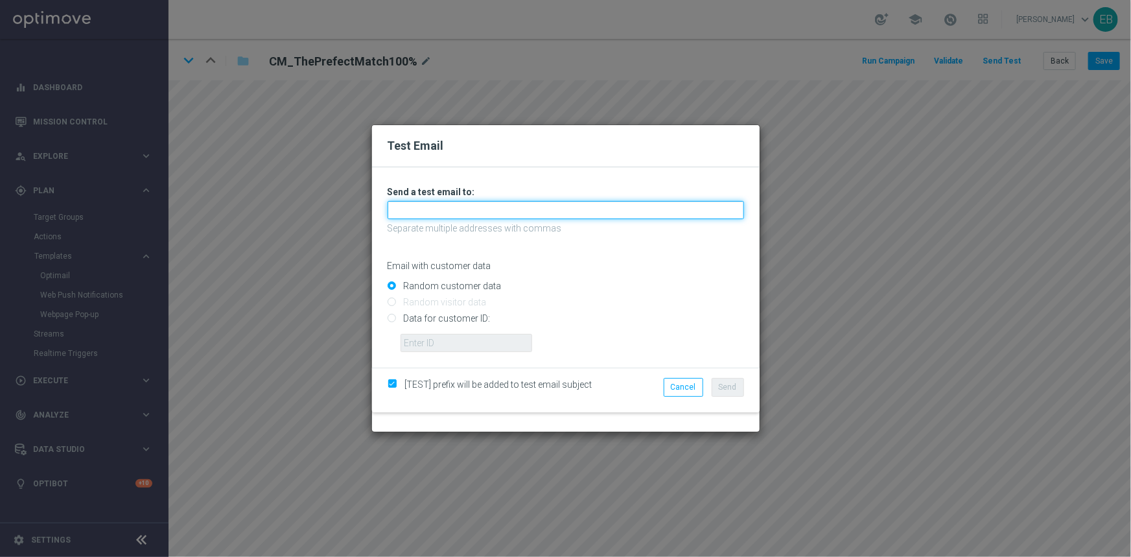
click at [419, 214] on input "text" at bounding box center [566, 210] width 357 height 18
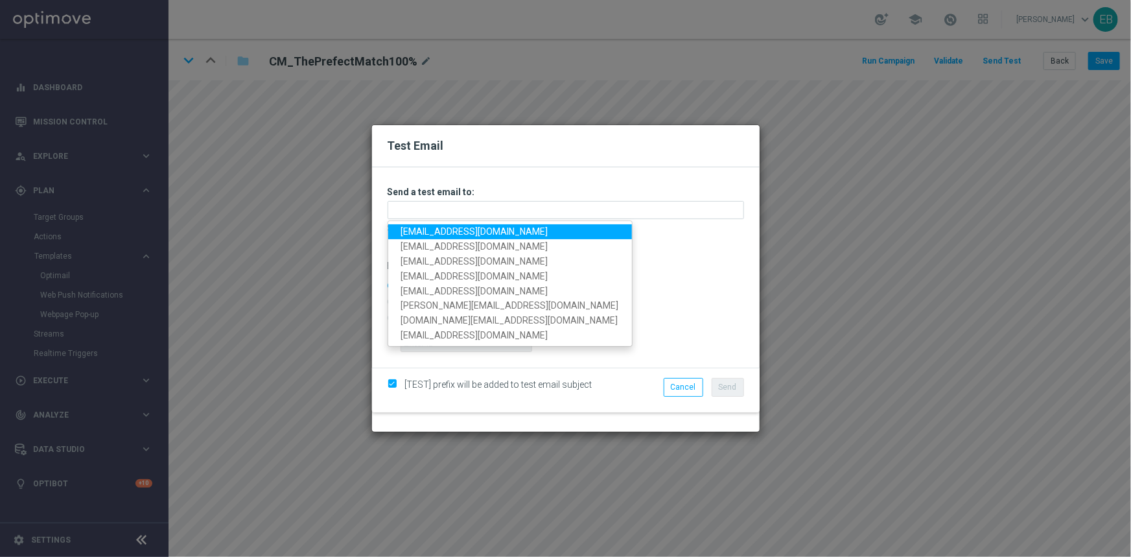
click at [410, 228] on link "[EMAIL_ADDRESS][DOMAIN_NAME]" at bounding box center [510, 231] width 244 height 15
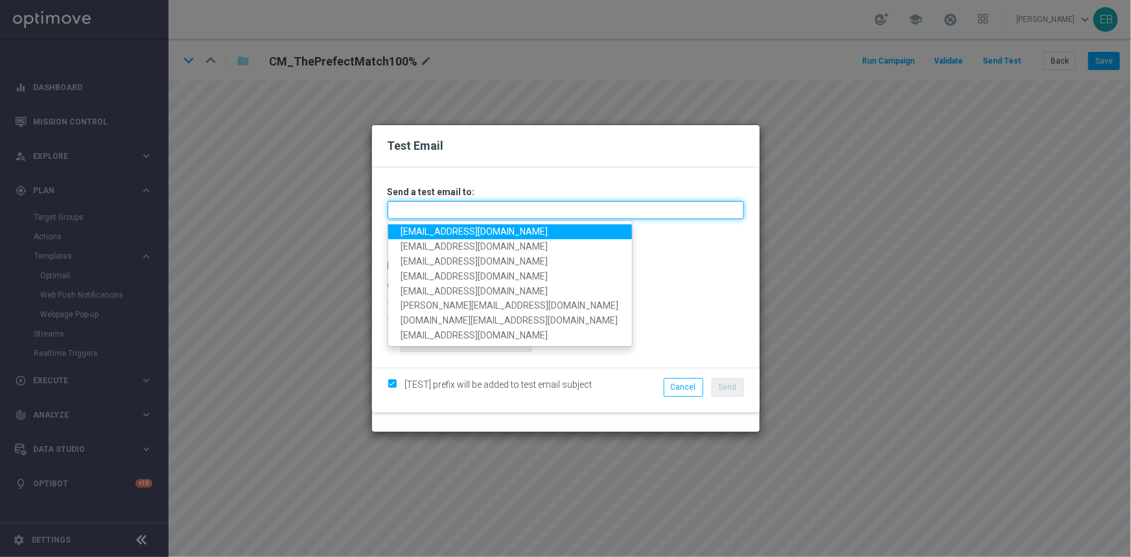
type input "[EMAIL_ADDRESS][DOMAIN_NAME]"
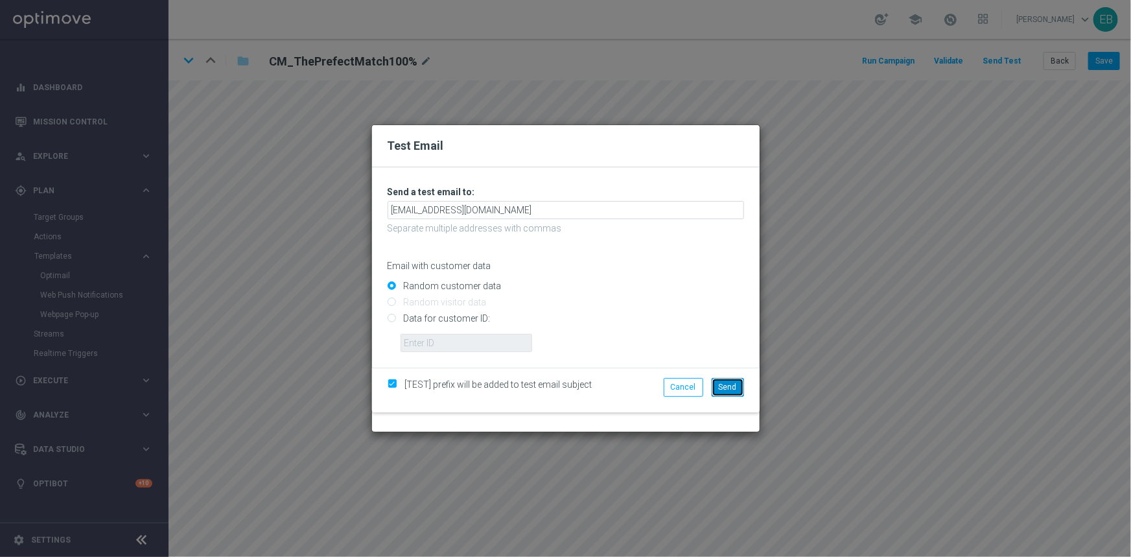
click at [729, 392] on button "Send" at bounding box center [728, 387] width 32 height 18
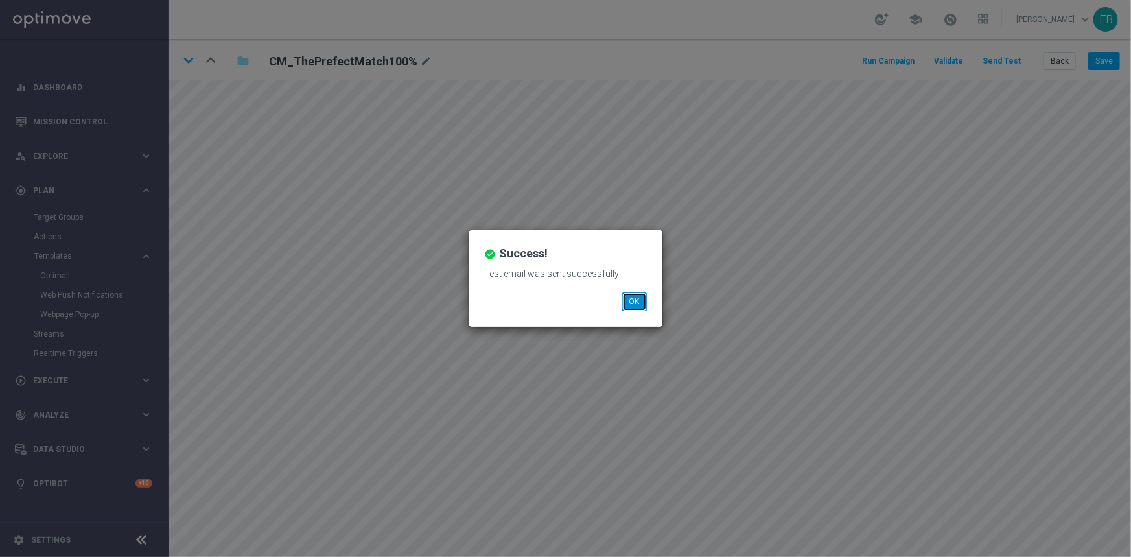
click at [635, 294] on button "OK" at bounding box center [634, 301] width 25 height 18
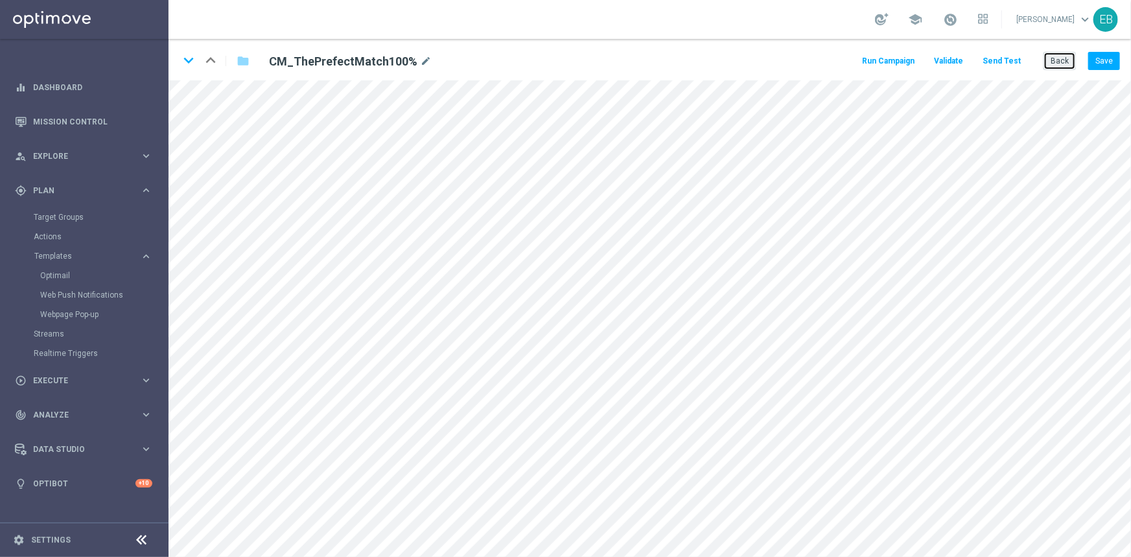
click at [1058, 64] on button "Back" at bounding box center [1060, 61] width 32 height 18
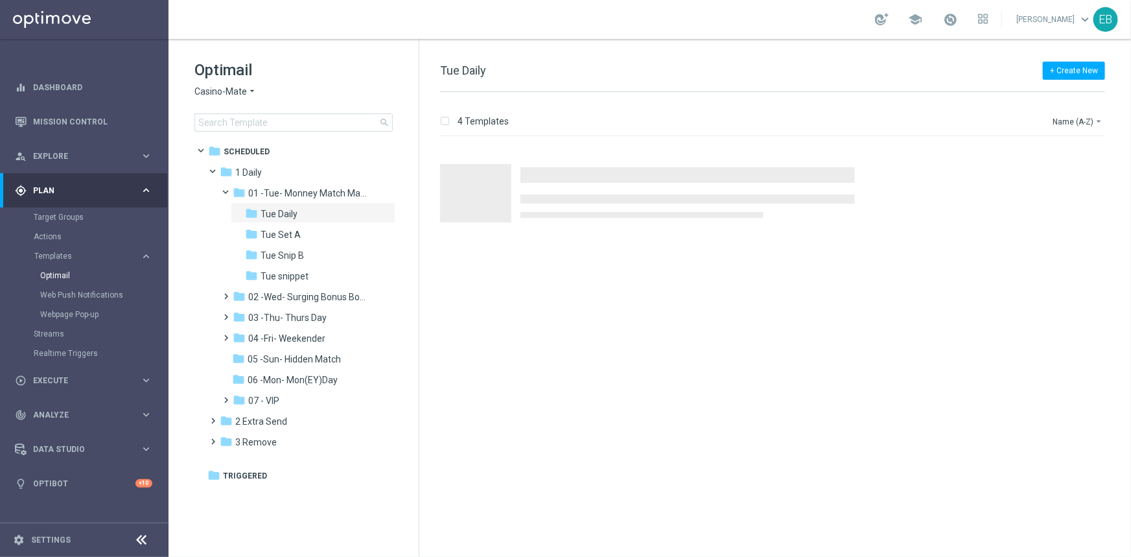
click at [228, 84] on div "Optimail Casino-Mate arrow_drop_down × Casino-Mate search" at bounding box center [307, 96] width 224 height 72
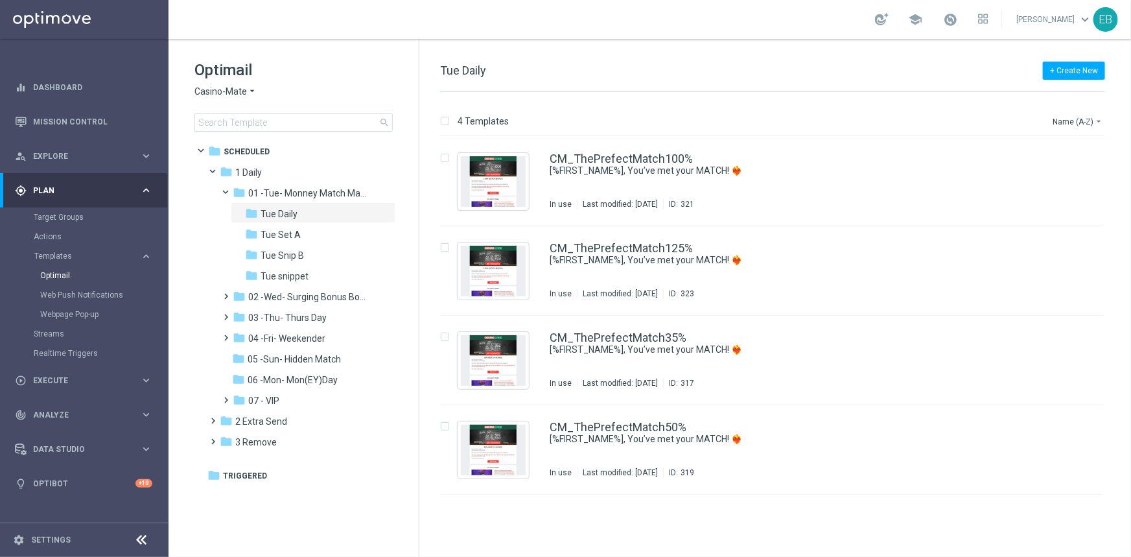
click at [228, 89] on span "Casino-Mate" at bounding box center [221, 92] width 53 height 12
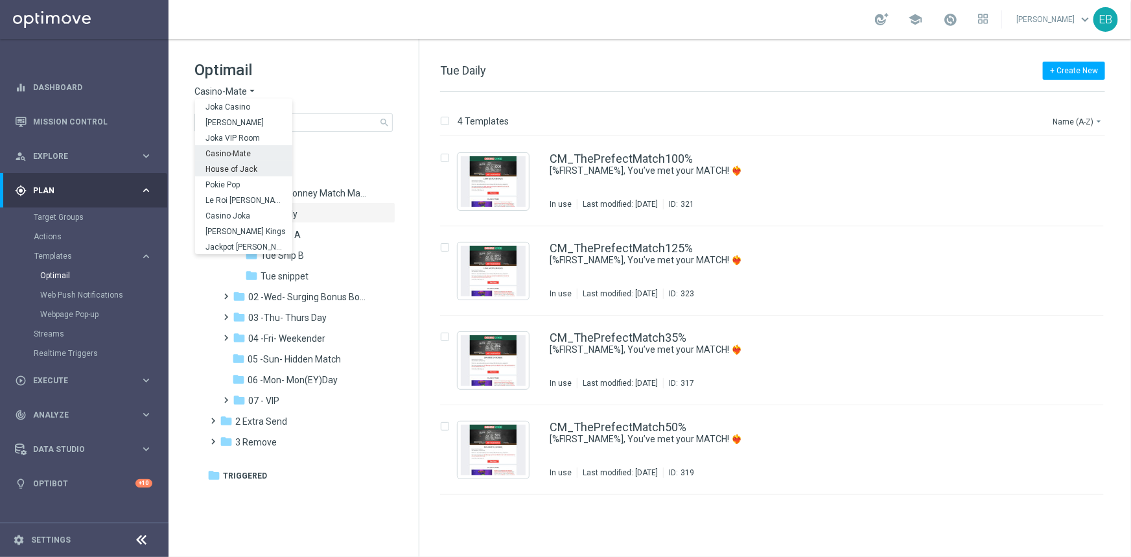
click at [0, 0] on span "House of Jack" at bounding box center [0, 0] width 0 height 0
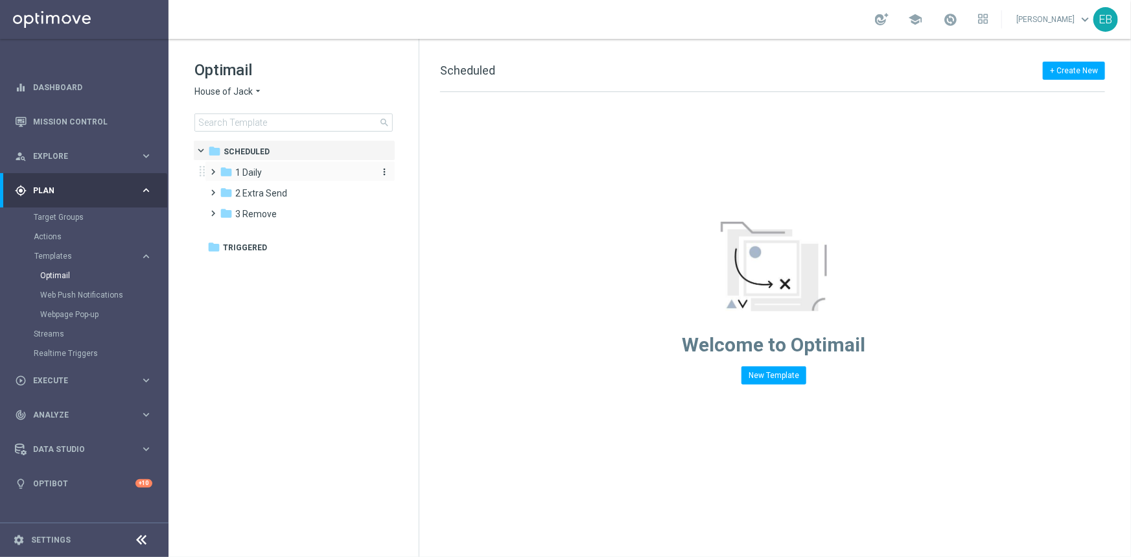
click at [249, 172] on span "1 Daily" at bounding box center [248, 173] width 27 height 12
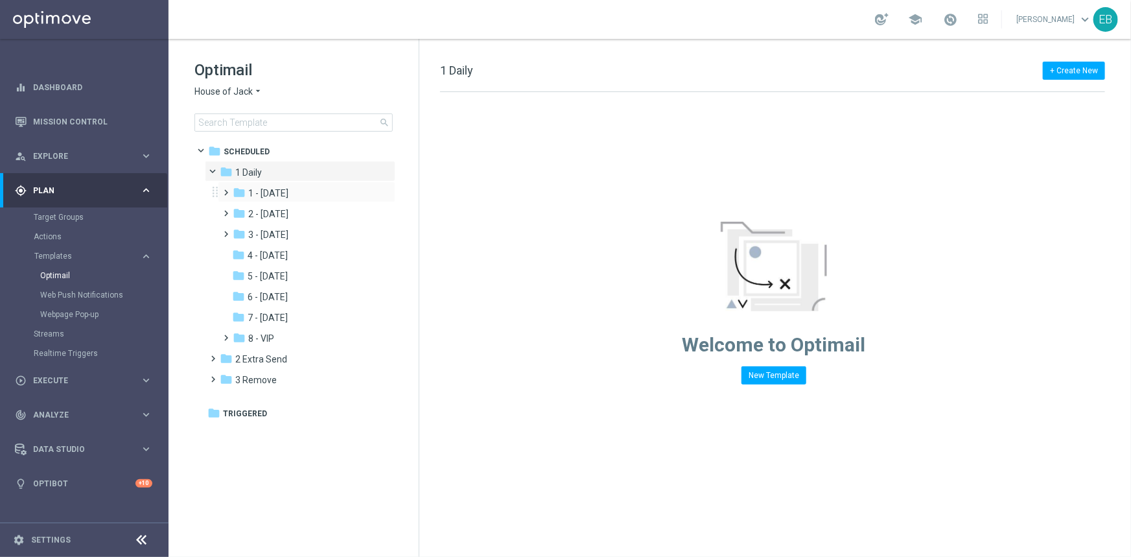
click at [281, 201] on div "folder 1 - [DATE] more_vert" at bounding box center [307, 192] width 178 height 21
click at [305, 195] on div "folder 1 - [DATE]" at bounding box center [302, 193] width 138 height 15
click at [311, 211] on div "folder Tue Daily" at bounding box center [309, 214] width 127 height 15
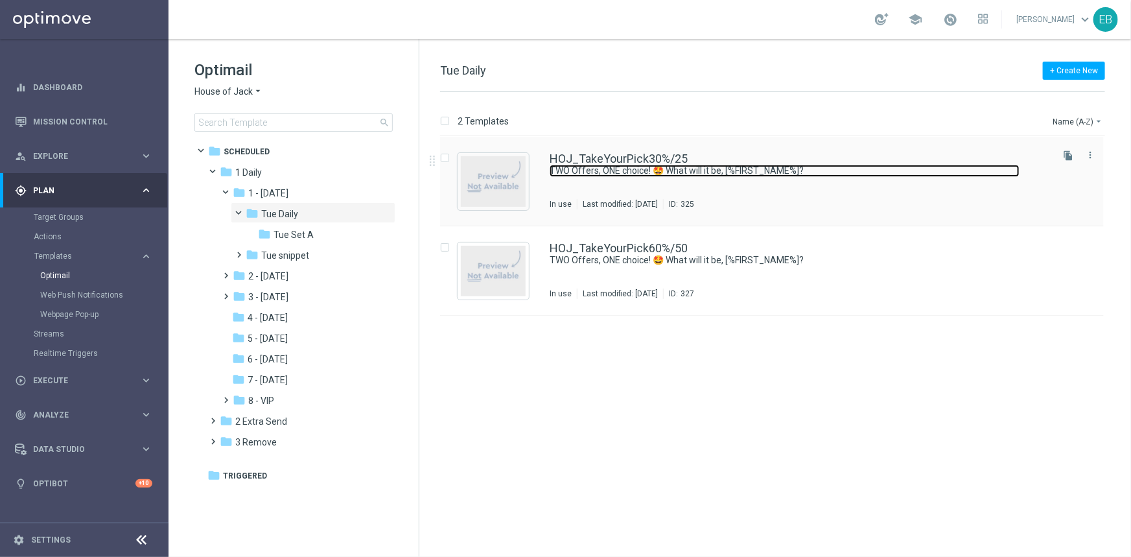
click at [956, 167] on link "TWO Offers, ONE choice! 🤩 What will it be, [%FIRST_NAME%]?" at bounding box center [785, 171] width 470 height 12
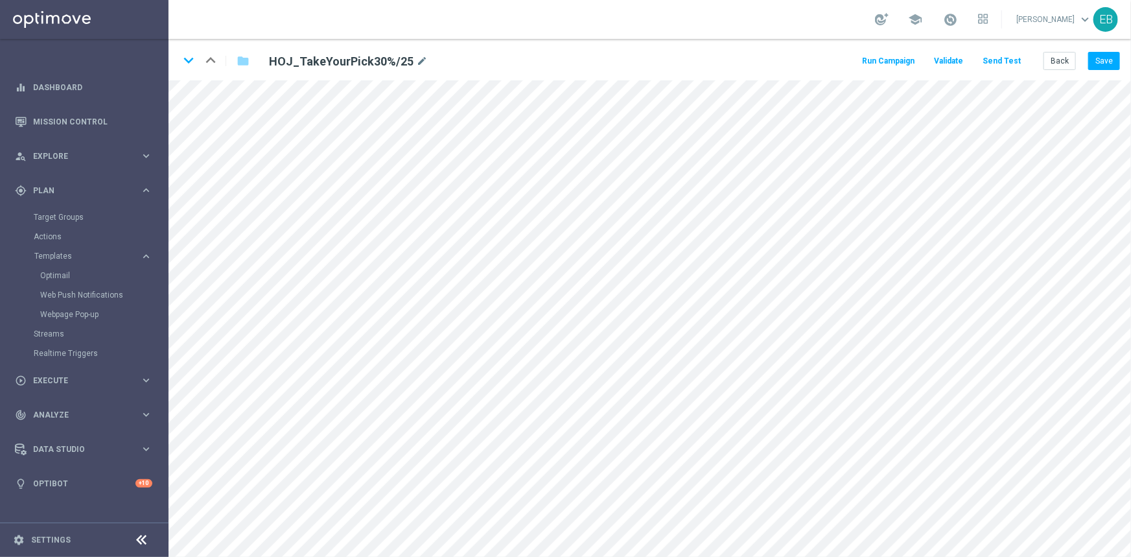
click at [991, 62] on button "Send Test" at bounding box center [1002, 62] width 42 height 18
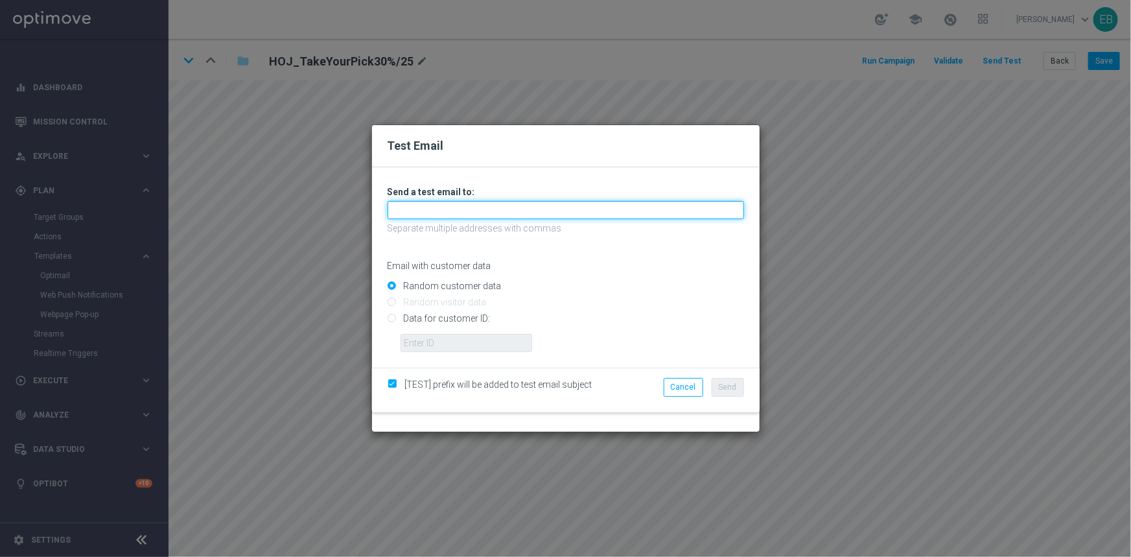
drag, startPoint x: 519, startPoint y: 213, endPoint x: 484, endPoint y: 217, distance: 35.2
click at [519, 213] on input "text" at bounding box center [566, 210] width 357 height 18
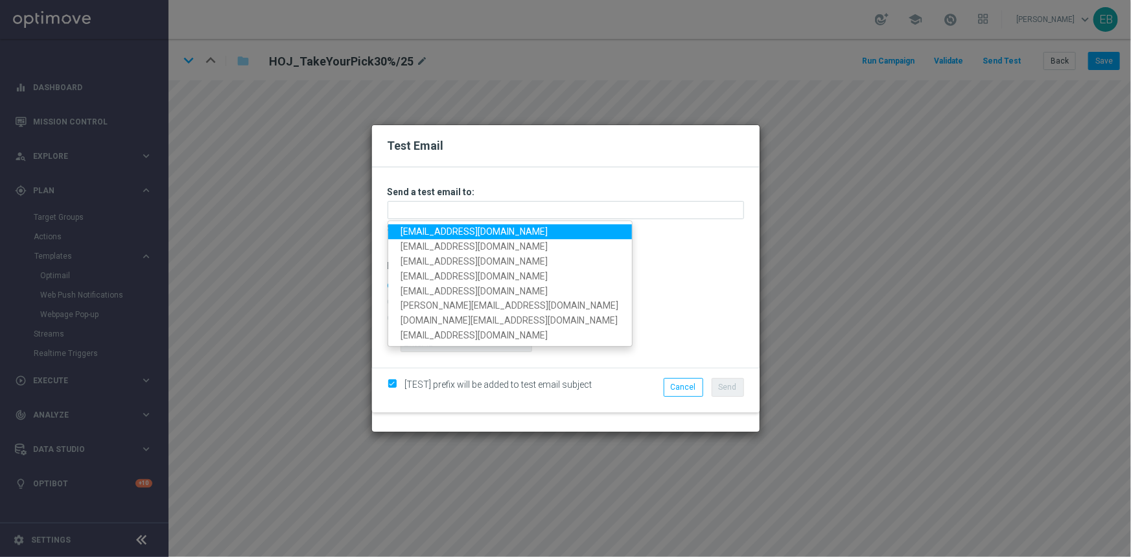
click at [432, 227] on link "[EMAIL_ADDRESS][DOMAIN_NAME]" at bounding box center [510, 231] width 244 height 15
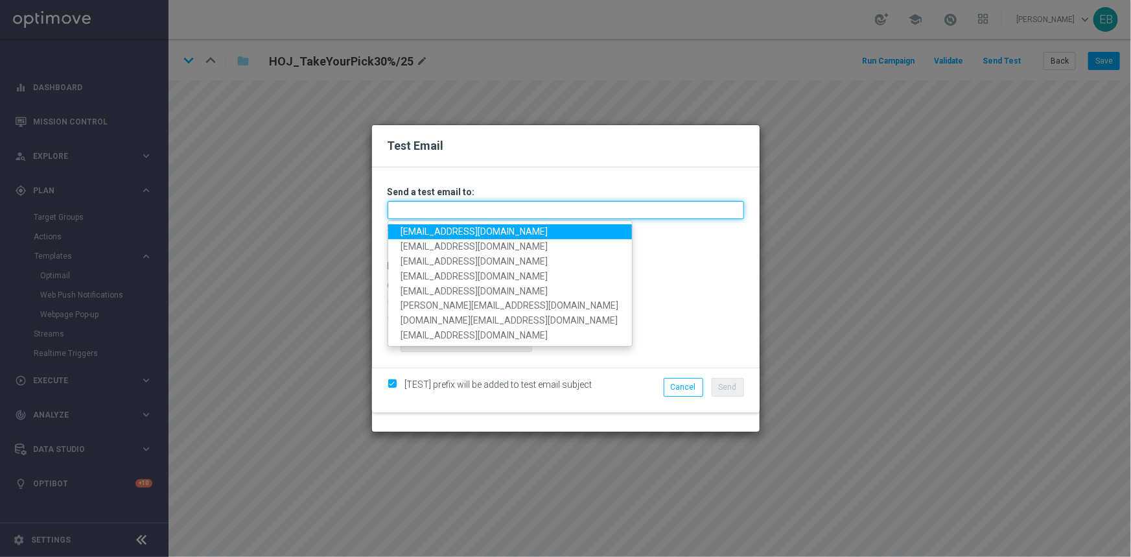
type input "[EMAIL_ADDRESS][DOMAIN_NAME]"
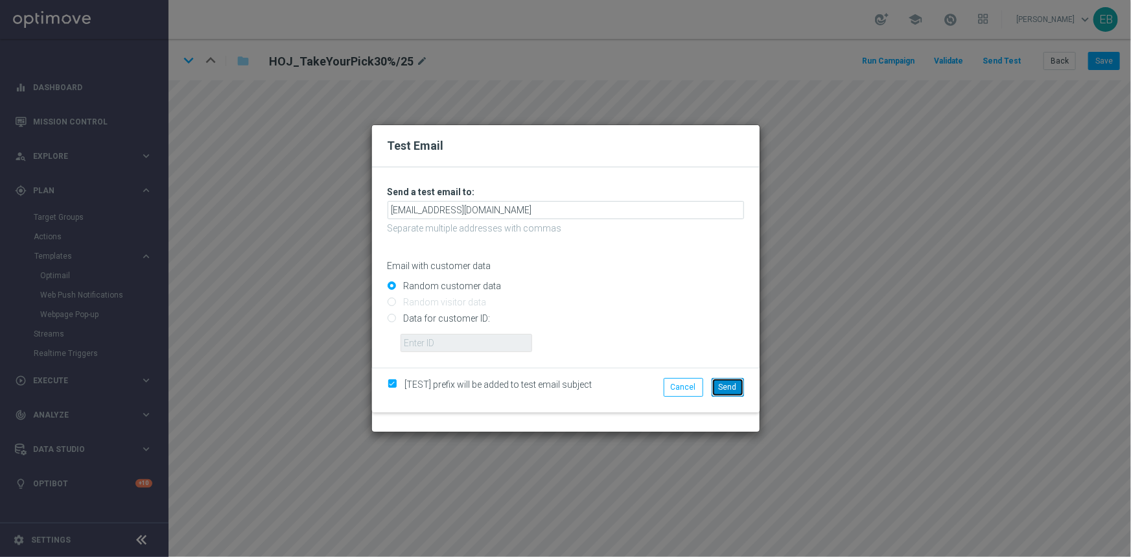
click at [726, 378] on button "Send" at bounding box center [728, 387] width 32 height 18
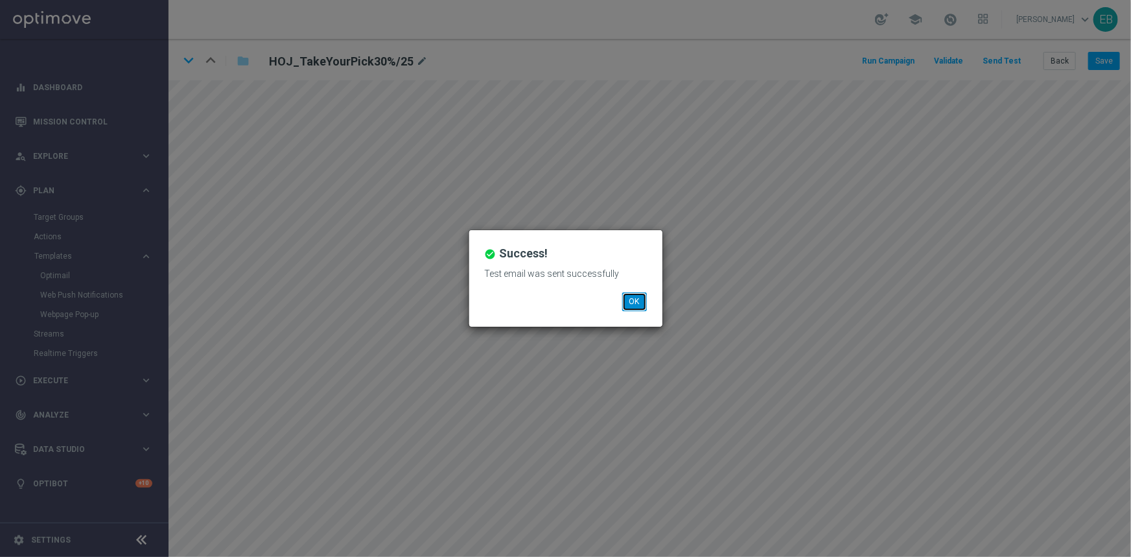
click at [629, 304] on button "OK" at bounding box center [634, 301] width 25 height 18
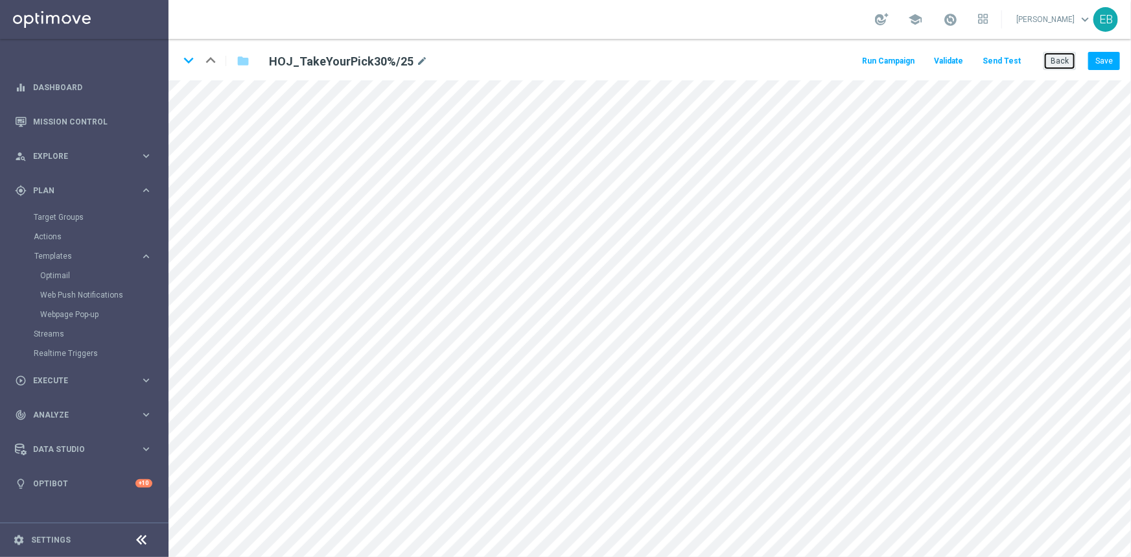
click at [1065, 58] on button "Back" at bounding box center [1060, 61] width 32 height 18
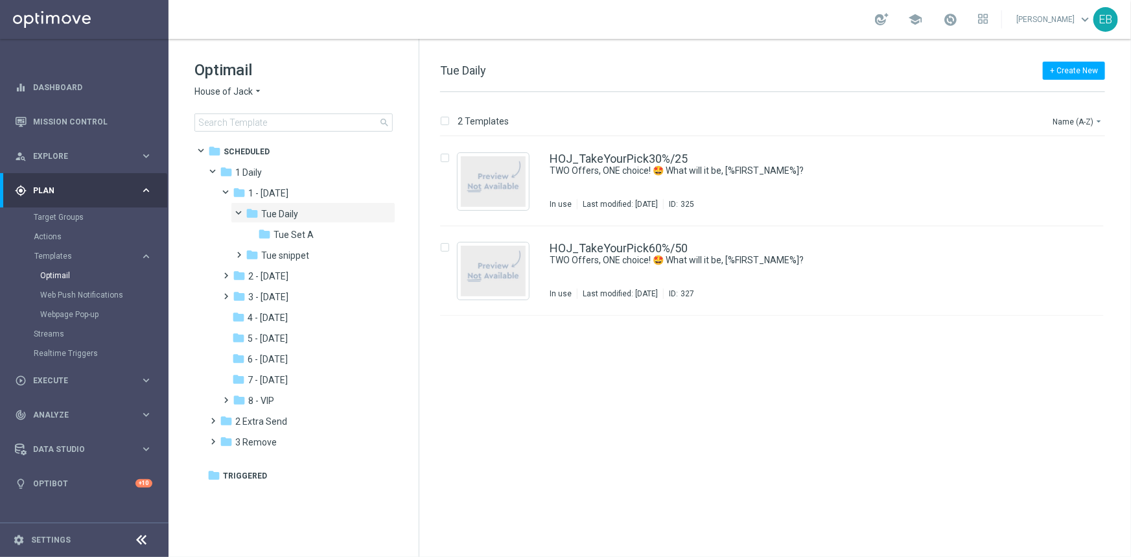
click at [227, 91] on span "House of Jack" at bounding box center [224, 92] width 58 height 12
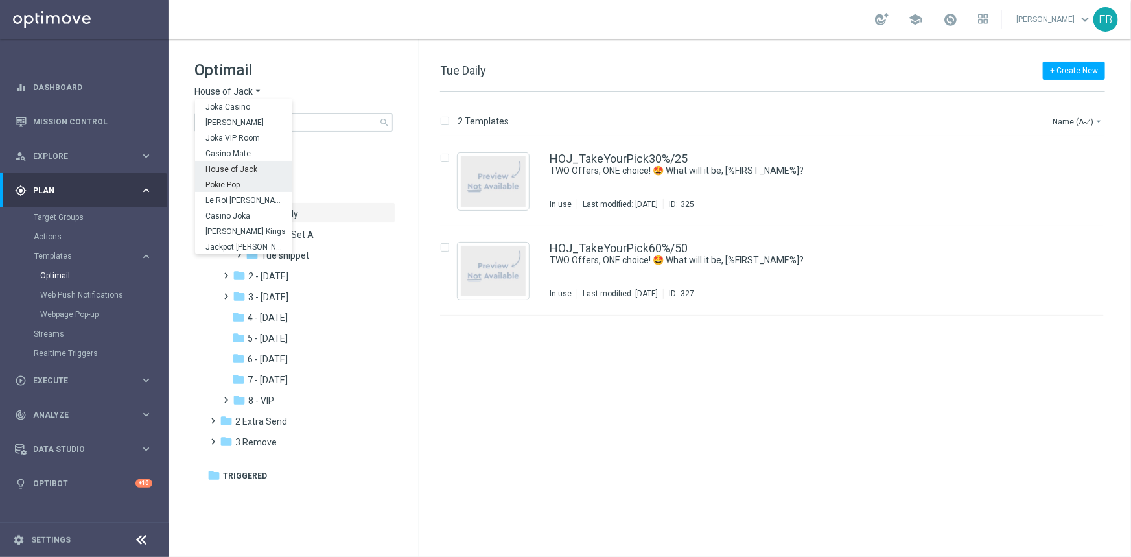
click at [254, 182] on div "Pokie Pop" at bounding box center [243, 184] width 97 height 16
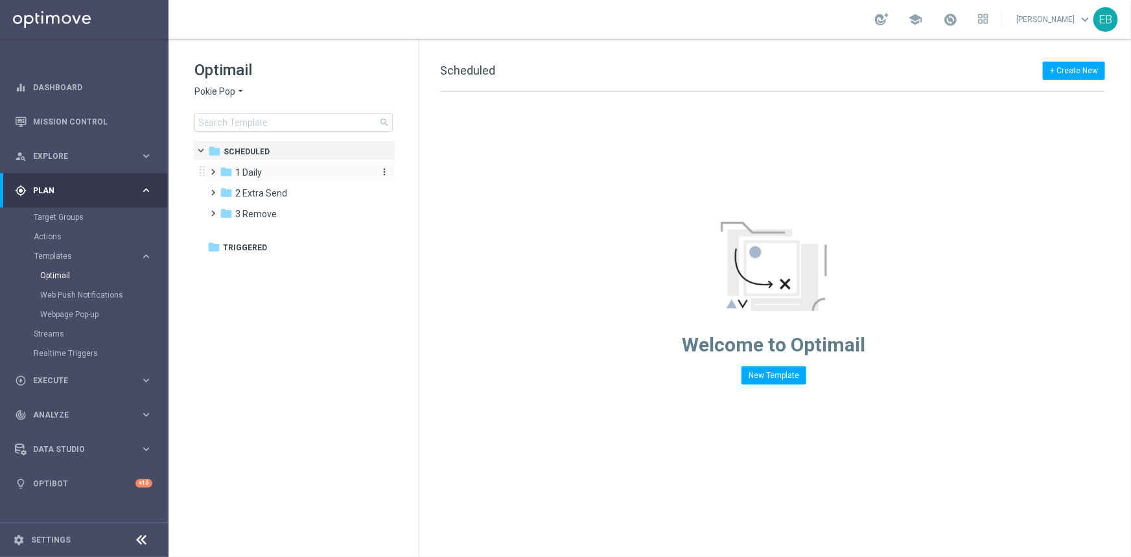
click at [266, 172] on div "folder 1 Daily" at bounding box center [294, 172] width 149 height 15
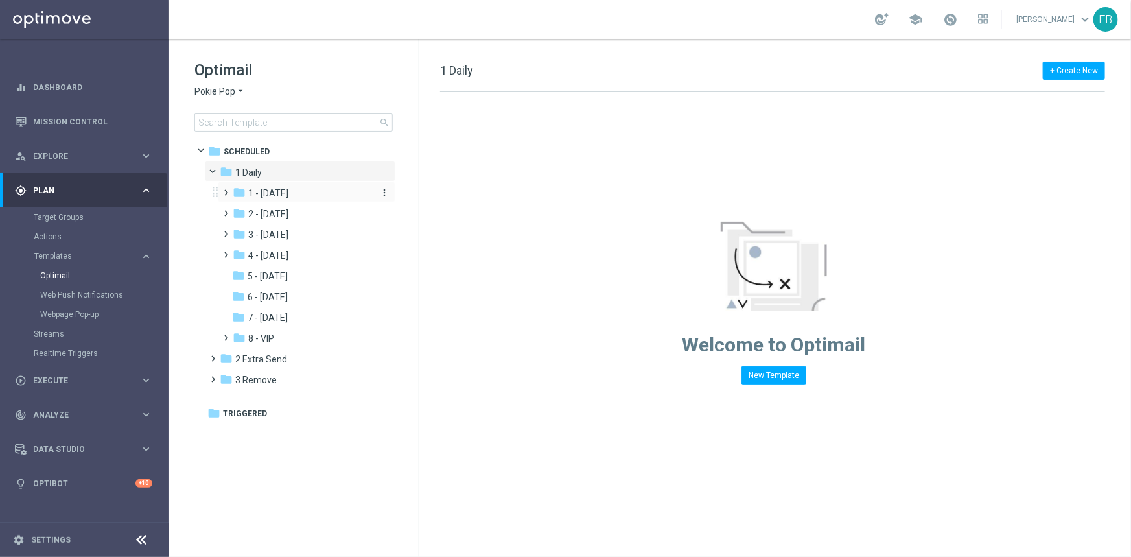
click at [315, 190] on div "folder 1 - [DATE]" at bounding box center [302, 193] width 138 height 15
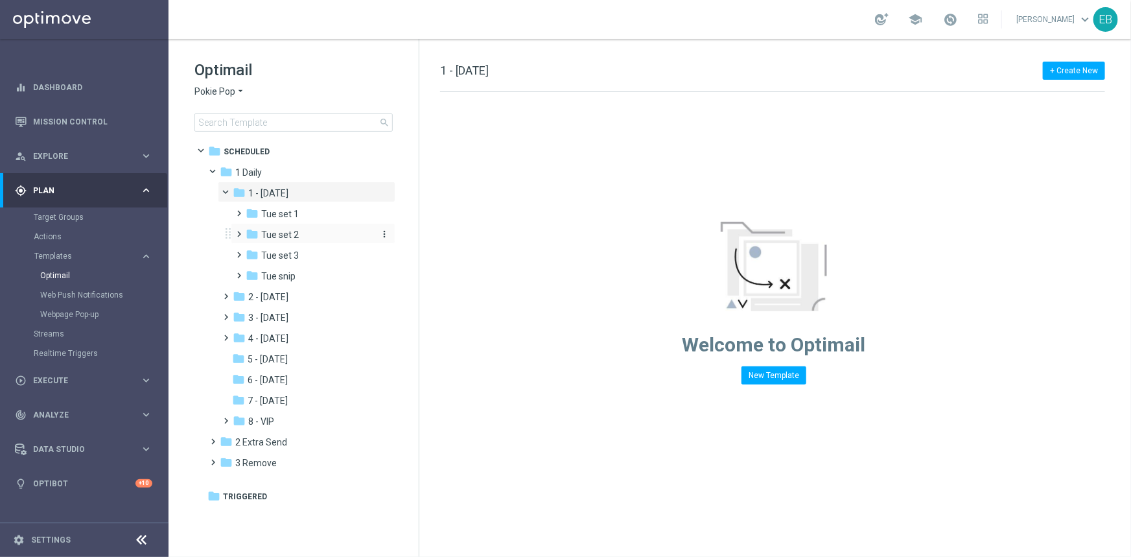
click at [298, 233] on div "folder Tue set 2" at bounding box center [309, 235] width 127 height 15
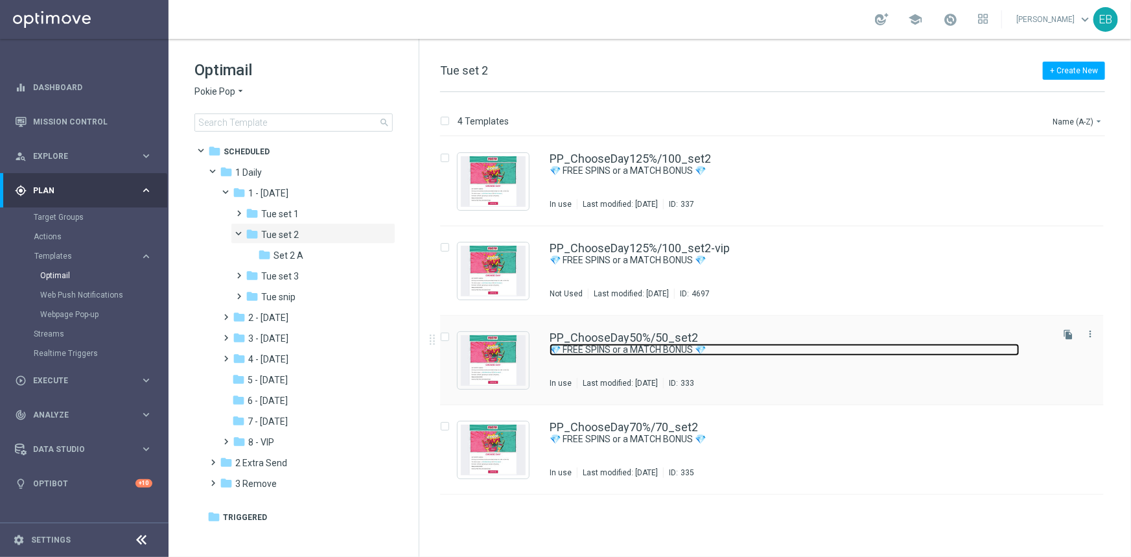
click at [840, 346] on link "💎 FREE SPINS or a MATCH BONUS 💎" at bounding box center [785, 350] width 470 height 12
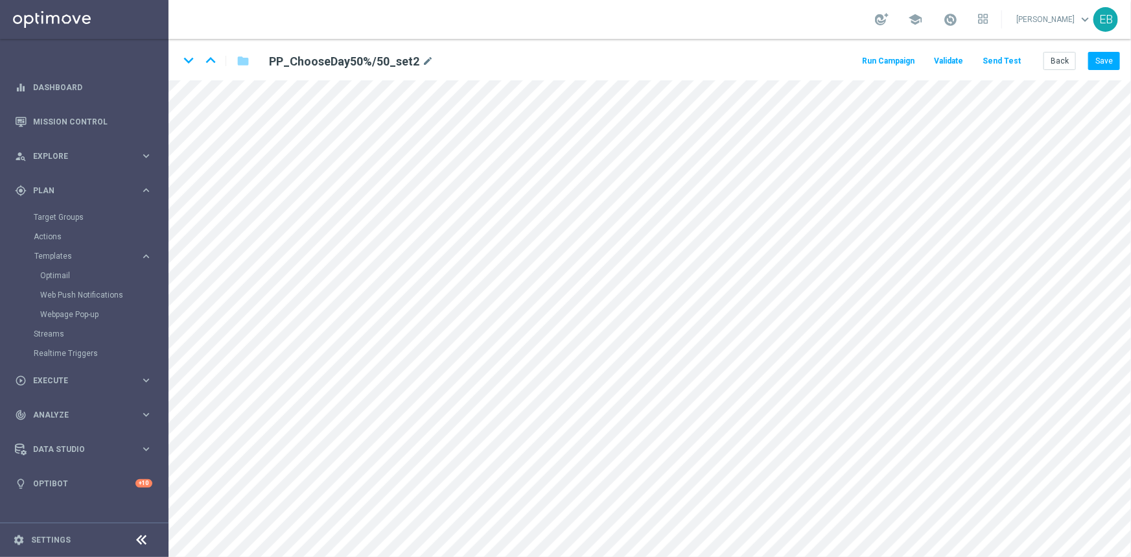
click at [1002, 60] on button "Send Test" at bounding box center [1002, 62] width 42 height 18
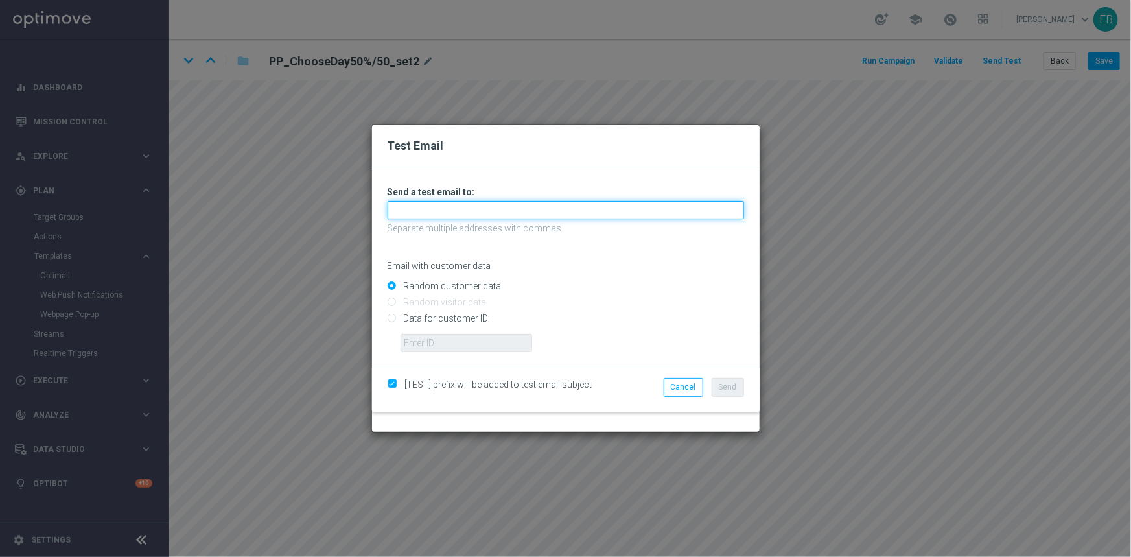
click at [411, 216] on input "text" at bounding box center [566, 210] width 357 height 18
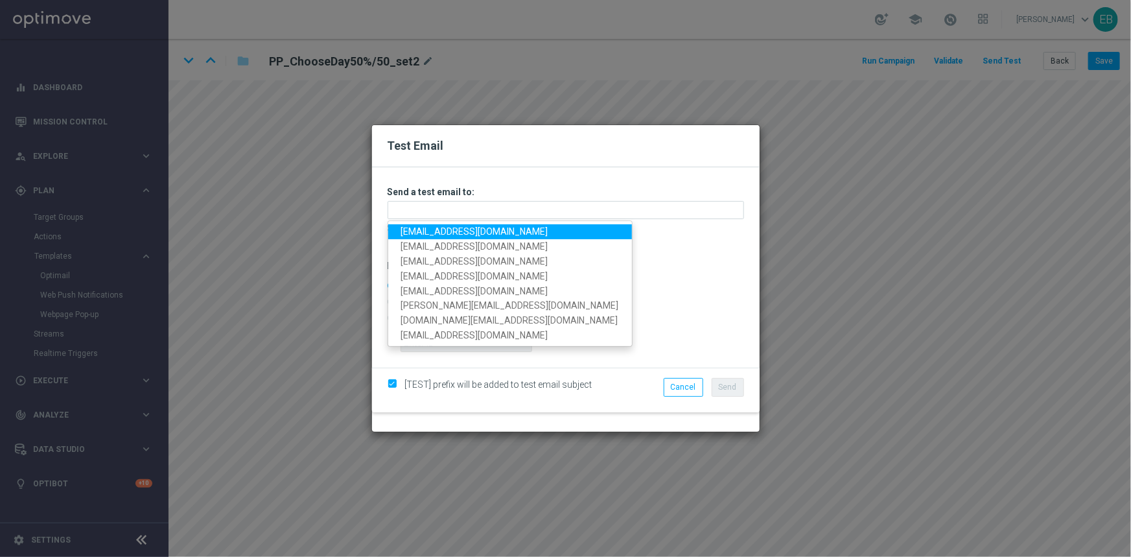
click at [403, 231] on link "[EMAIL_ADDRESS][DOMAIN_NAME]" at bounding box center [510, 231] width 244 height 15
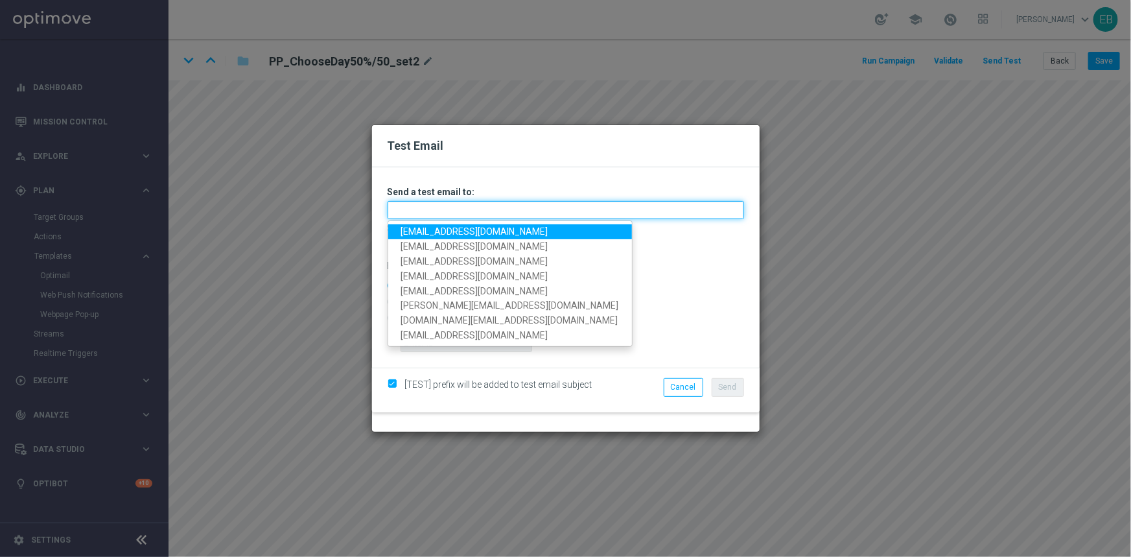
type input "[EMAIL_ADDRESS][DOMAIN_NAME]"
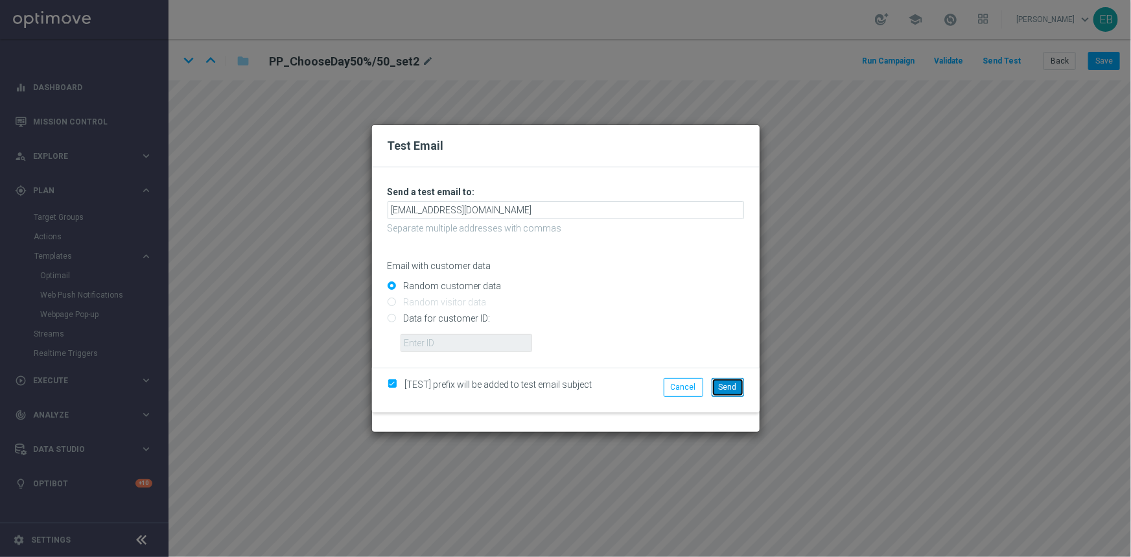
click at [726, 383] on span "Send" at bounding box center [728, 387] width 18 height 9
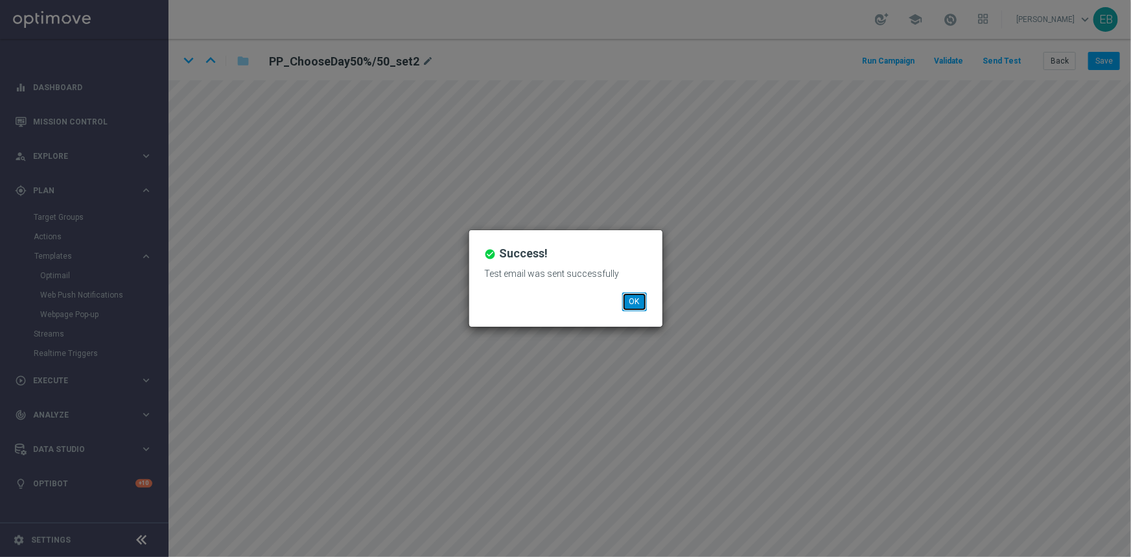
click at [632, 301] on button "OK" at bounding box center [634, 301] width 25 height 18
